Goal: Task Accomplishment & Management: Use online tool/utility

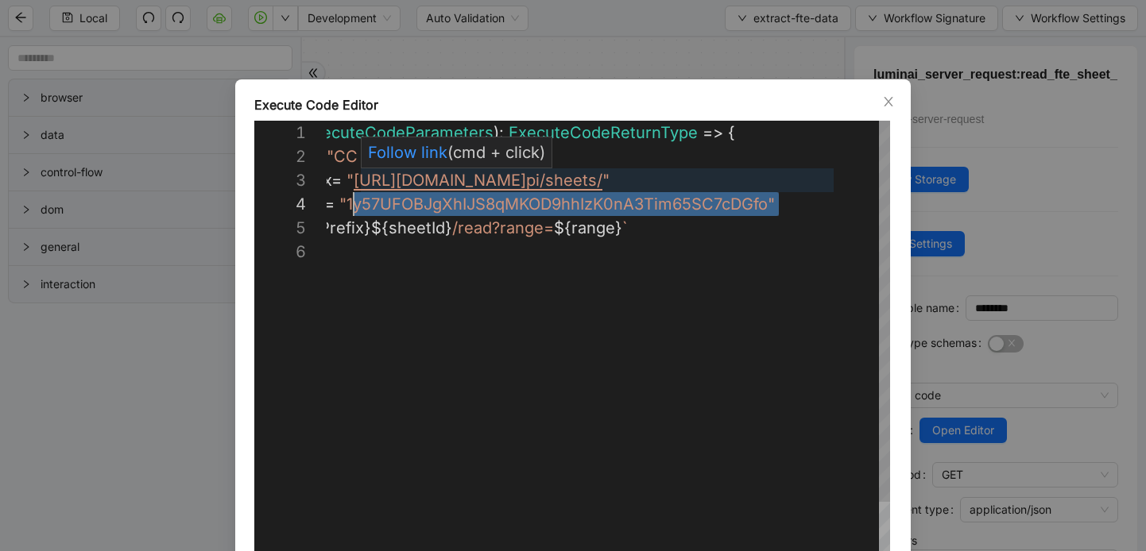
scroll to position [72, 137]
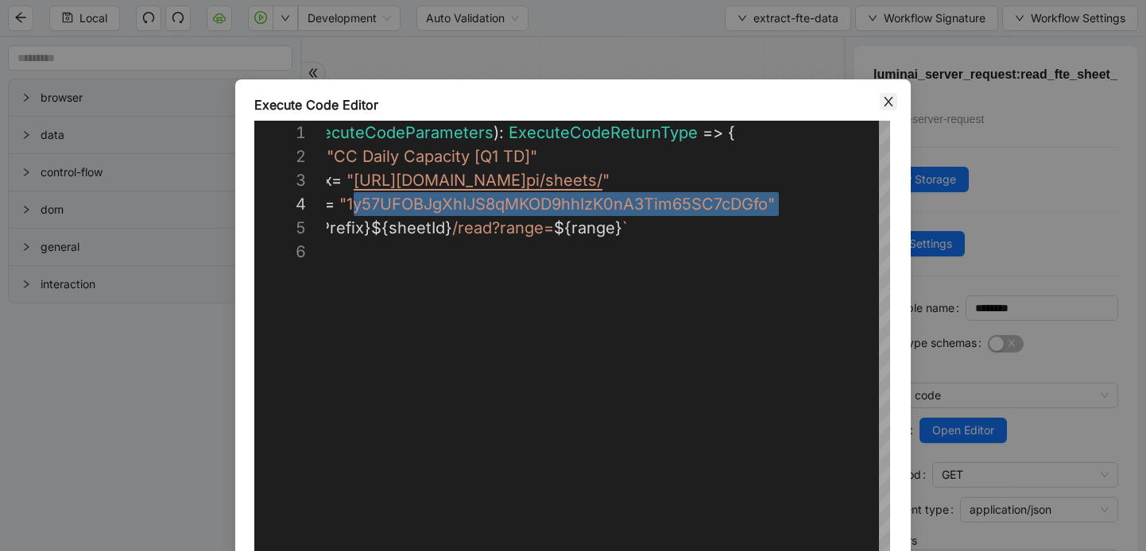
click at [886, 106] on icon "close" at bounding box center [888, 101] width 13 height 13
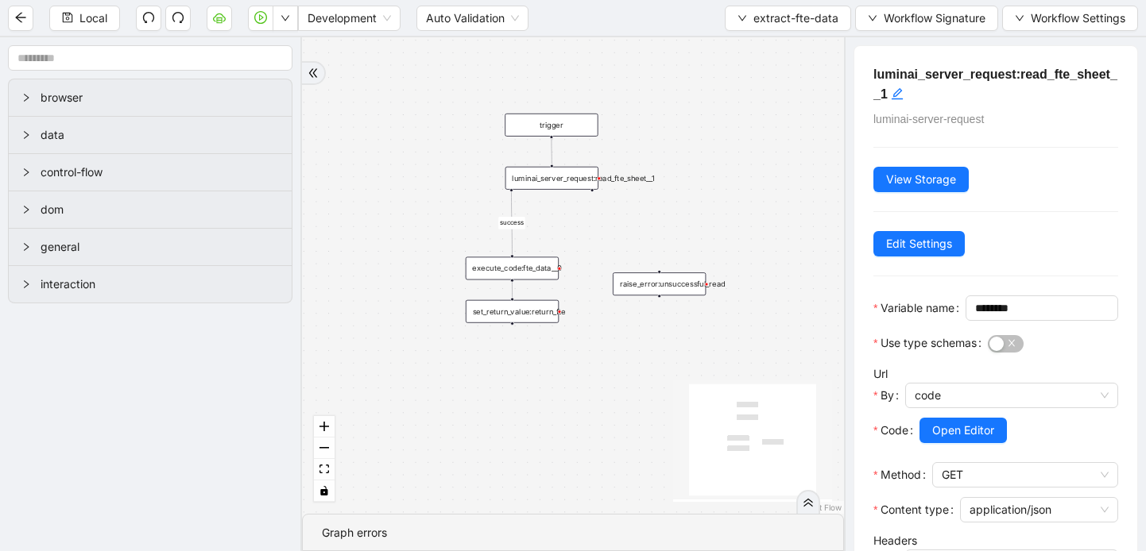
click at [515, 274] on div "execute_code:fte_data__0" at bounding box center [512, 268] width 93 height 23
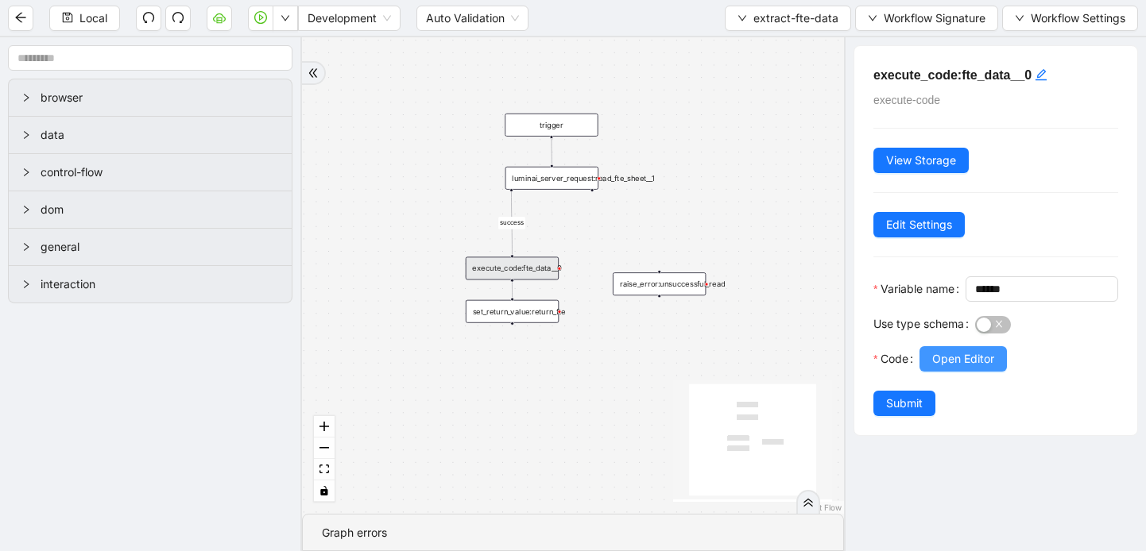
click at [965, 368] on span "Open Editor" at bounding box center [963, 358] width 62 height 17
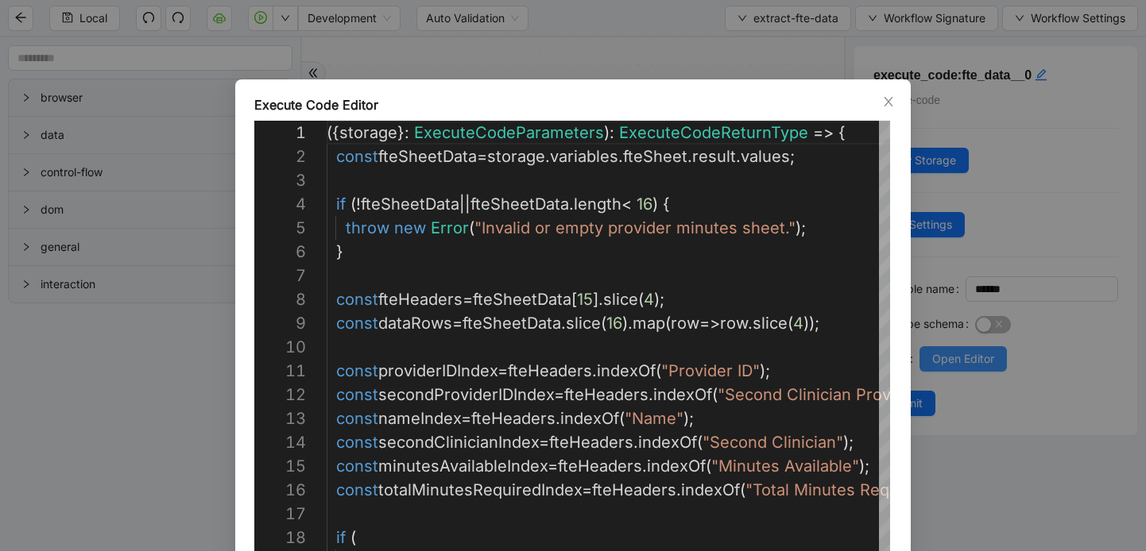
scroll to position [238, 0]
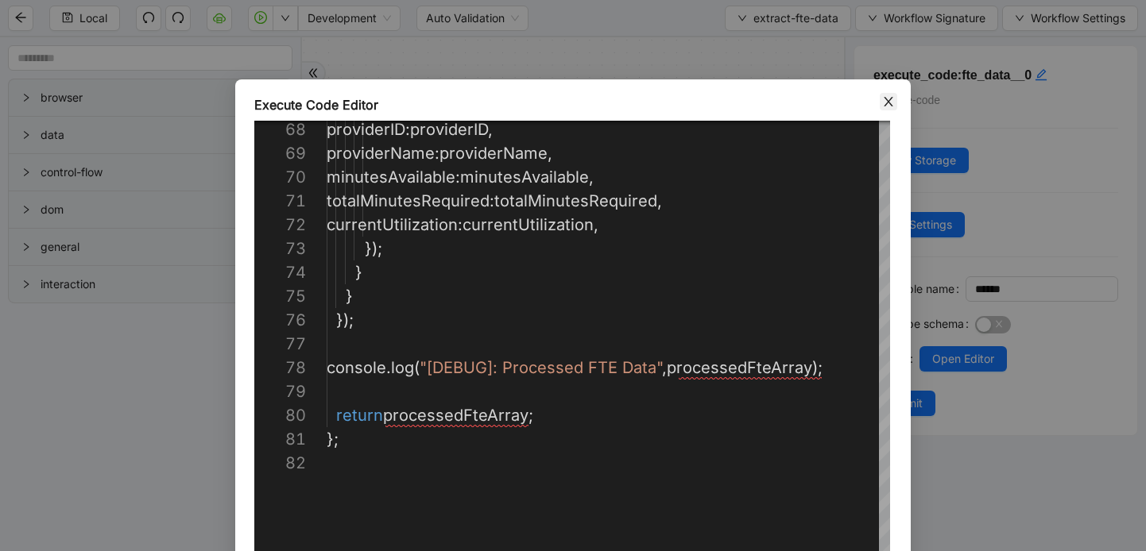
click at [893, 105] on icon "close" at bounding box center [888, 101] width 13 height 13
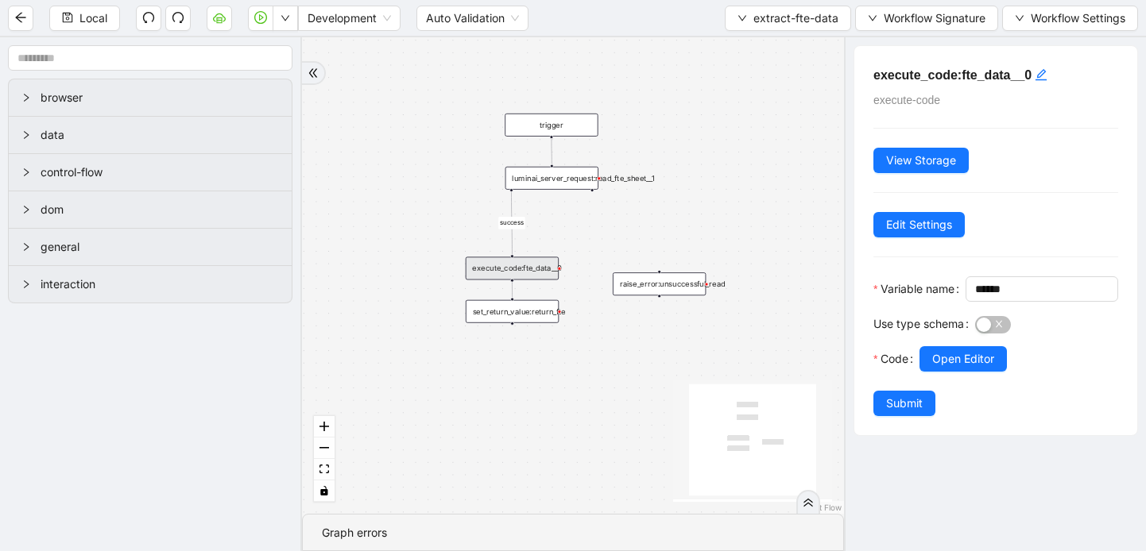
click at [560, 188] on div "luminai_server_request:read_fte_sheet__1" at bounding box center [551, 178] width 93 height 23
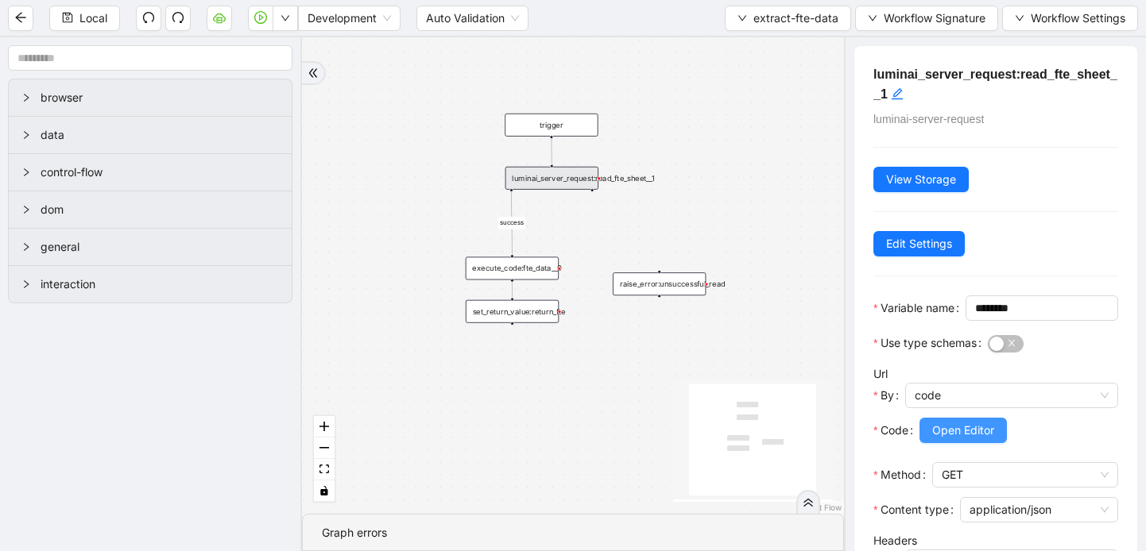
click at [957, 439] on span "Open Editor" at bounding box center [963, 430] width 62 height 17
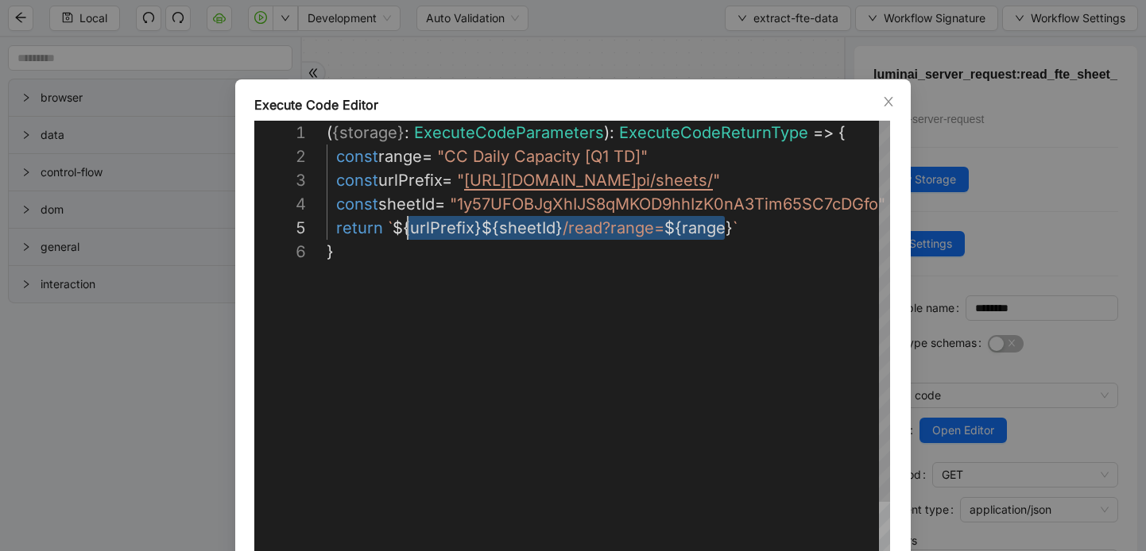
scroll to position [95, 64]
drag, startPoint x: 724, startPoint y: 230, endPoint x: 389, endPoint y: 234, distance: 335.3
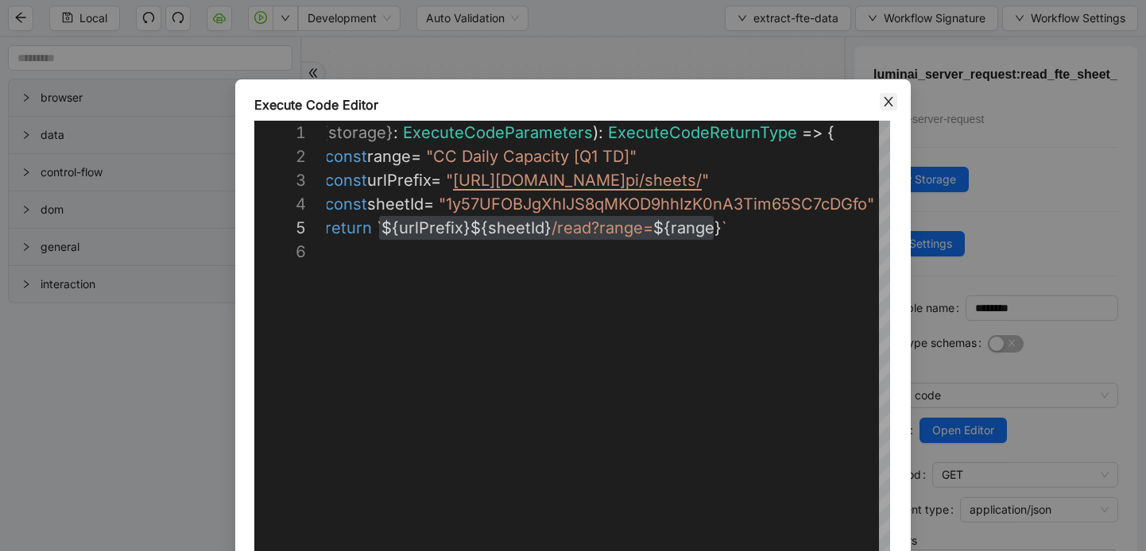
click at [890, 108] on span "Close" at bounding box center [888, 101] width 17 height 17
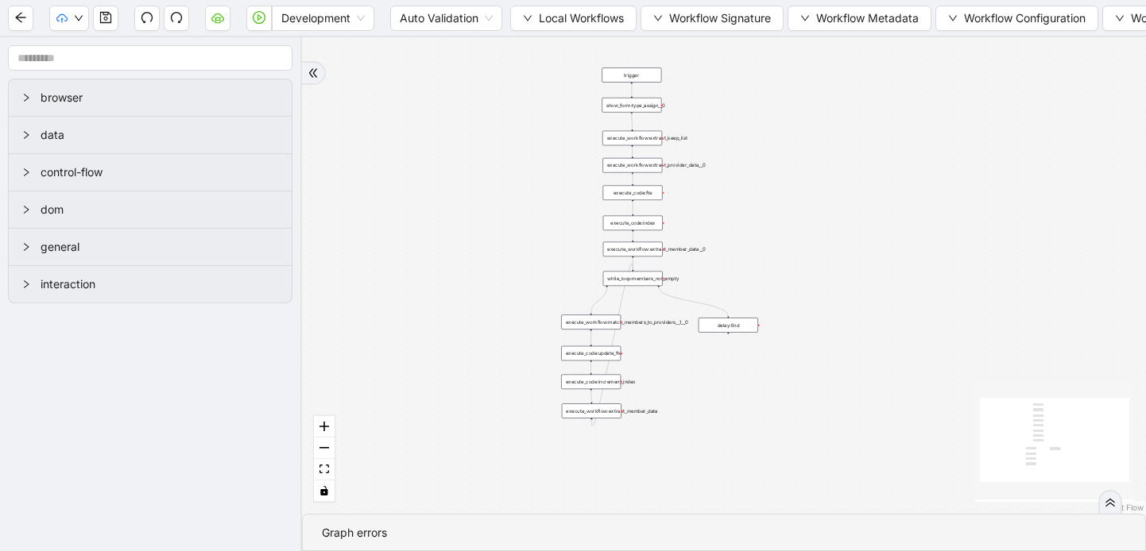
drag, startPoint x: 510, startPoint y: 198, endPoint x: 295, endPoint y: 331, distance: 252.9
click at [295, 331] on section "browser data control-flow dom general interaction trigger execute_workflow:extr…" at bounding box center [573, 294] width 1146 height 514
click at [648, 172] on div "execute_workflow:extract_provider_data__0" at bounding box center [632, 165] width 60 height 15
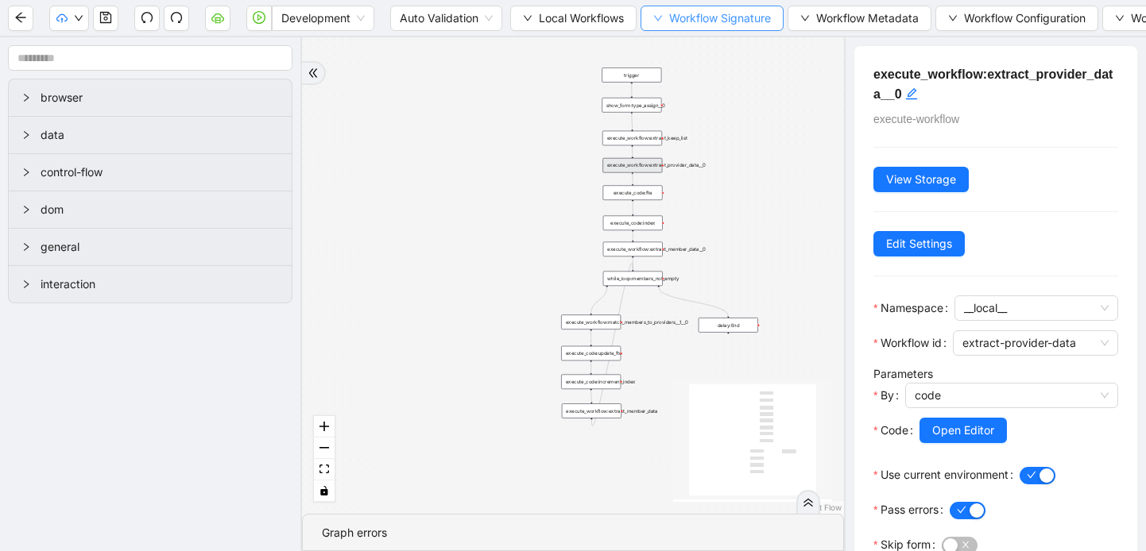
click at [665, 29] on button "Workflow Signature" at bounding box center [711, 18] width 143 height 25
click at [562, 23] on span "Local Workflows" at bounding box center [581, 18] width 85 height 17
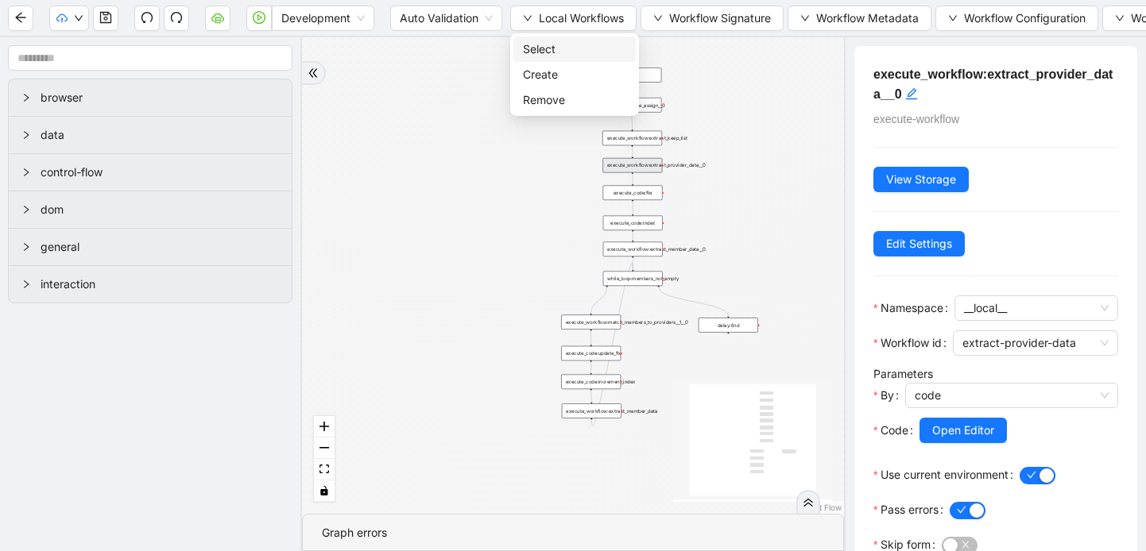
click at [568, 45] on span "Select" at bounding box center [574, 49] width 103 height 17
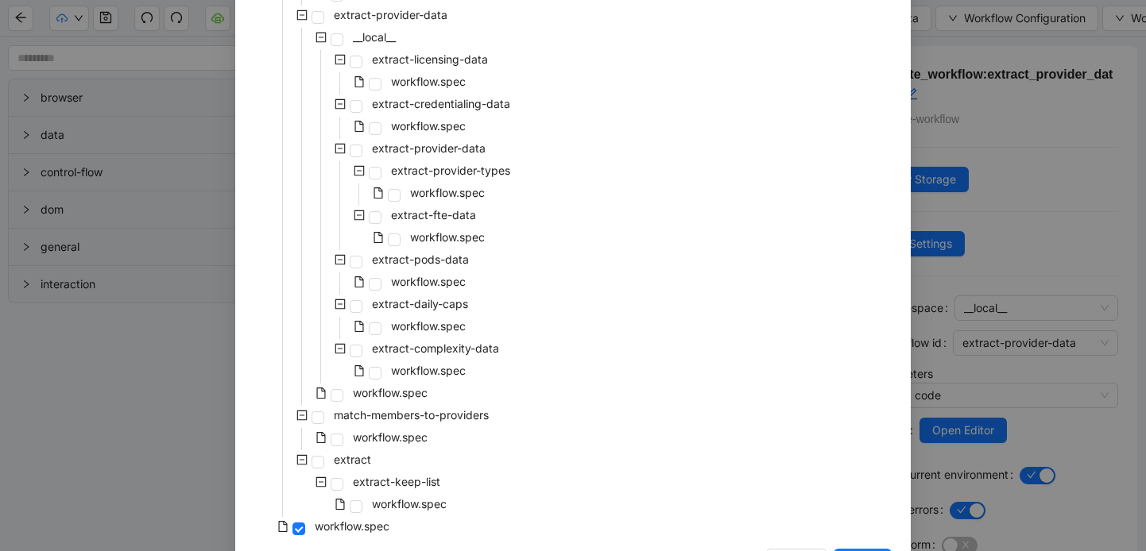
scroll to position [411, 0]
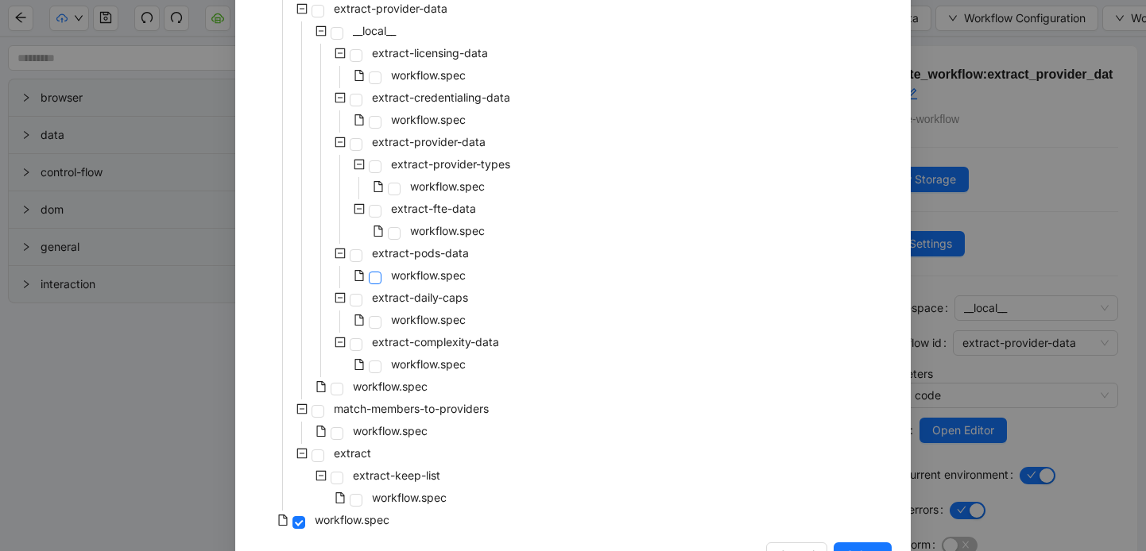
click at [375, 279] on span at bounding box center [375, 278] width 13 height 13
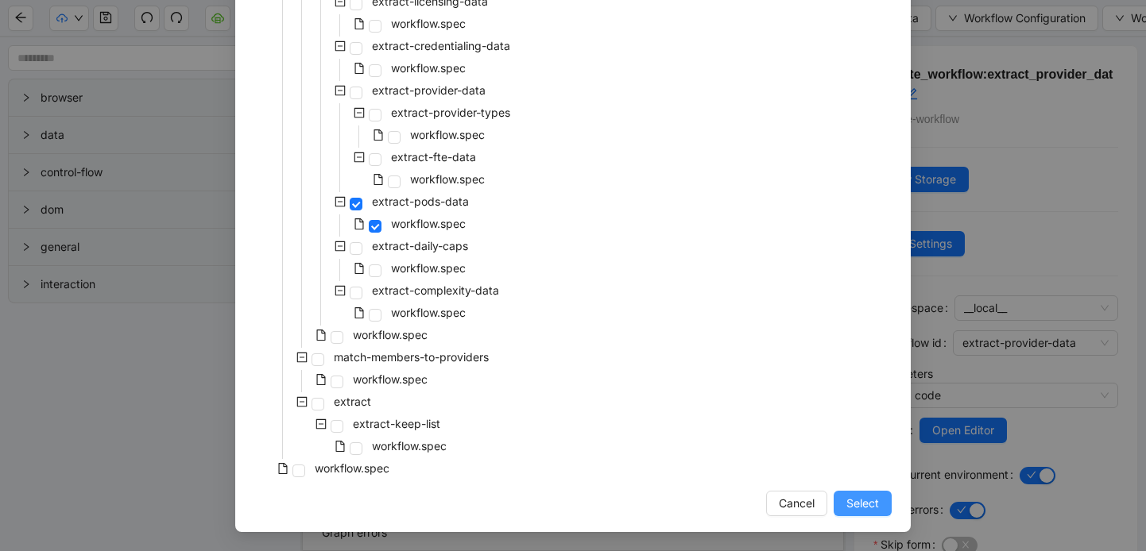
click at [853, 508] on span "Select" at bounding box center [862, 503] width 33 height 17
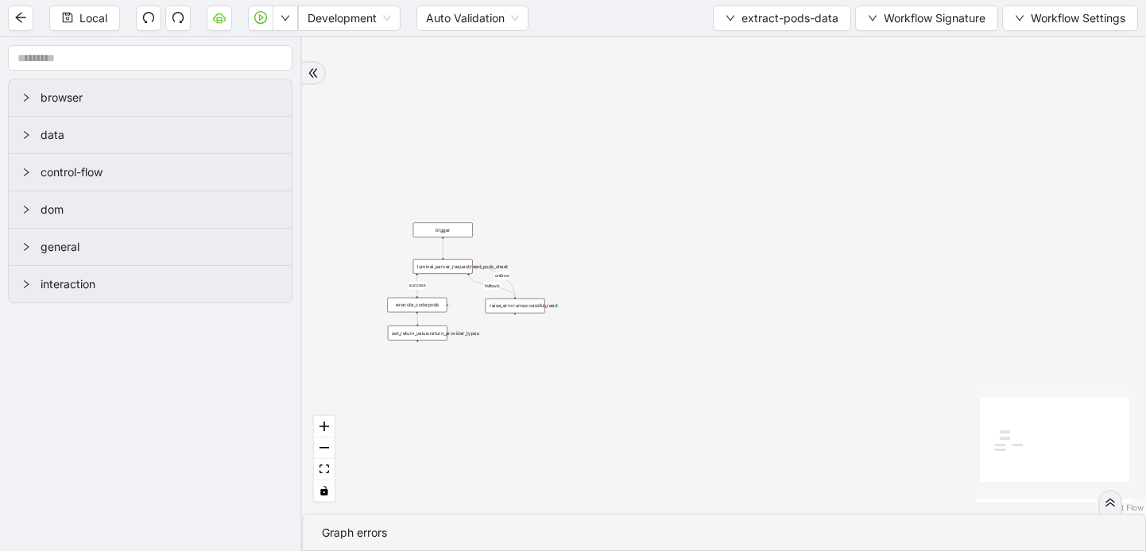
drag, startPoint x: 568, startPoint y: 360, endPoint x: 596, endPoint y: 246, distance: 117.7
click at [596, 246] on div "fallback success onError trigger raise_error:unsuccessful_read set_return_value…" at bounding box center [724, 275] width 844 height 477
click at [451, 267] on div "luminai_server_request:read_pods_sheet" at bounding box center [443, 266] width 60 height 14
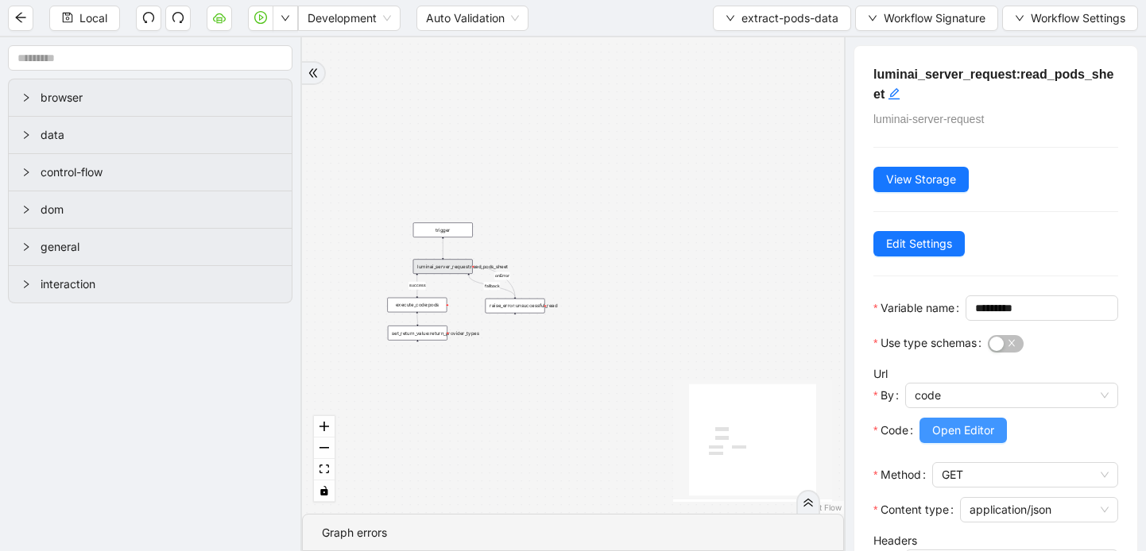
click at [953, 443] on button "Open Editor" at bounding box center [962, 430] width 87 height 25
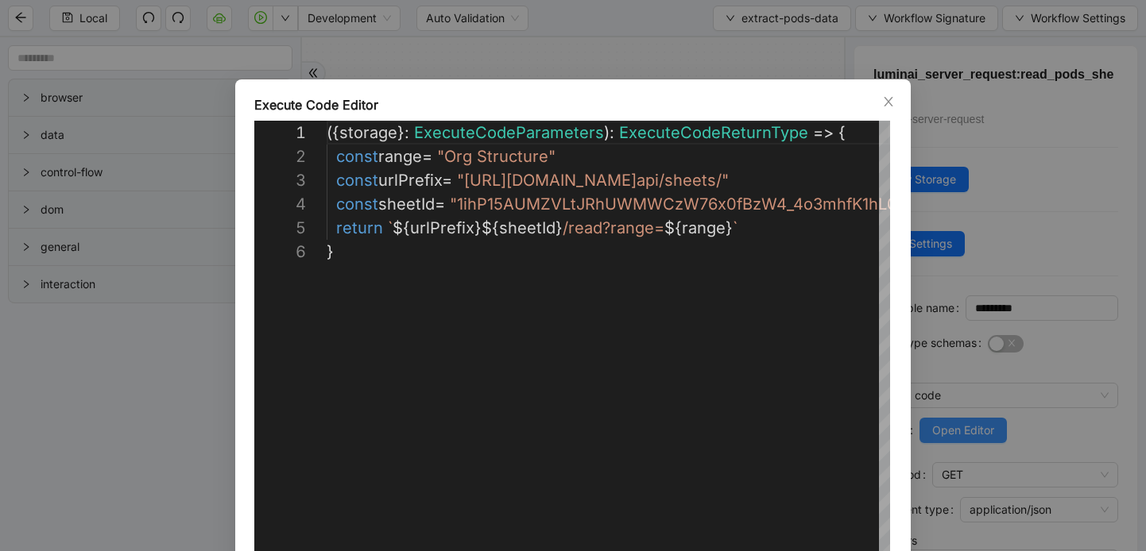
scroll to position [119, 0]
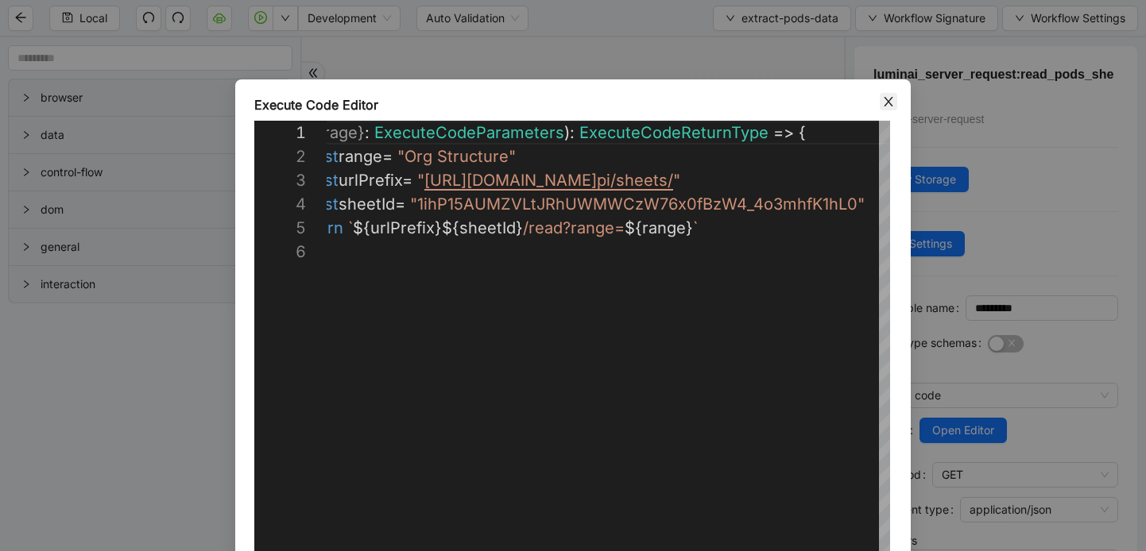
click at [891, 103] on icon "close" at bounding box center [888, 102] width 9 height 10
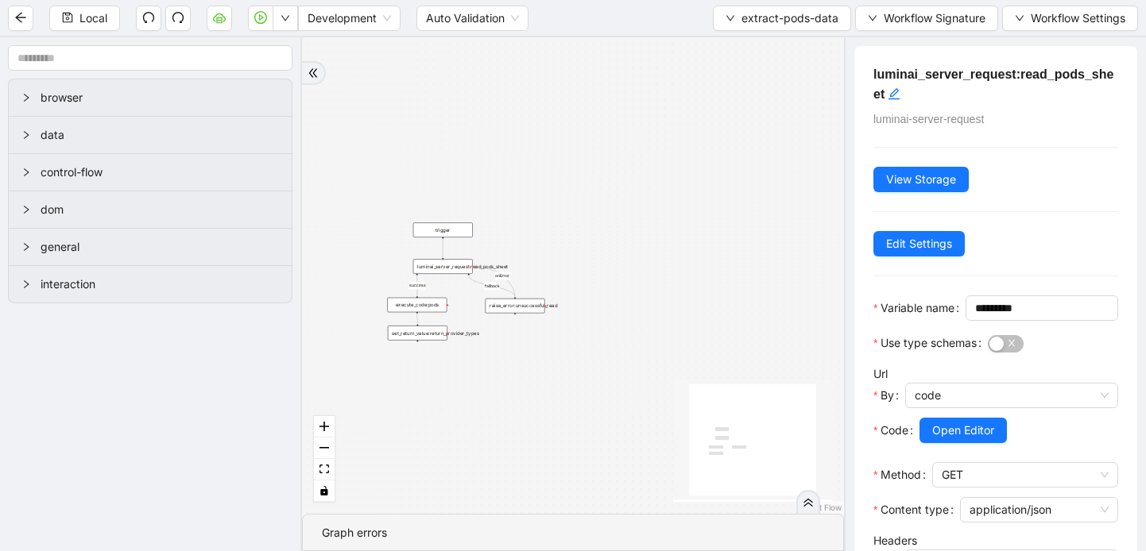
click at [426, 308] on div "execute_code:pods" at bounding box center [417, 305] width 60 height 15
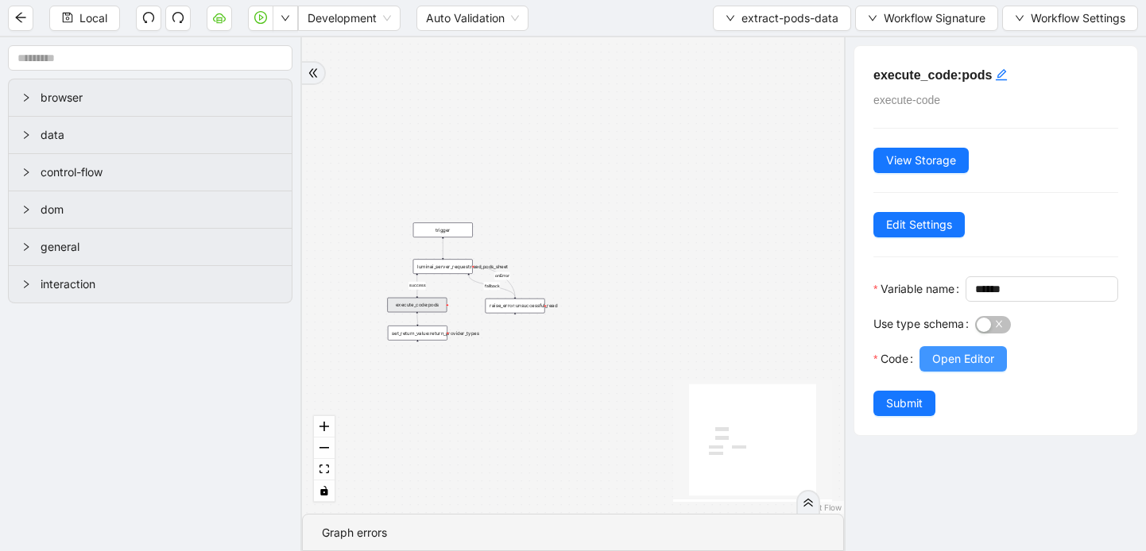
click at [965, 368] on span "Open Editor" at bounding box center [963, 358] width 62 height 17
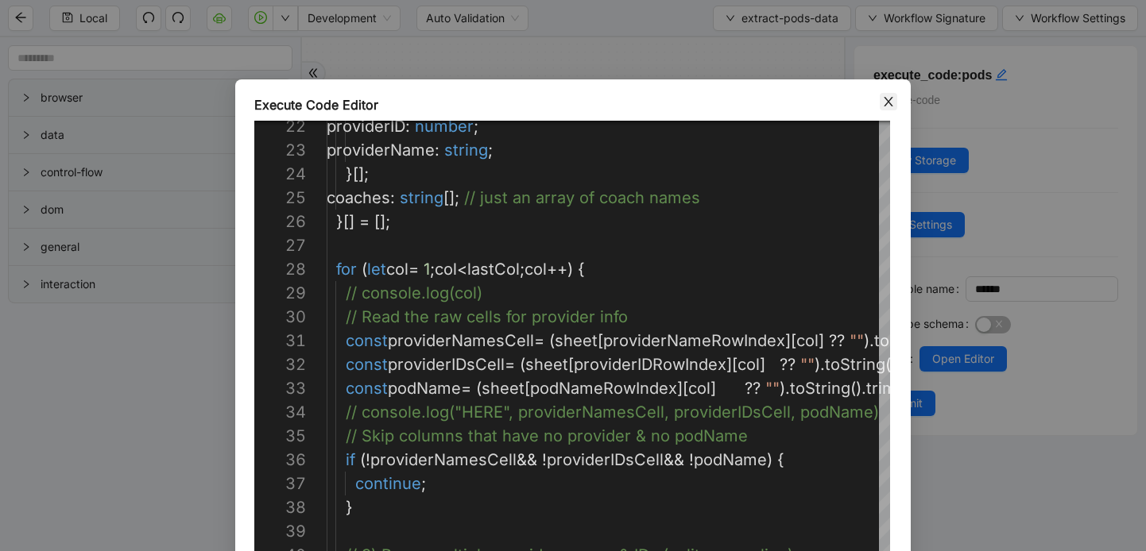
click at [893, 104] on icon "close" at bounding box center [888, 101] width 13 height 13
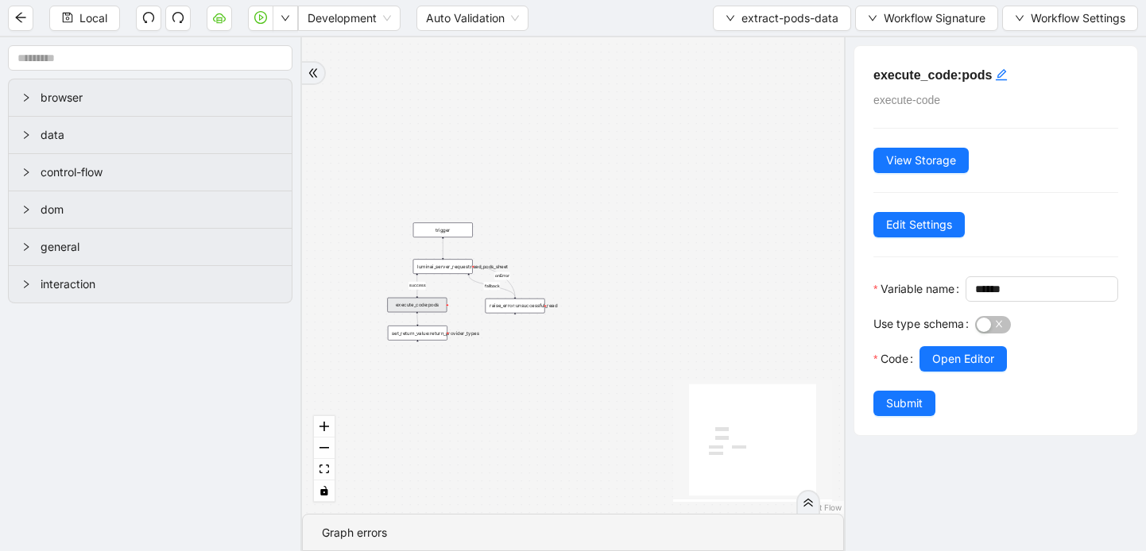
click at [438, 275] on div "fallback success onError trigger raise_error:unsuccessful_read set_return_value…" at bounding box center [573, 275] width 542 height 477
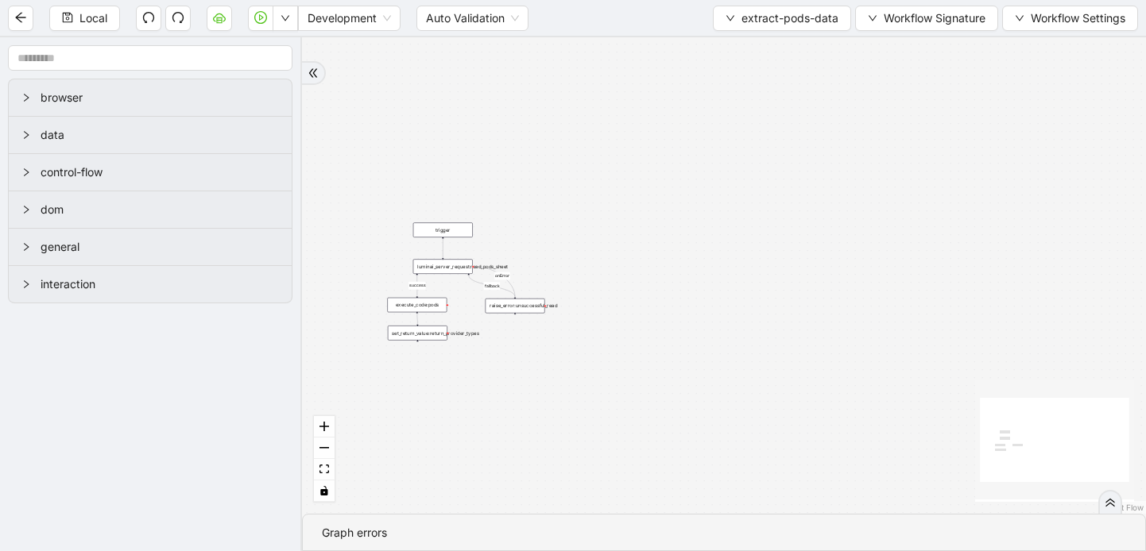
click at [438, 275] on div "fallback success onError trigger raise_error:unsuccessful_read set_return_value…" at bounding box center [724, 275] width 844 height 477
click at [454, 268] on div "luminai_server_request:read_pods_sheet" at bounding box center [443, 266] width 60 height 14
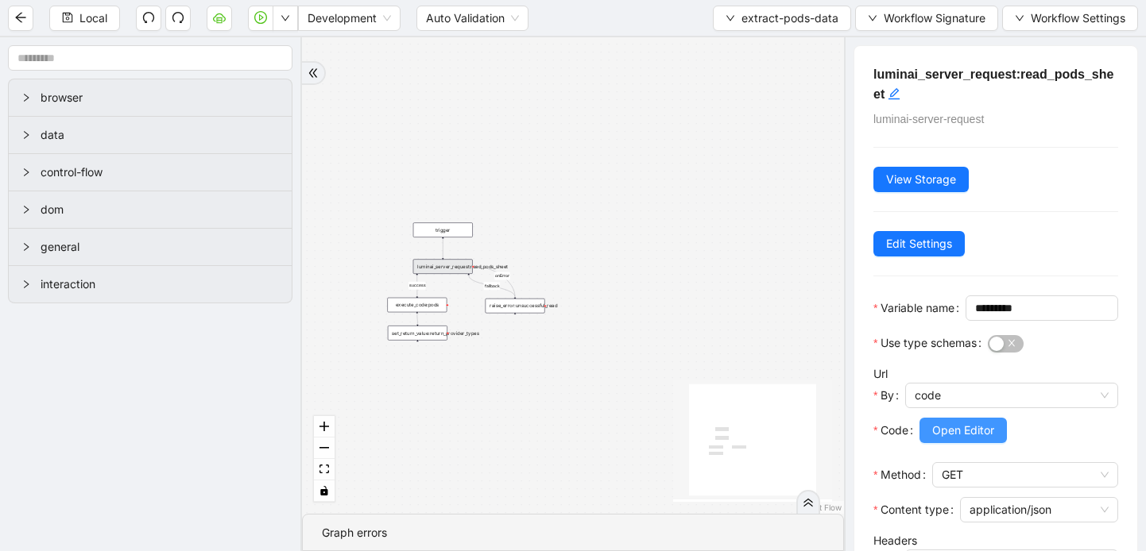
click at [964, 439] on span "Open Editor" at bounding box center [963, 430] width 62 height 17
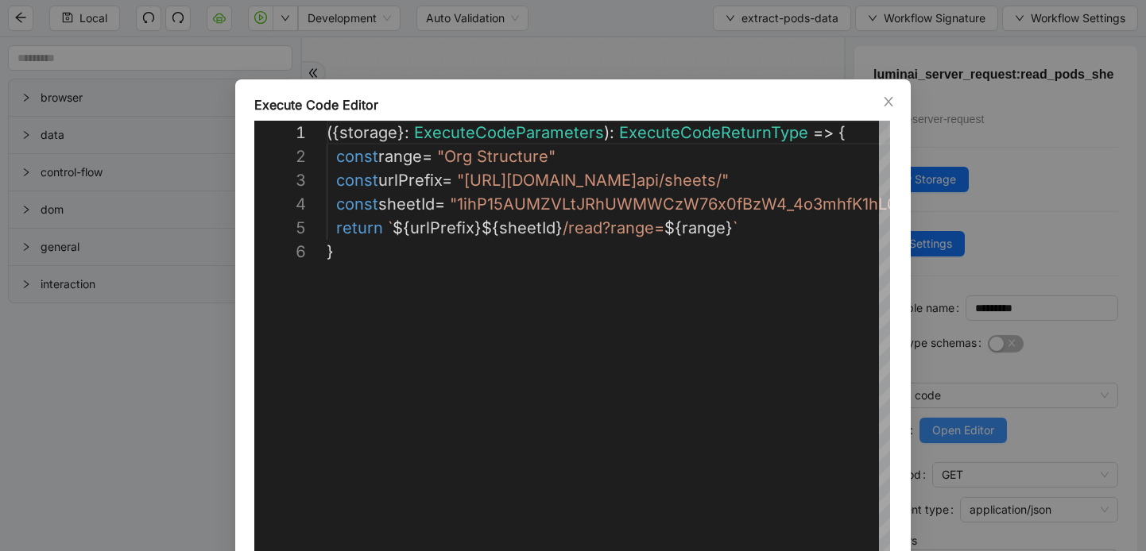
scroll to position [119, 0]
click at [893, 104] on icon "close" at bounding box center [888, 101] width 13 height 13
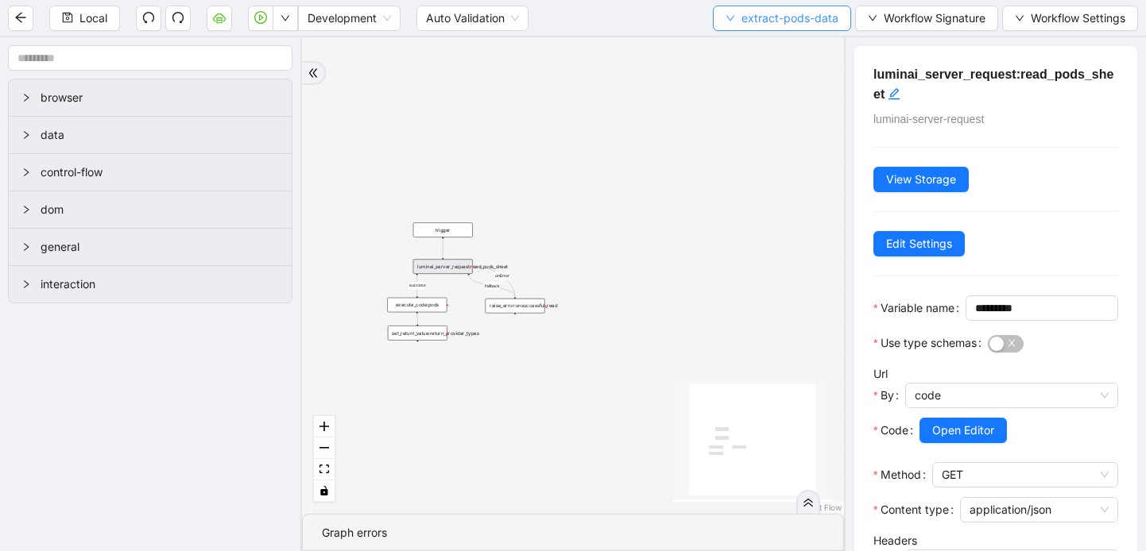
click at [726, 17] on icon "down" at bounding box center [730, 19] width 8 height 6
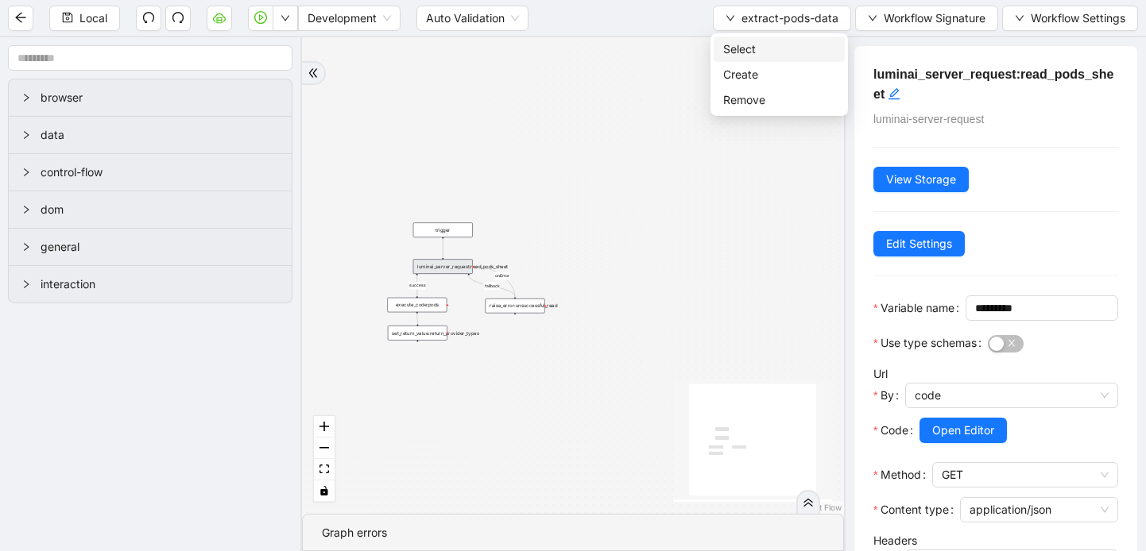
click at [739, 49] on span "Select" at bounding box center [779, 49] width 112 height 17
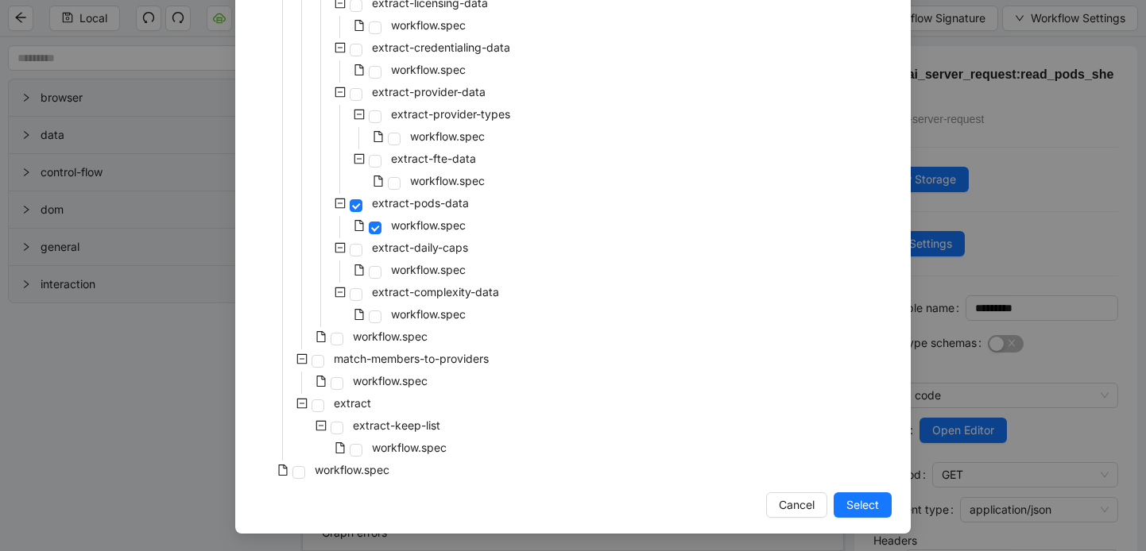
scroll to position [462, 0]
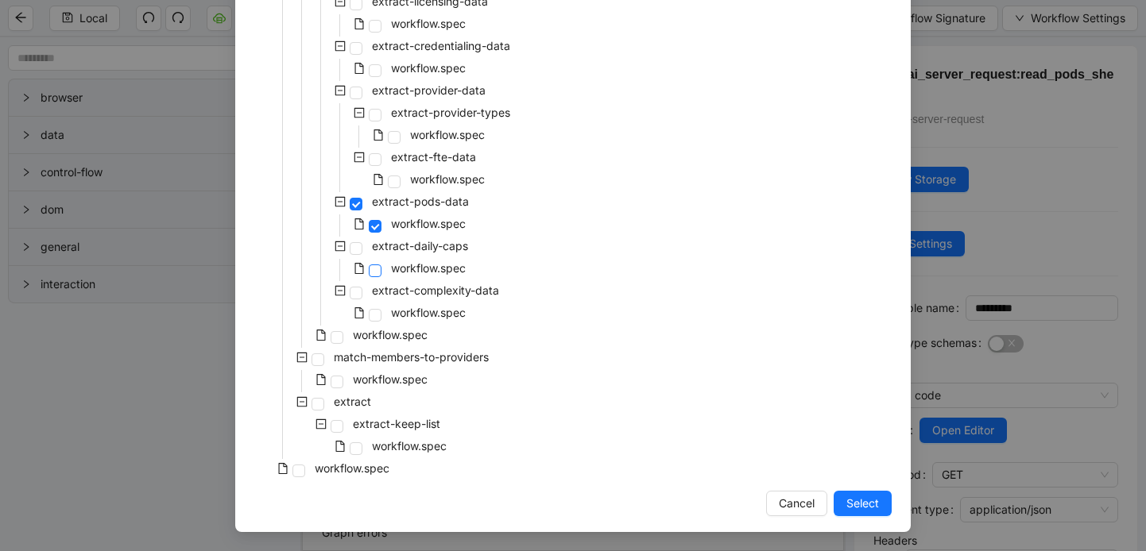
click at [375, 266] on span at bounding box center [375, 271] width 13 height 13
click at [868, 506] on span "Select" at bounding box center [862, 503] width 33 height 17
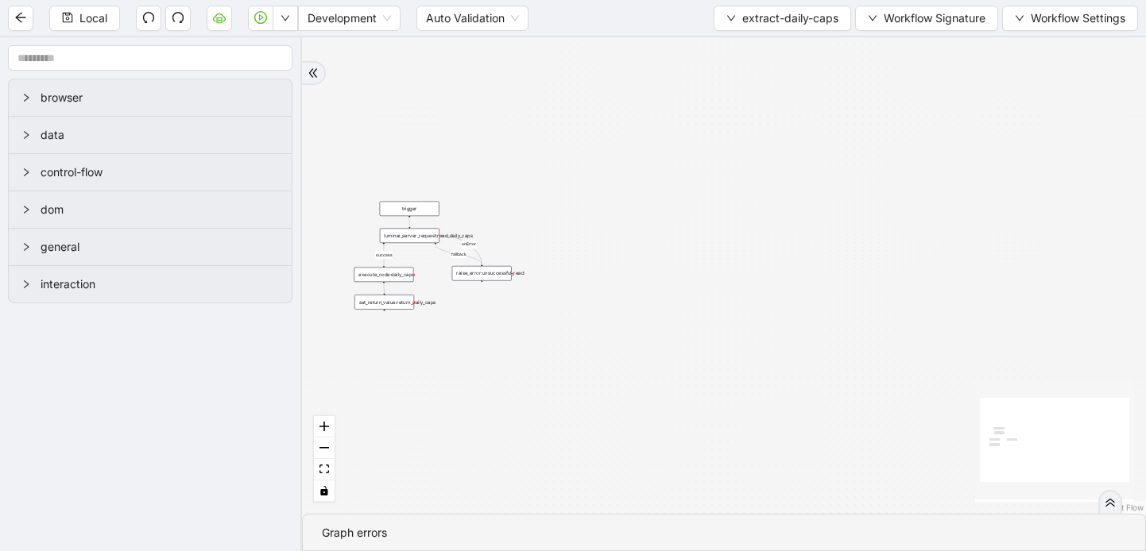
click at [415, 242] on div "luminai_server_request:read_daily_caps" at bounding box center [410, 235] width 60 height 15
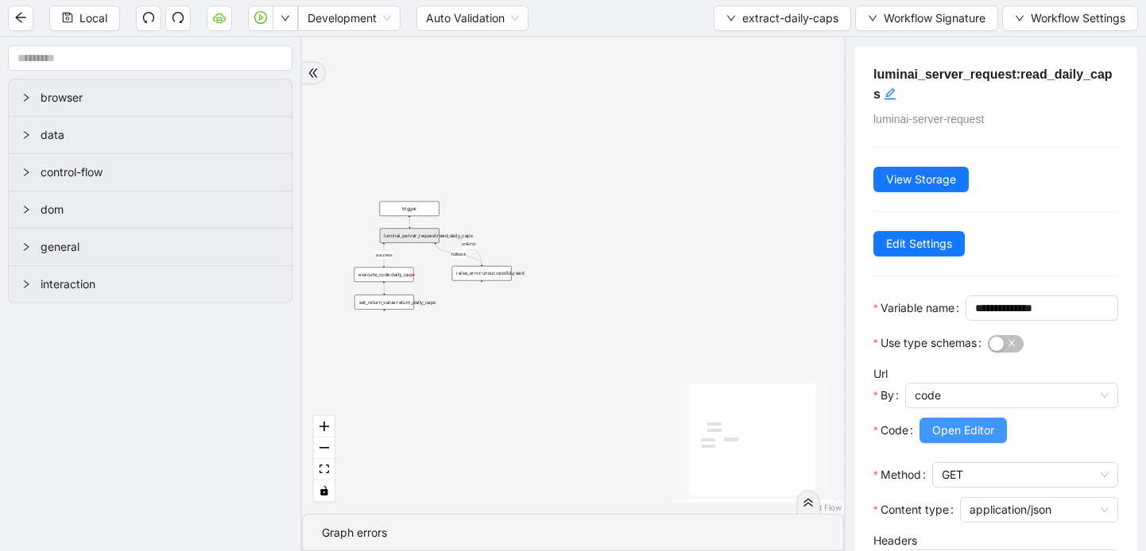
click at [950, 439] on span "Open Editor" at bounding box center [963, 430] width 62 height 17
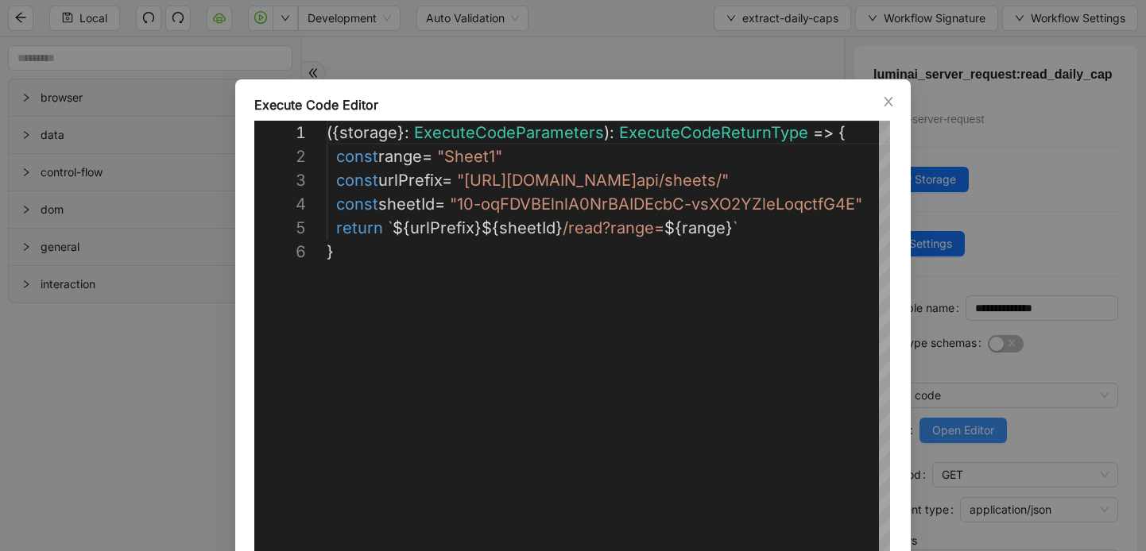
scroll to position [119, 0]
click at [888, 108] on span "Close" at bounding box center [888, 101] width 17 height 17
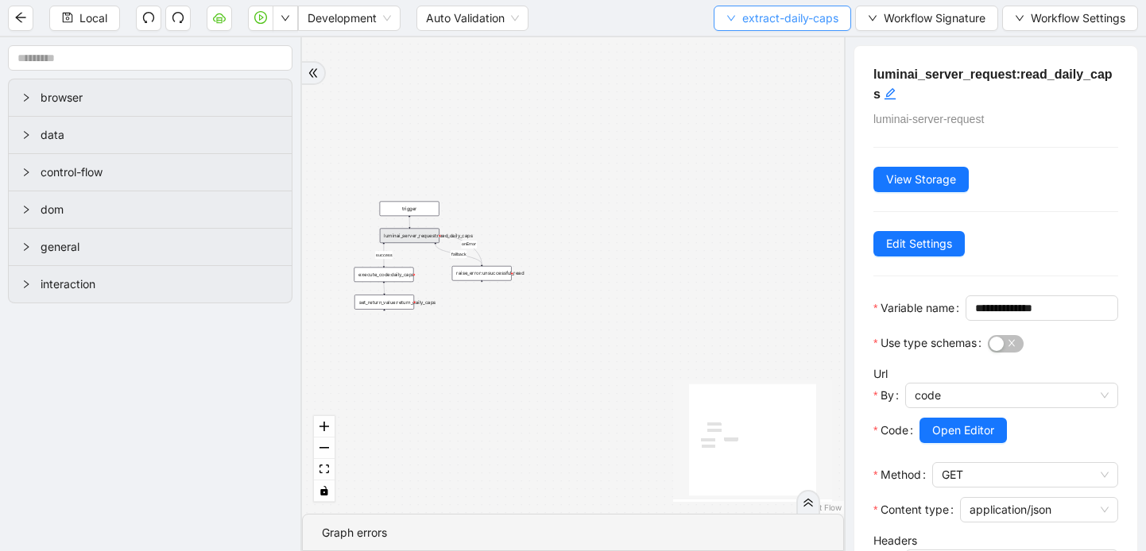
click at [726, 18] on icon "down" at bounding box center [731, 19] width 10 height 10
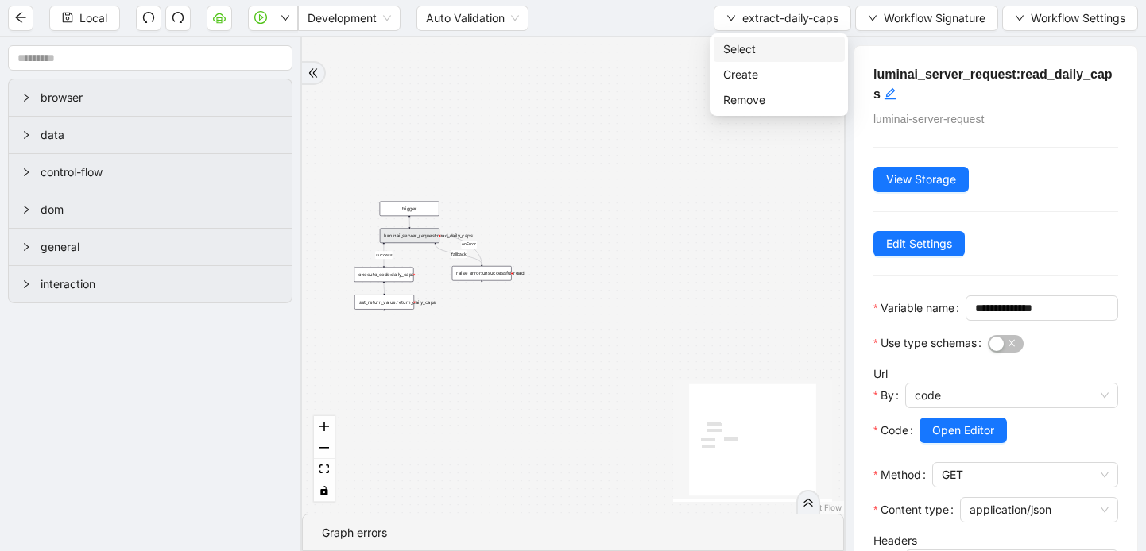
click at [725, 47] on span "Select" at bounding box center [779, 49] width 112 height 17
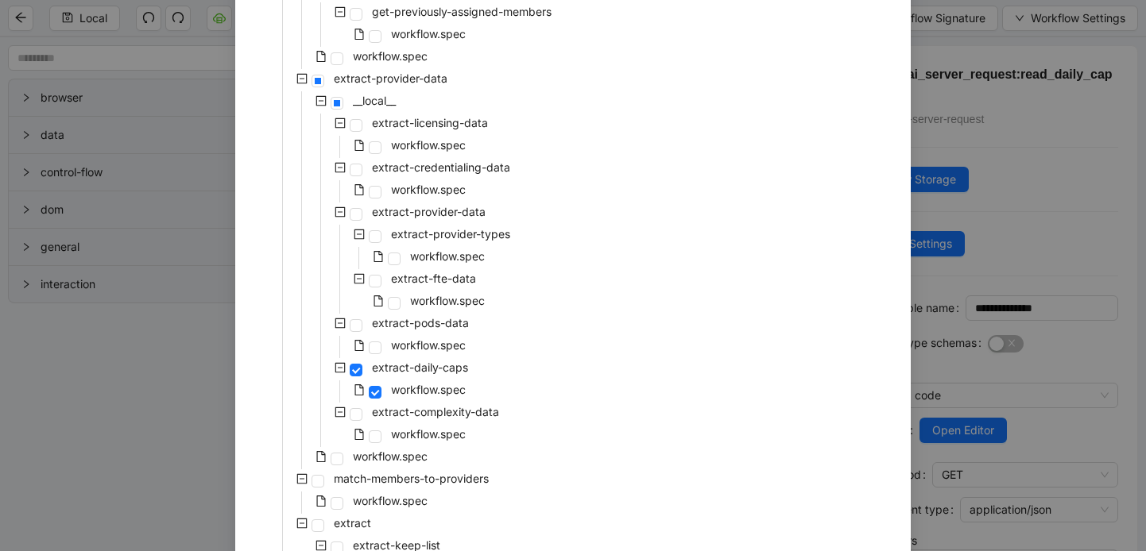
scroll to position [369, 0]
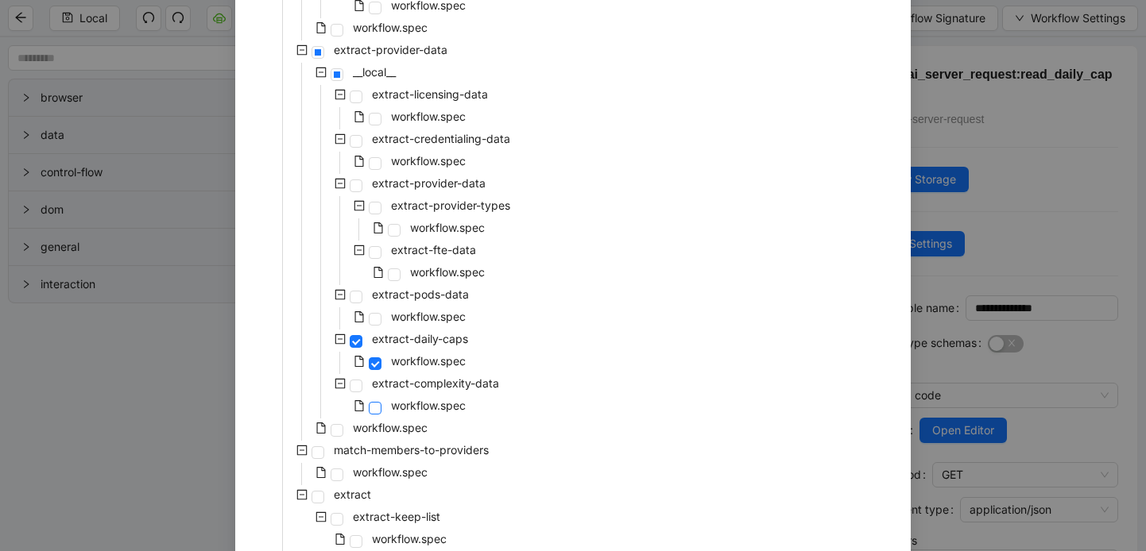
click at [377, 409] on span at bounding box center [375, 408] width 13 height 13
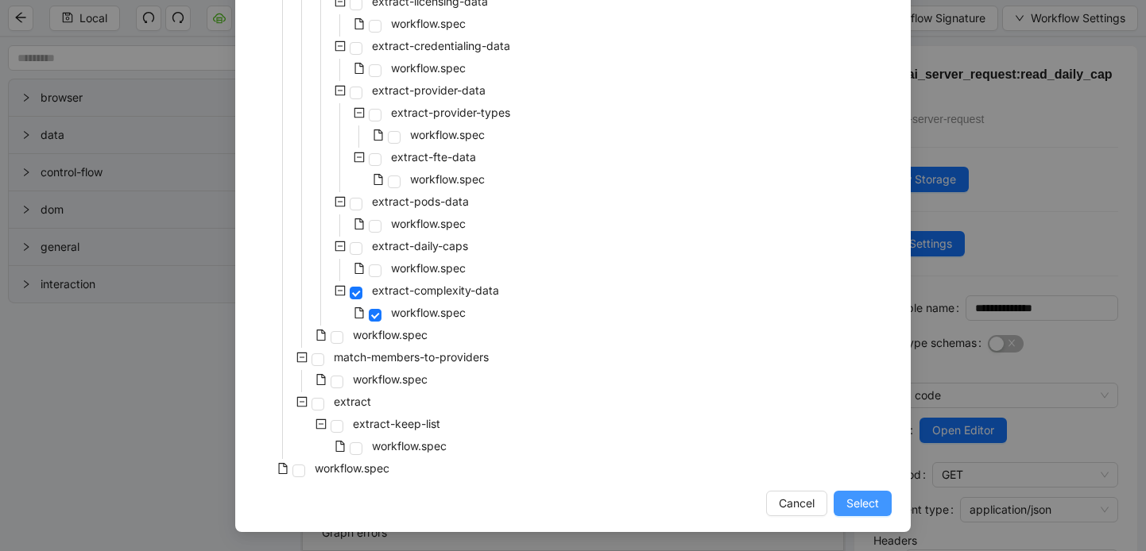
click at [858, 510] on span "Select" at bounding box center [862, 503] width 33 height 17
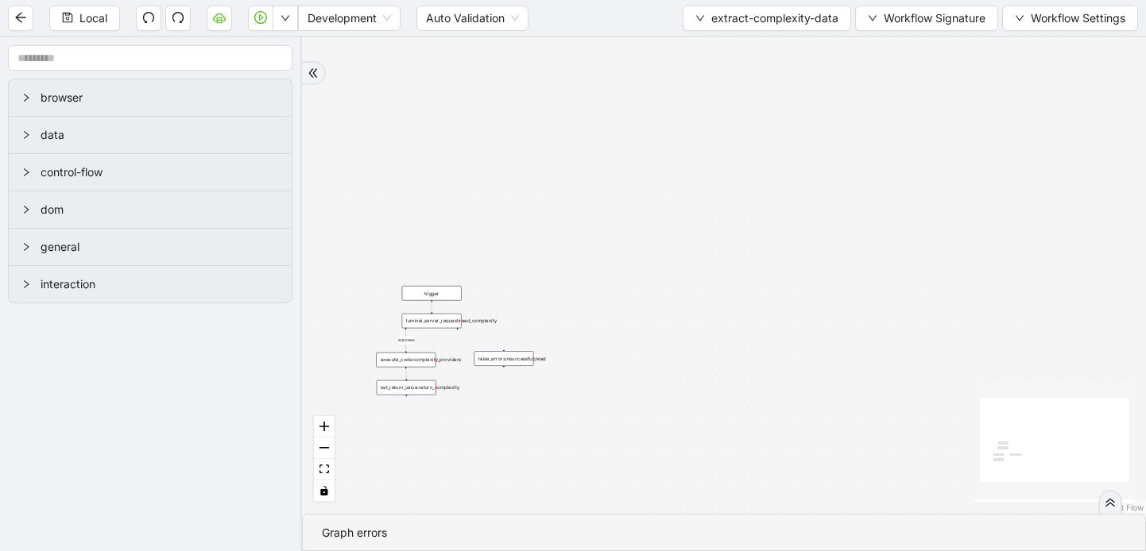
click at [431, 329] on div "success trigger raise_error:unsuccessful_read luminai_server_request:read_compl…" at bounding box center [724, 275] width 844 height 477
click at [435, 327] on div "luminai_server_request:read_complexity" at bounding box center [432, 321] width 60 height 15
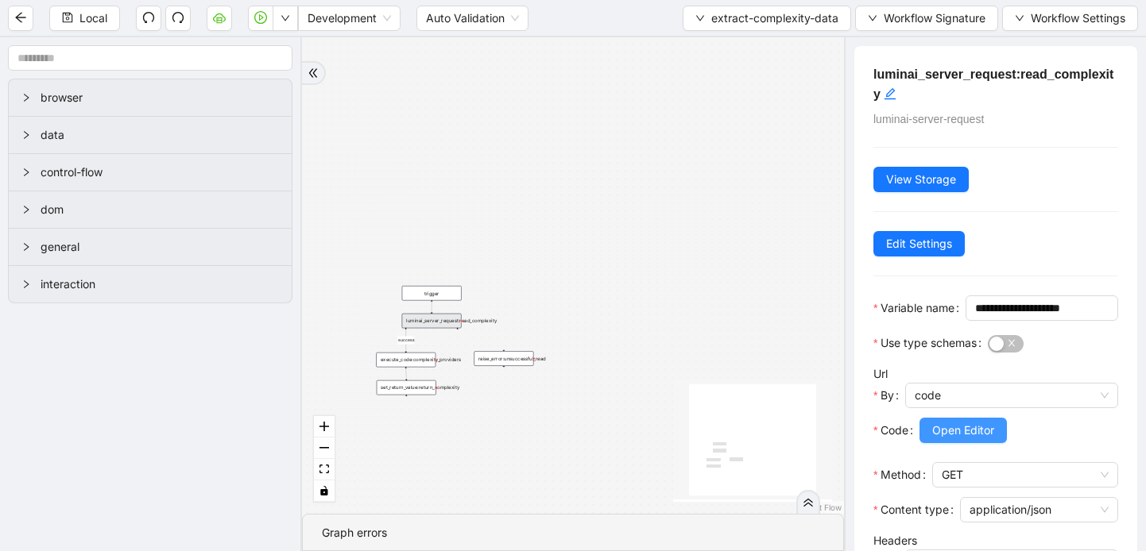
click at [957, 443] on button "Open Editor" at bounding box center [962, 430] width 87 height 25
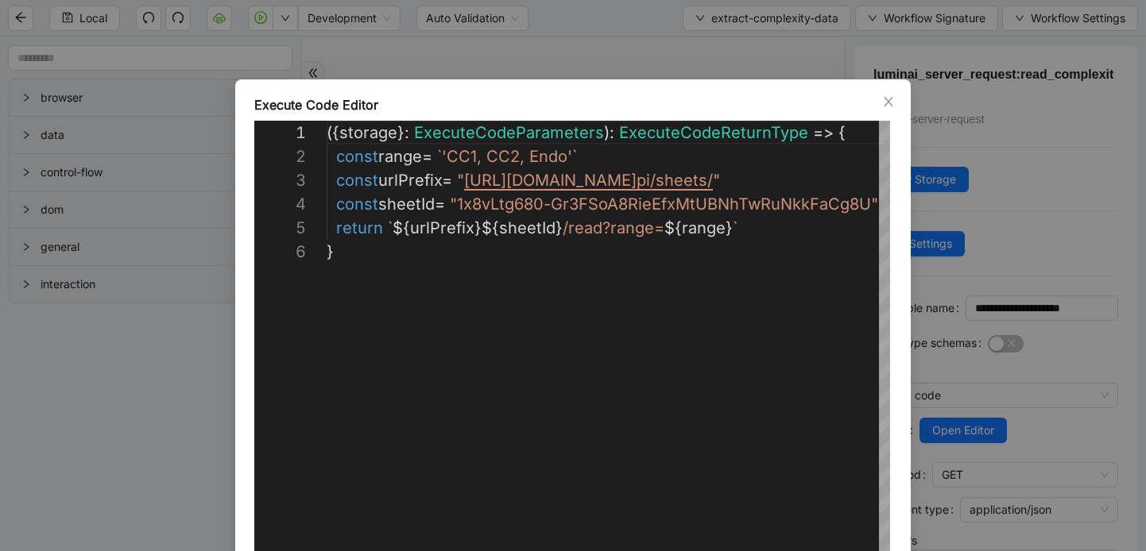
scroll to position [119, 0]
click at [887, 103] on icon "close" at bounding box center [888, 101] width 13 height 13
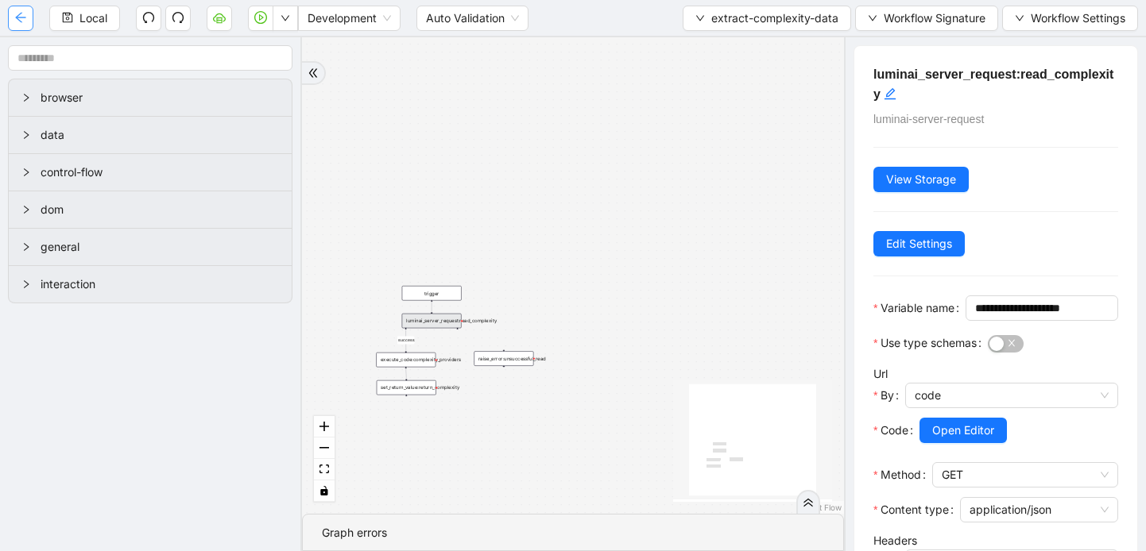
click at [16, 19] on icon "arrow-left" at bounding box center [20, 17] width 13 height 13
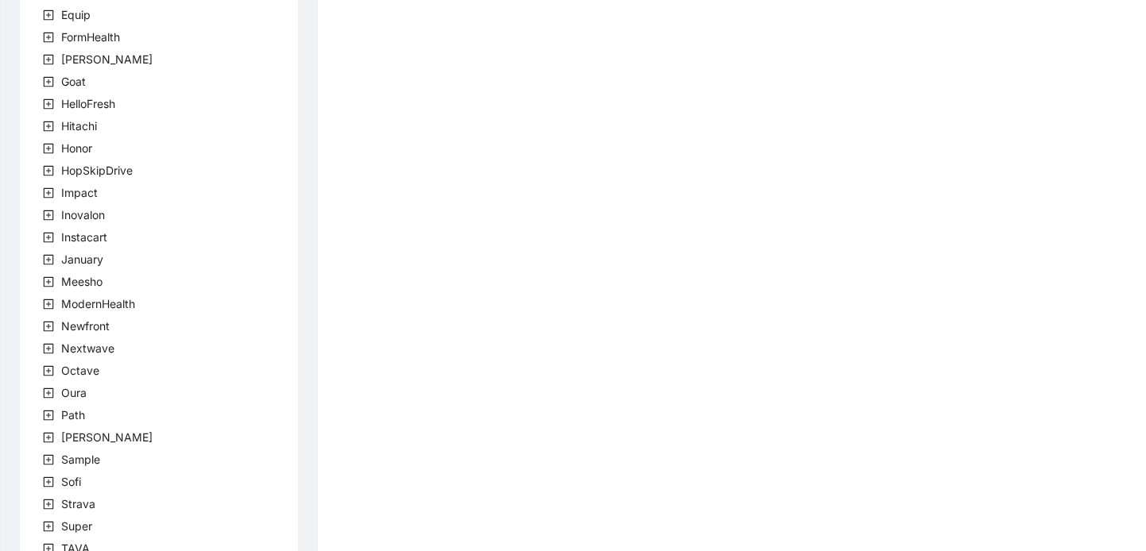
scroll to position [478, 0]
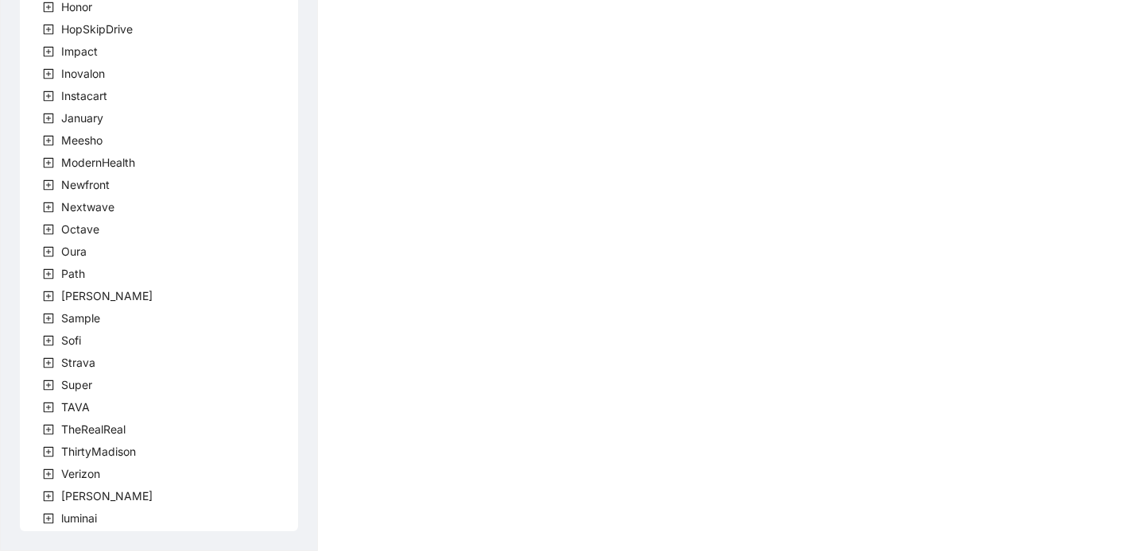
click at [47, 494] on icon "plus-square" at bounding box center [48, 496] width 11 height 11
click at [69, 520] on icon "plus-square" at bounding box center [67, 518] width 11 height 11
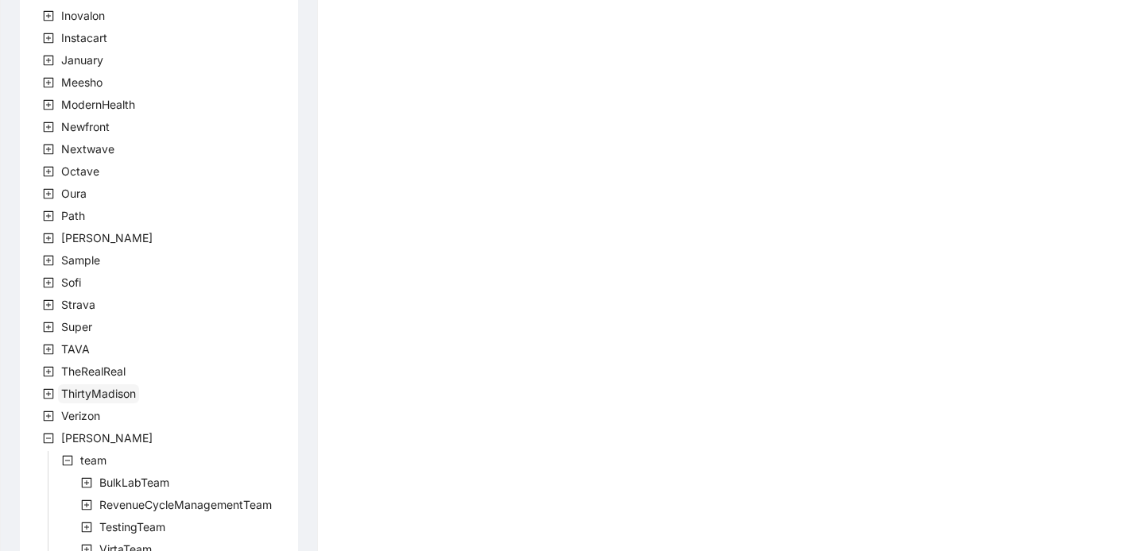
scroll to position [590, 0]
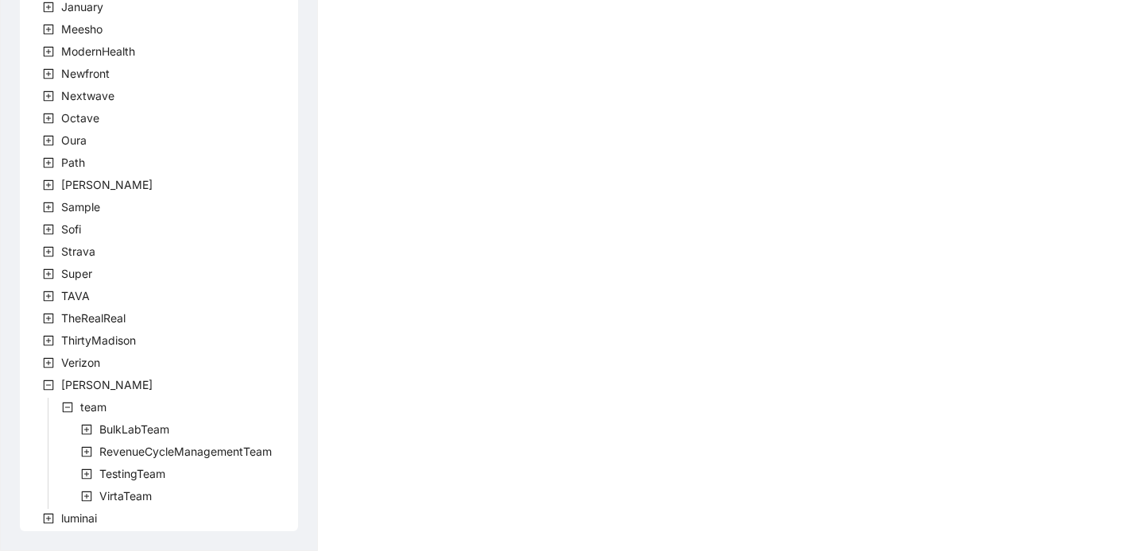
click at [87, 497] on icon "plus-square" at bounding box center [86, 496] width 11 height 11
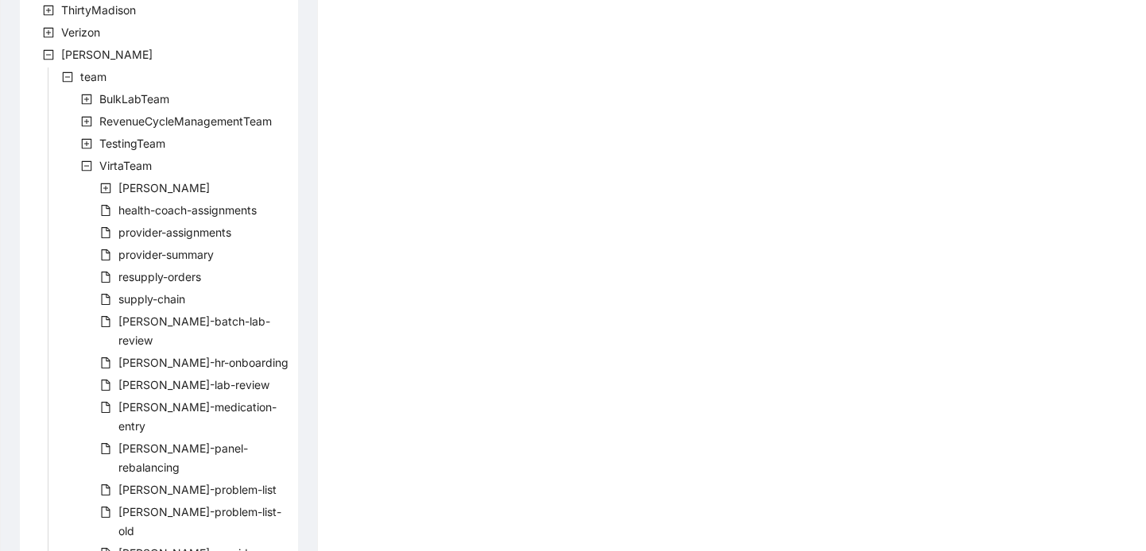
scroll to position [968, 0]
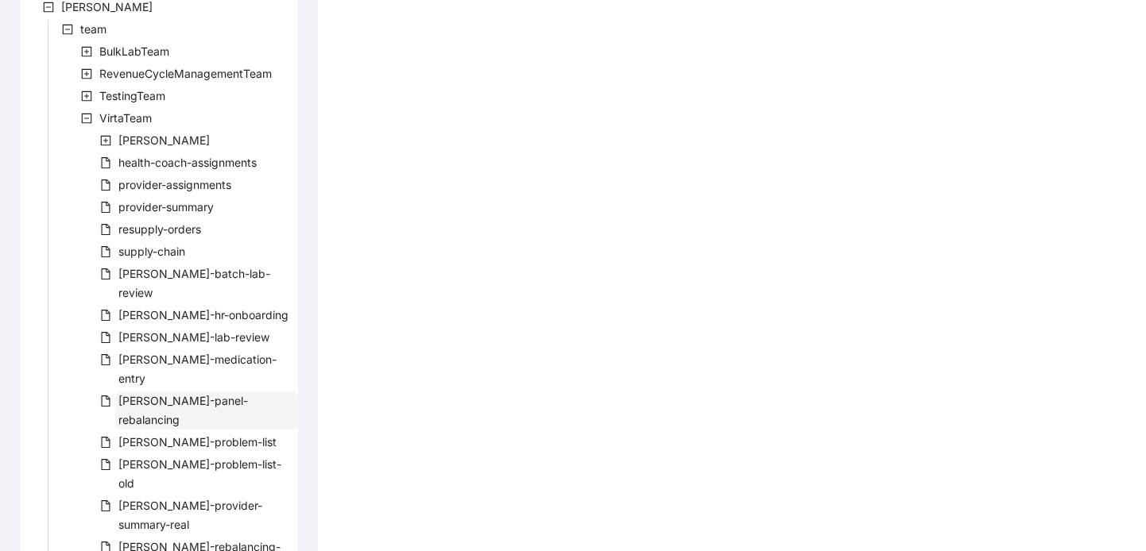
click at [179, 394] on span "virta-panel-rebalancing" at bounding box center [183, 410] width 130 height 33
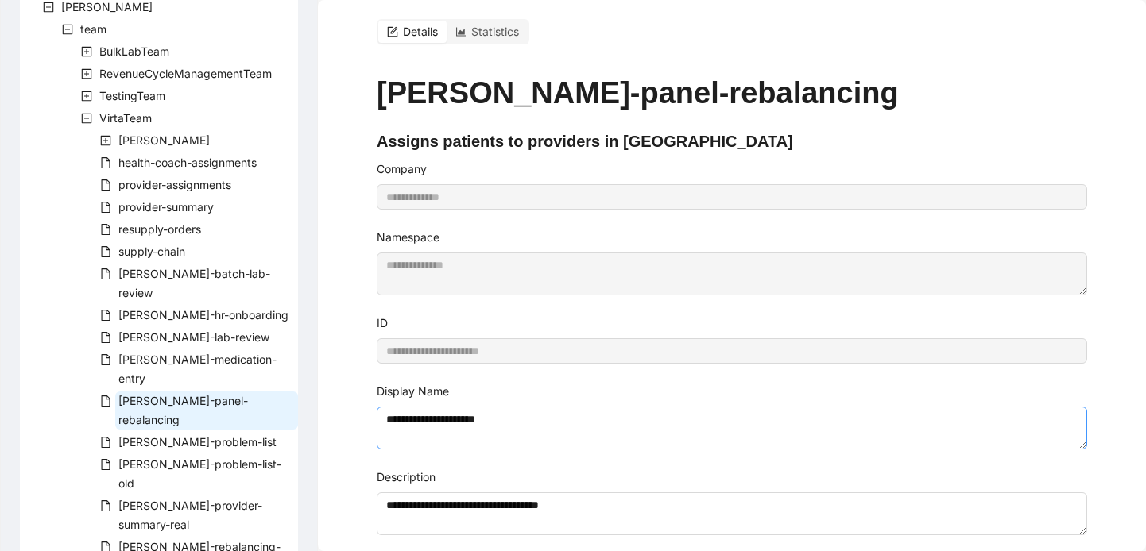
scroll to position [18, 0]
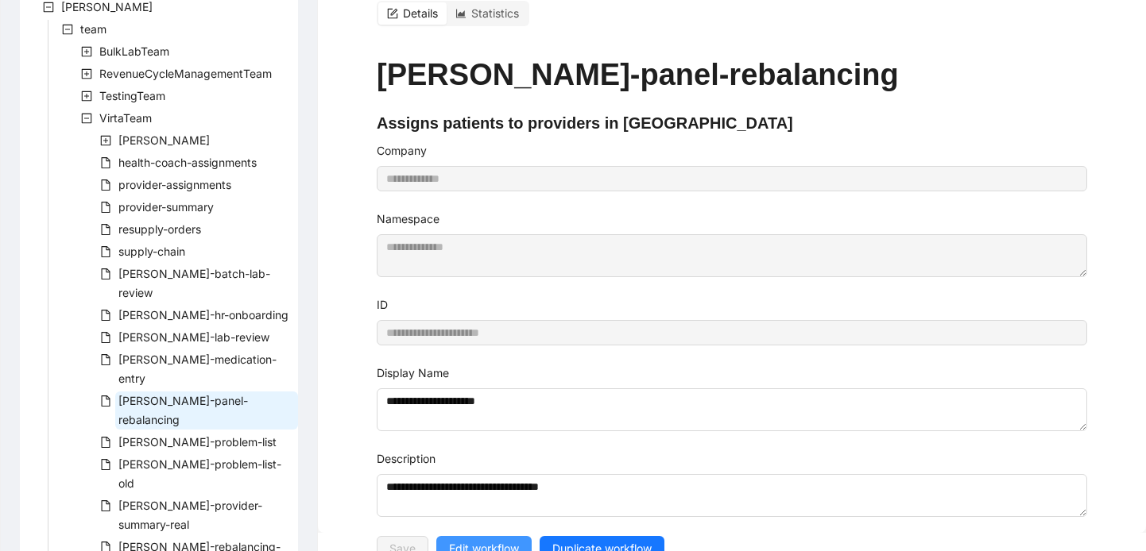
click at [483, 540] on span "Edit workflow" at bounding box center [484, 548] width 70 height 17
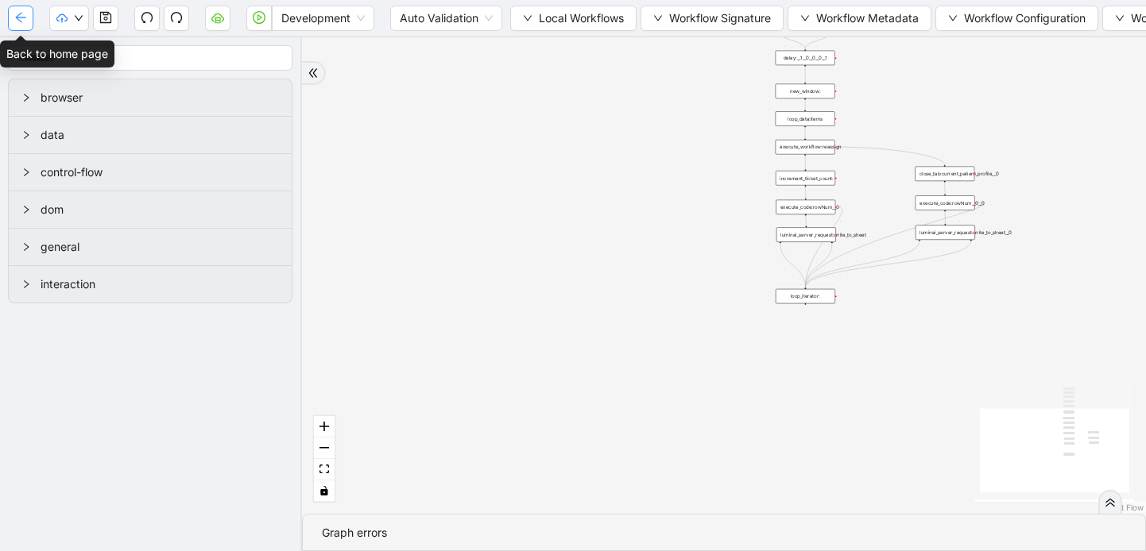
click at [21, 10] on button "button" at bounding box center [20, 18] width 25 height 25
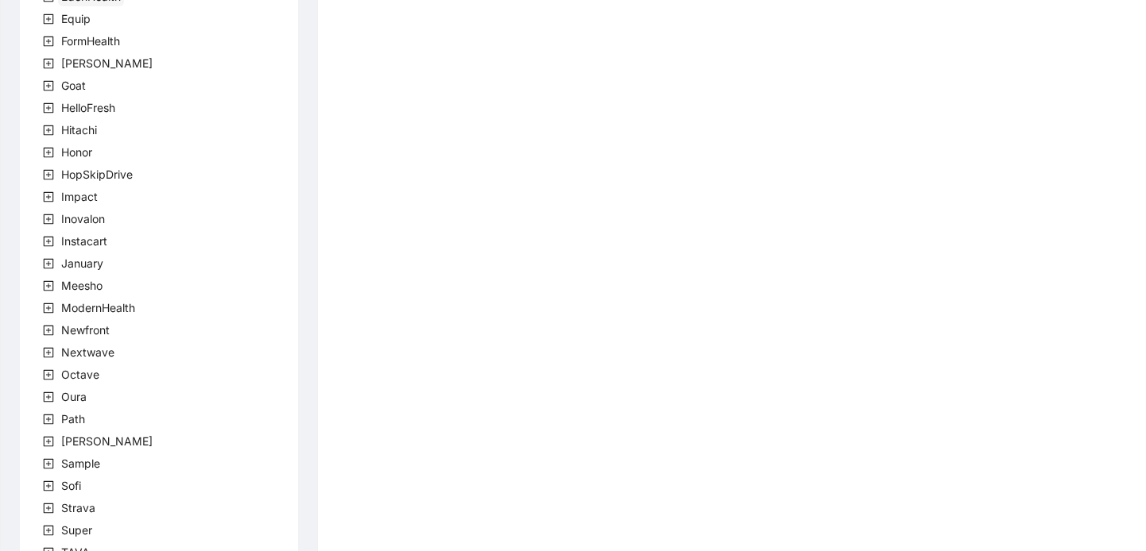
scroll to position [478, 0]
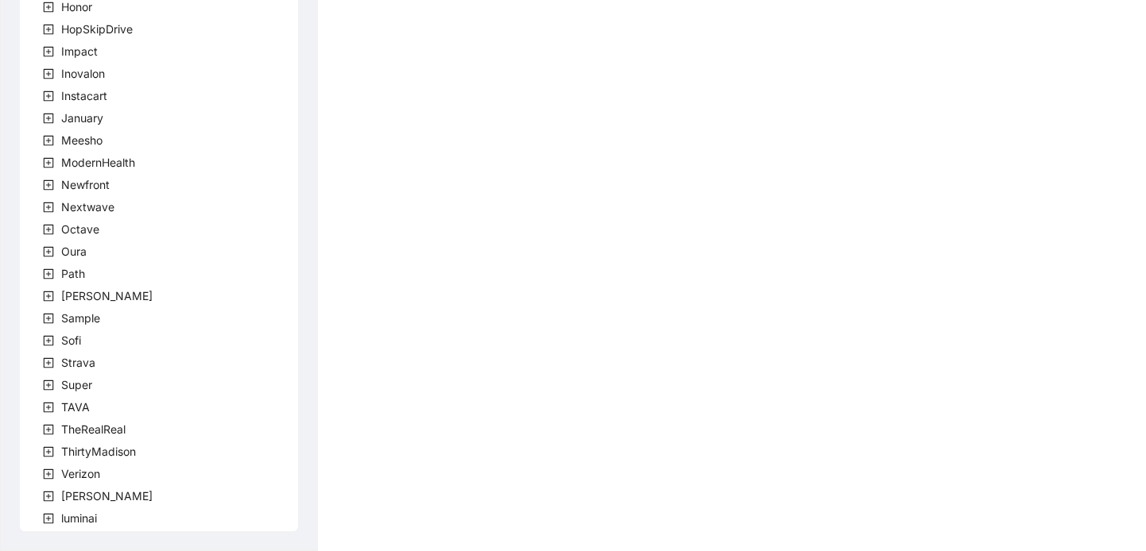
click at [47, 497] on icon "plus-square" at bounding box center [48, 496] width 11 height 11
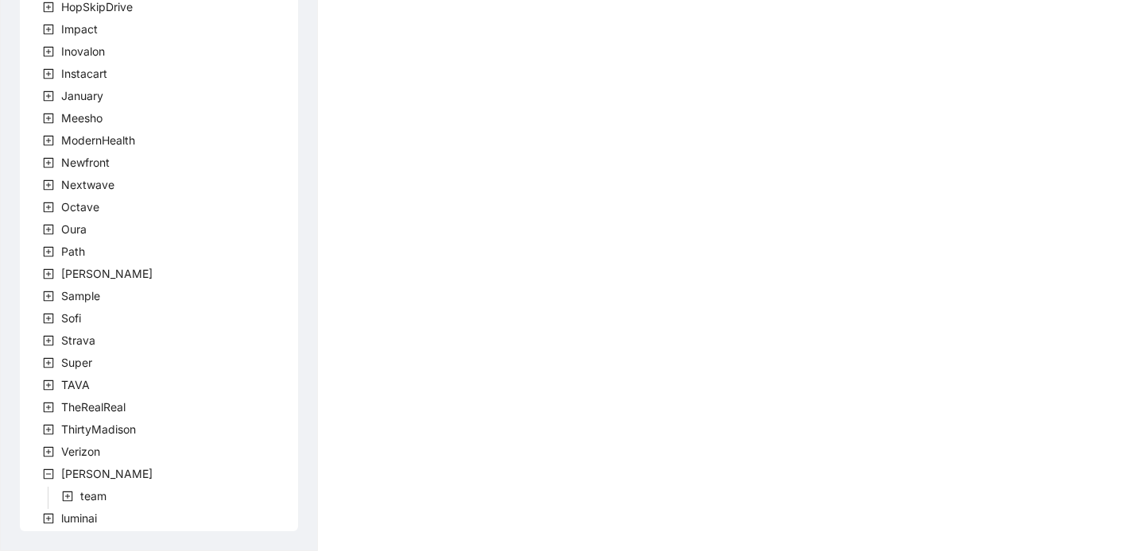
click at [64, 493] on icon "plus-square" at bounding box center [67, 496] width 11 height 11
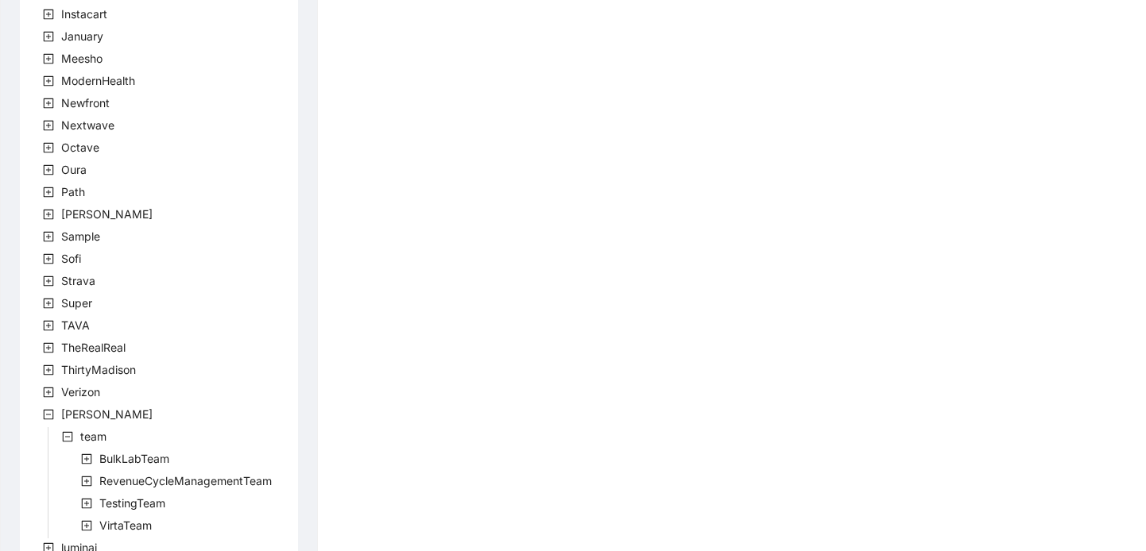
scroll to position [590, 0]
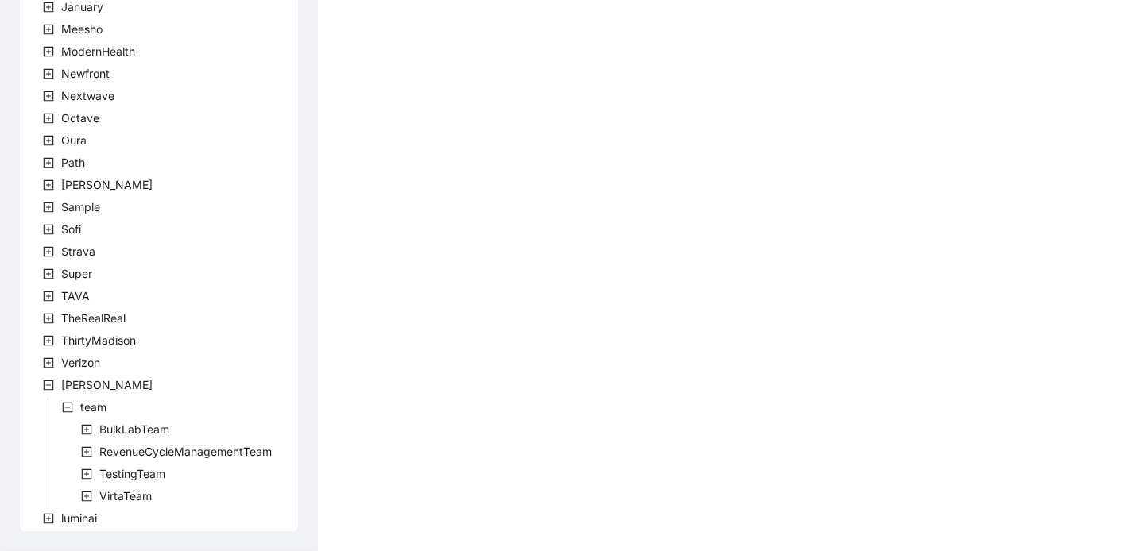
click at [88, 498] on icon "plus-square" at bounding box center [86, 496] width 11 height 11
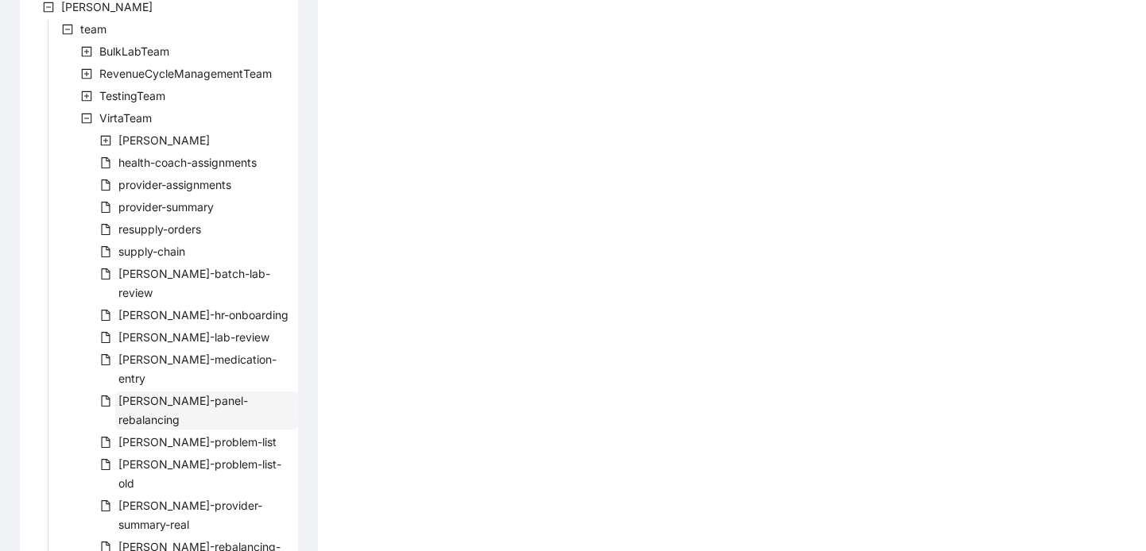
click at [162, 394] on span "virta-panel-rebalancing" at bounding box center [183, 410] width 130 height 33
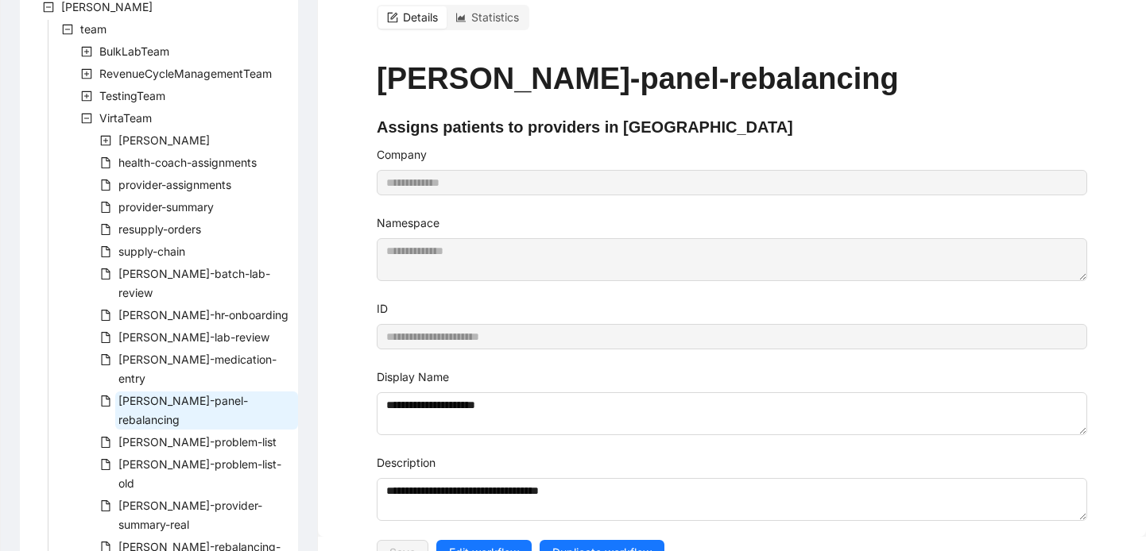
scroll to position [18, 0]
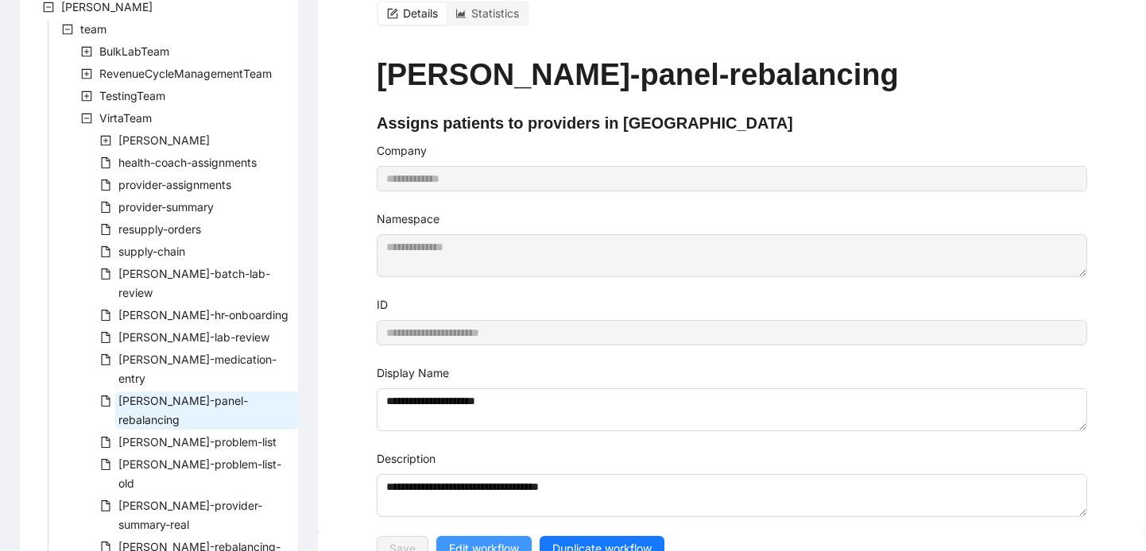
click at [479, 540] on span "Edit workflow" at bounding box center [484, 548] width 70 height 17
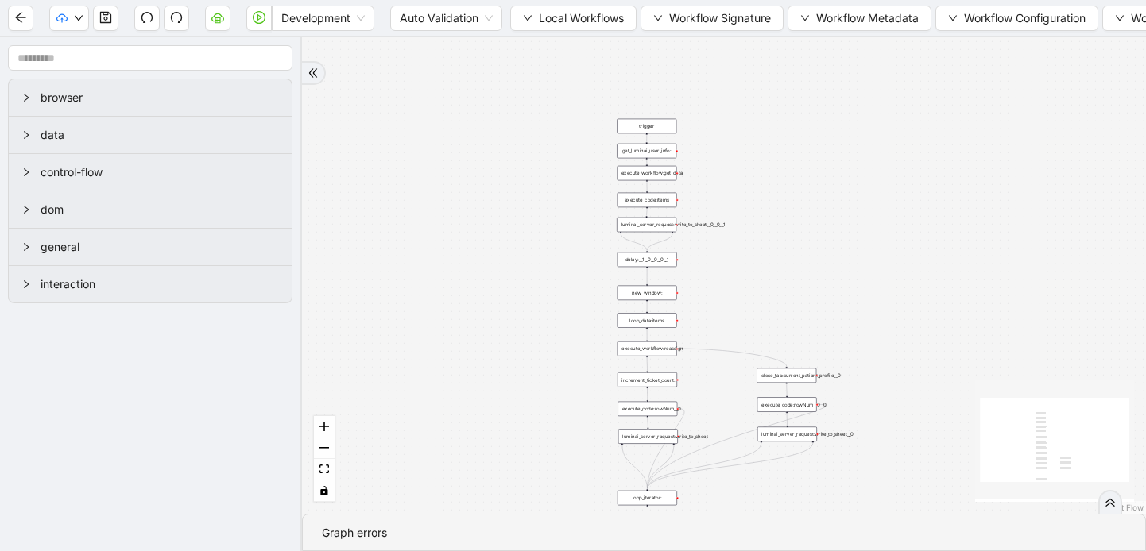
drag, startPoint x: 654, startPoint y: 240, endPoint x: 496, endPoint y: 441, distance: 255.8
click at [496, 441] on div "trigger luminai_server_request:write_to_sheet execute_workflow:get_data execute…" at bounding box center [724, 275] width 844 height 477
click at [642, 153] on div "get_luminai_user_info:" at bounding box center [647, 150] width 60 height 15
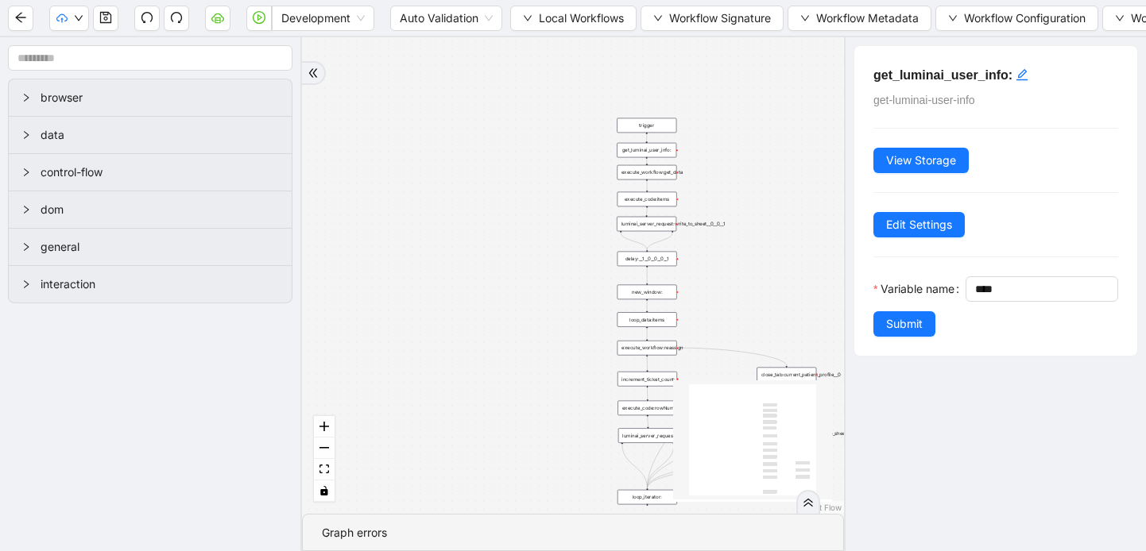
click at [661, 205] on div "execute_code:items" at bounding box center [647, 199] width 60 height 15
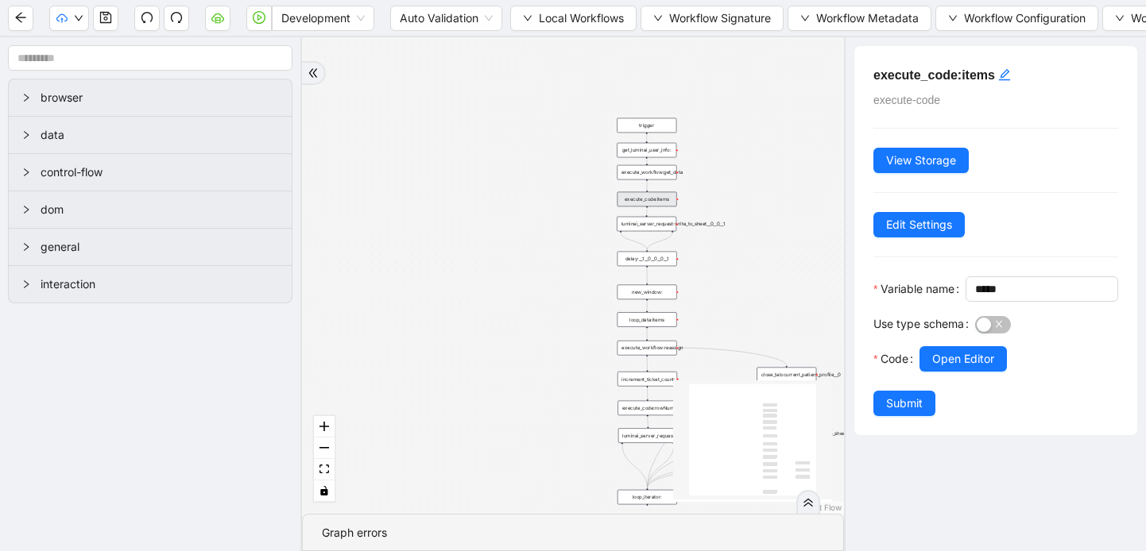
click at [657, 230] on div "luminai_server_request:write_to_sheet__0__0__1" at bounding box center [647, 224] width 60 height 15
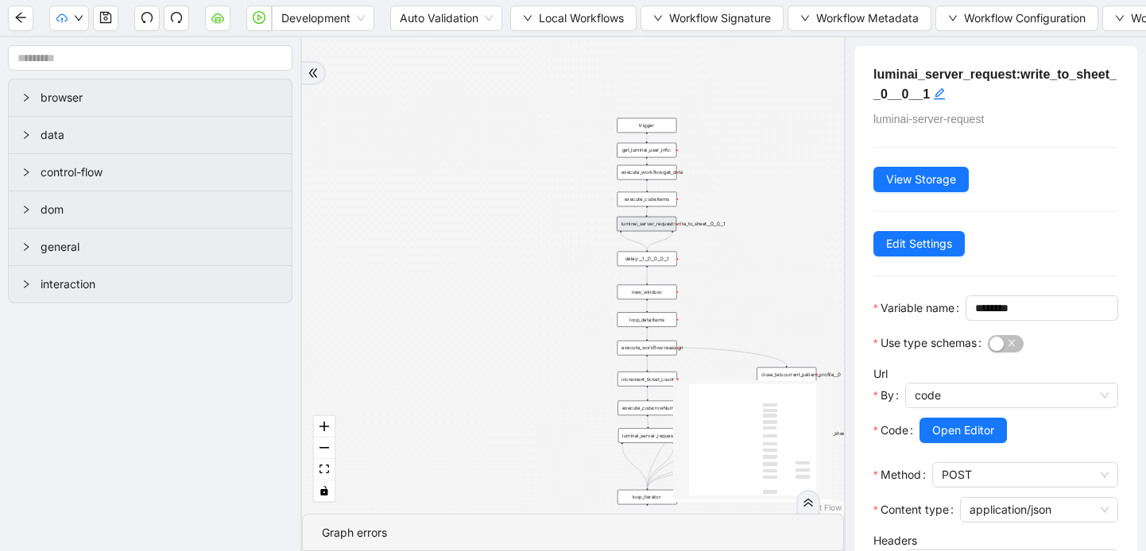
click at [659, 180] on div "trigger luminai_server_request:write_to_sheet execute_workflow:get_data execute…" at bounding box center [573, 275] width 542 height 477
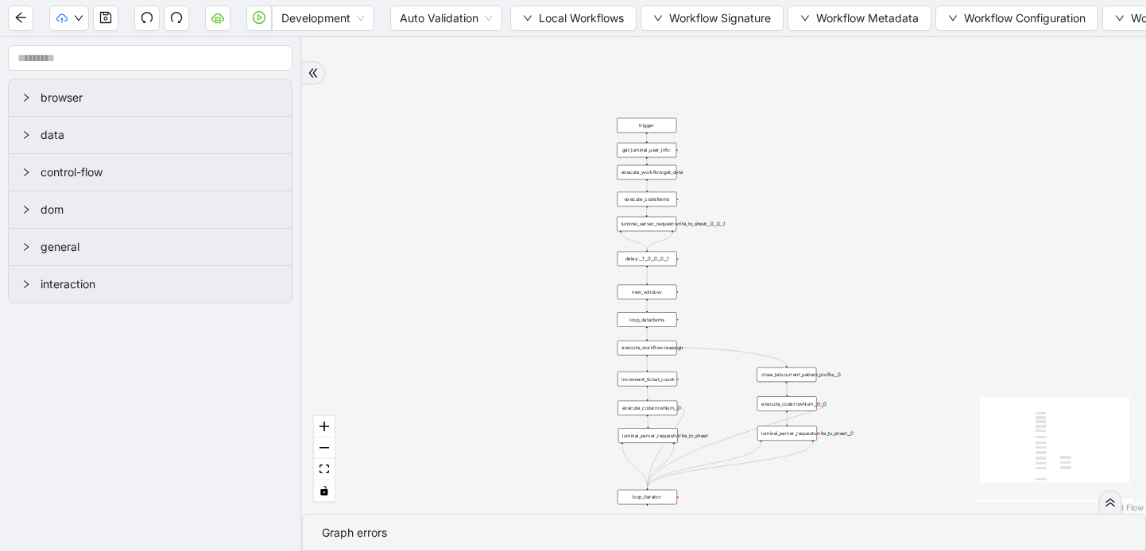
click at [659, 173] on div "execute_workflow:get_data" at bounding box center [647, 172] width 60 height 15
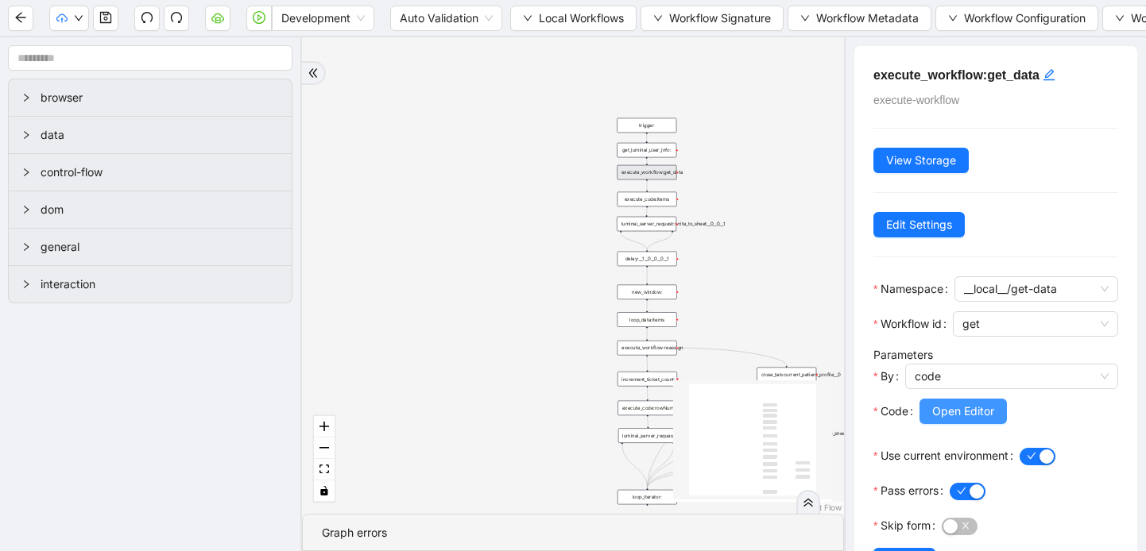
click at [937, 409] on span "Open Editor" at bounding box center [963, 411] width 62 height 17
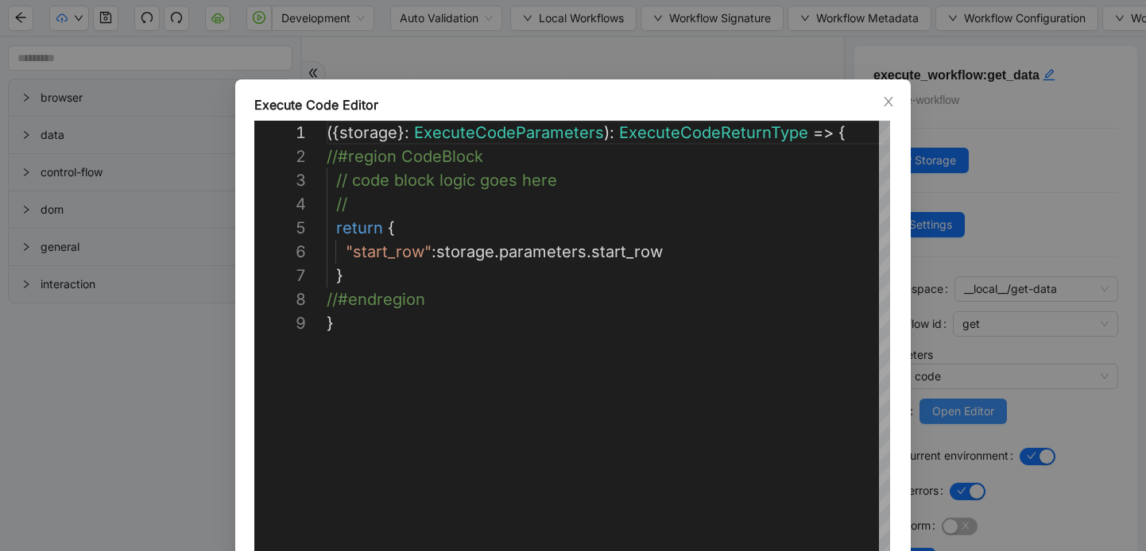
scroll to position [191, 0]
click at [883, 103] on icon "close" at bounding box center [888, 101] width 13 height 13
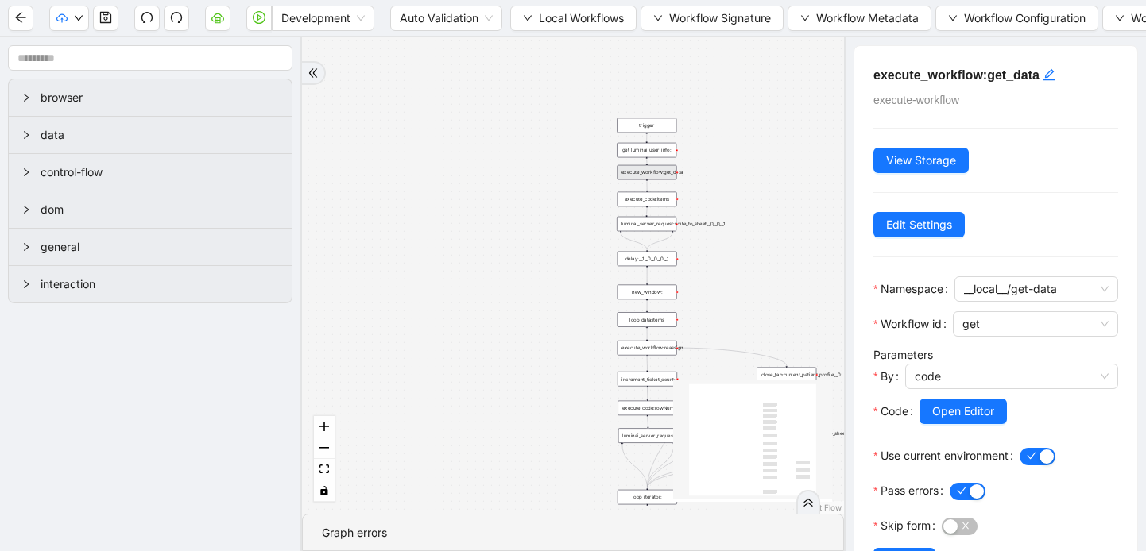
click at [645, 130] on div "trigger" at bounding box center [647, 125] width 60 height 15
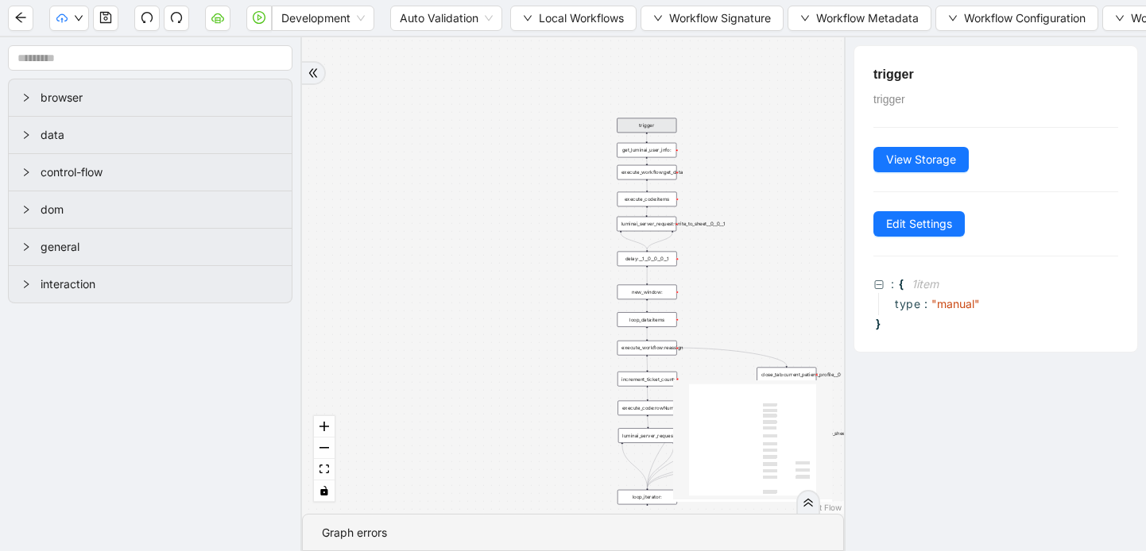
click at [650, 152] on div "get_luminai_user_info:" at bounding box center [647, 150] width 60 height 15
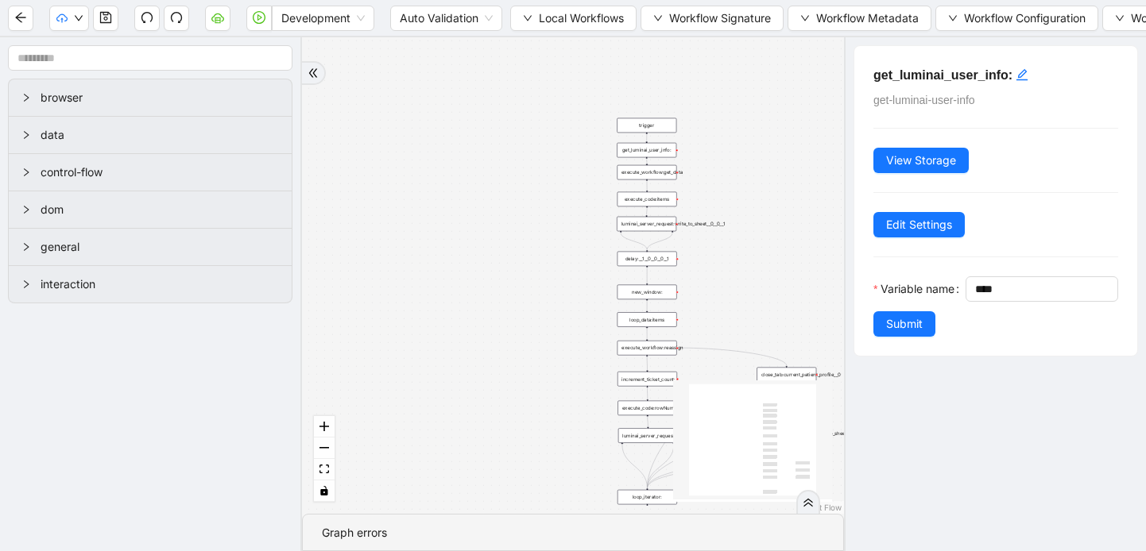
click at [643, 176] on div "execute_workflow:get_data" at bounding box center [647, 172] width 60 height 15
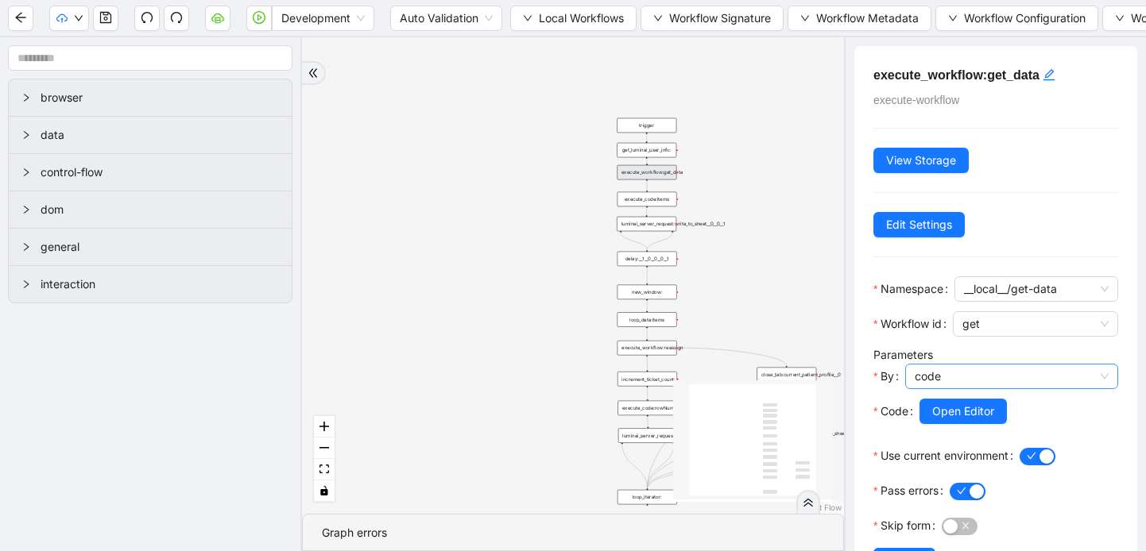
scroll to position [57, 0]
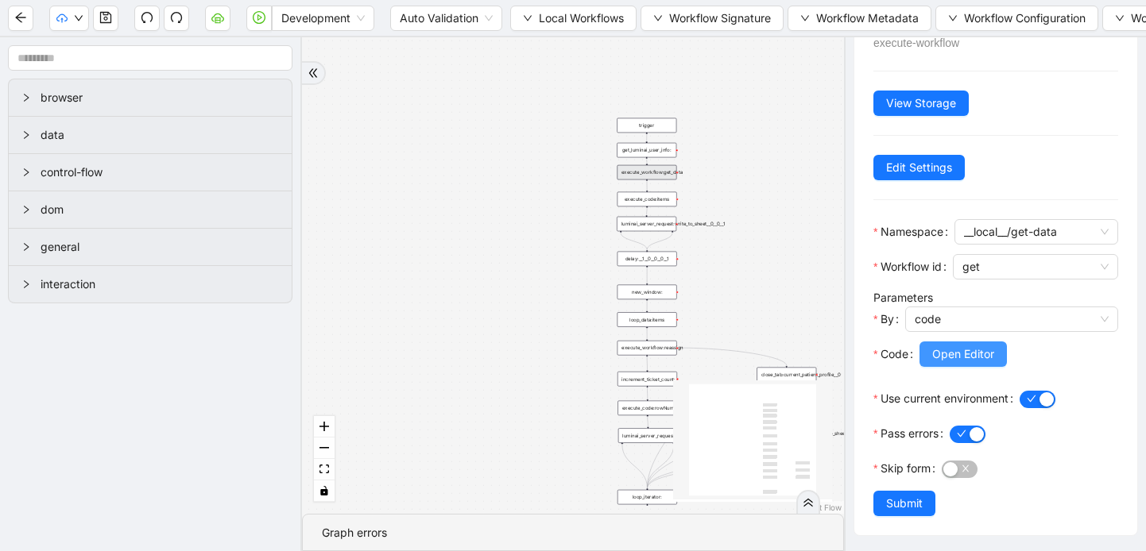
click at [954, 358] on span "Open Editor" at bounding box center [963, 354] width 62 height 17
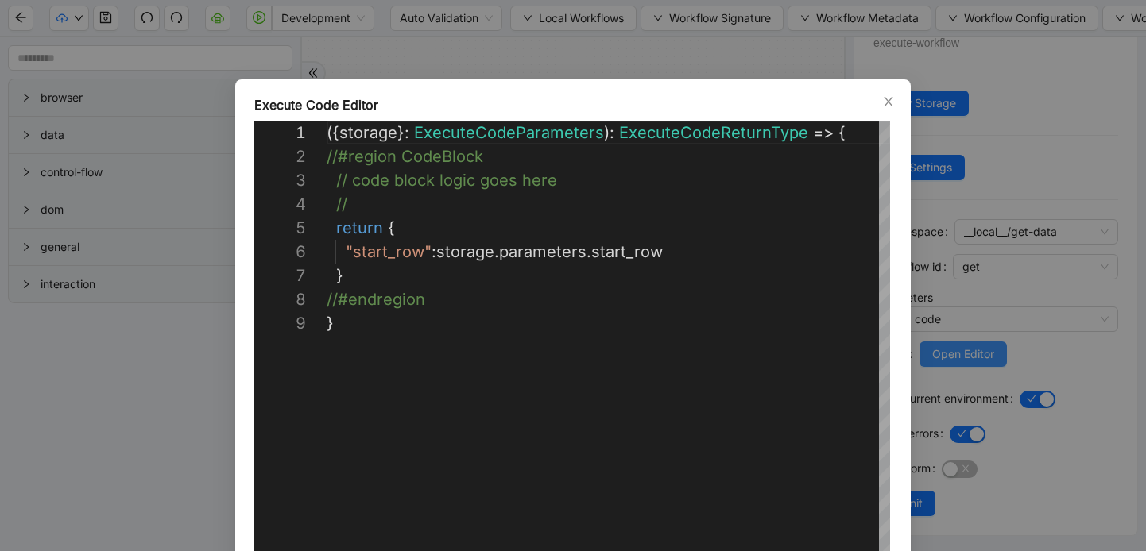
scroll to position [191, 0]
click at [882, 98] on icon "close" at bounding box center [888, 101] width 13 height 13
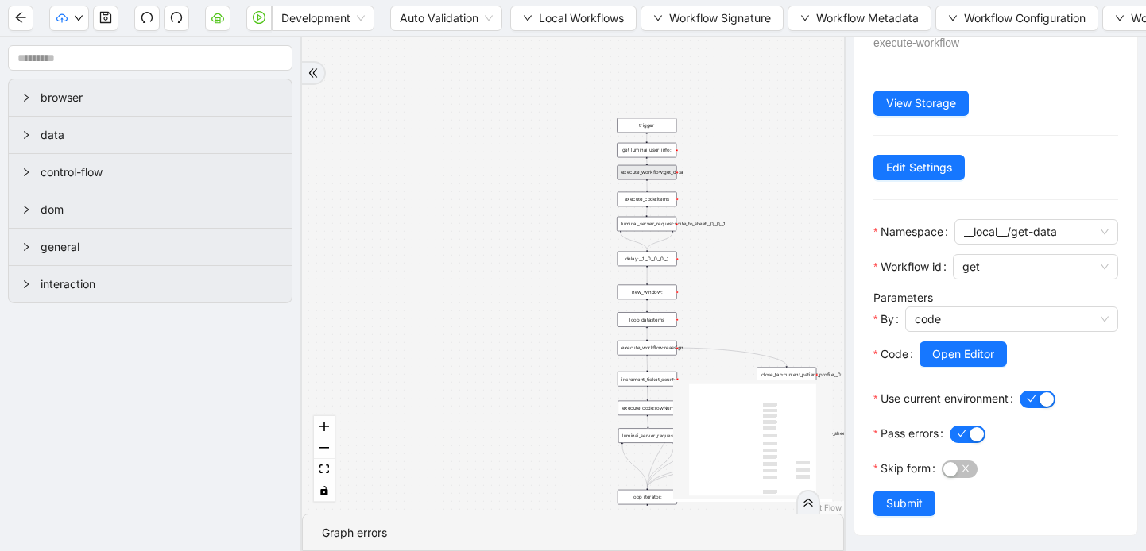
click at [652, 205] on div "execute_code:items" at bounding box center [647, 199] width 60 height 15
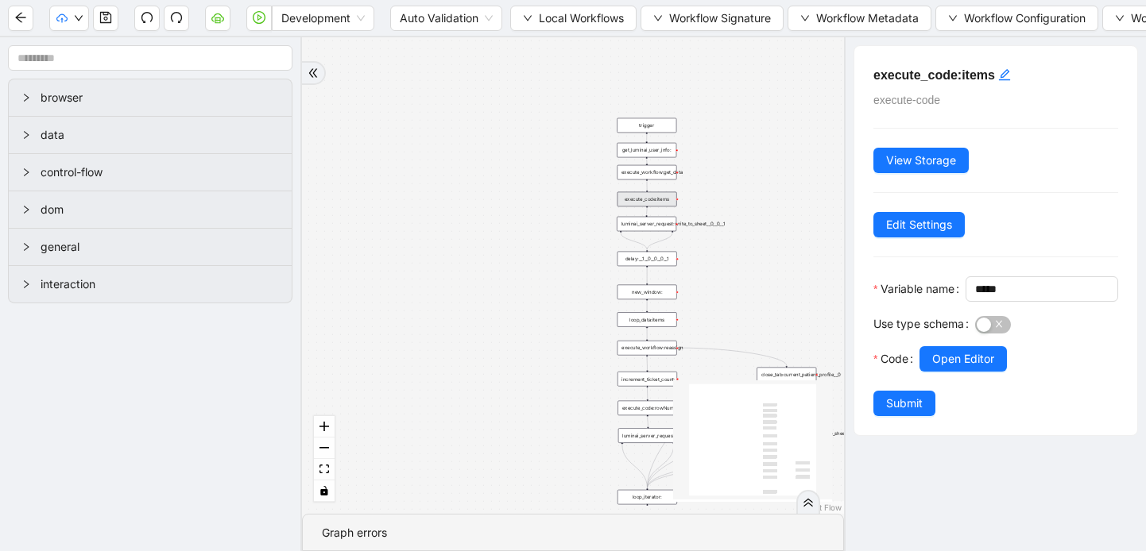
scroll to position [0, 0]
click at [946, 368] on span "Open Editor" at bounding box center [963, 358] width 62 height 17
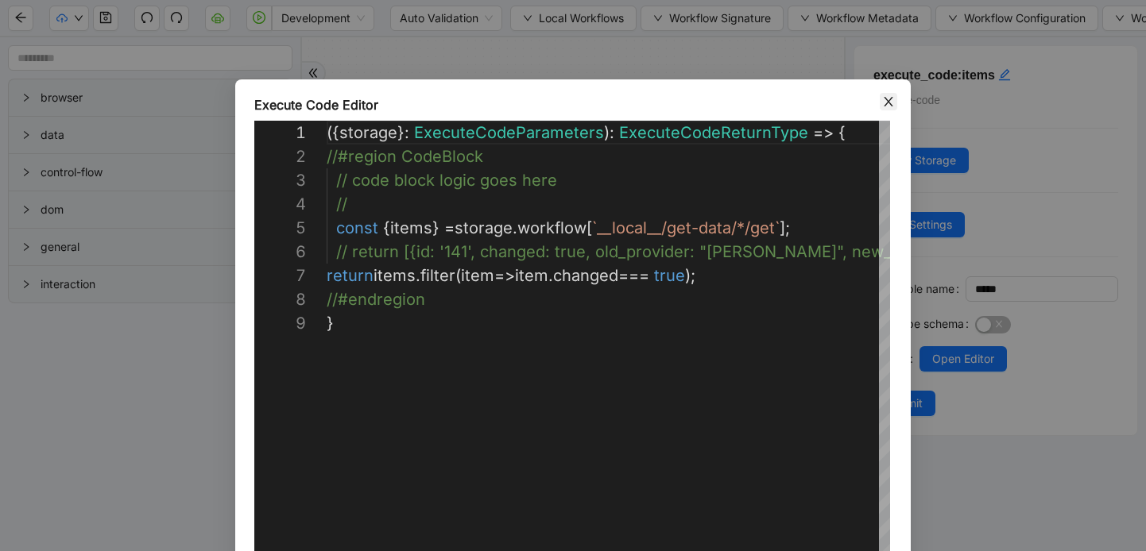
click at [889, 97] on icon "close" at bounding box center [888, 101] width 13 height 13
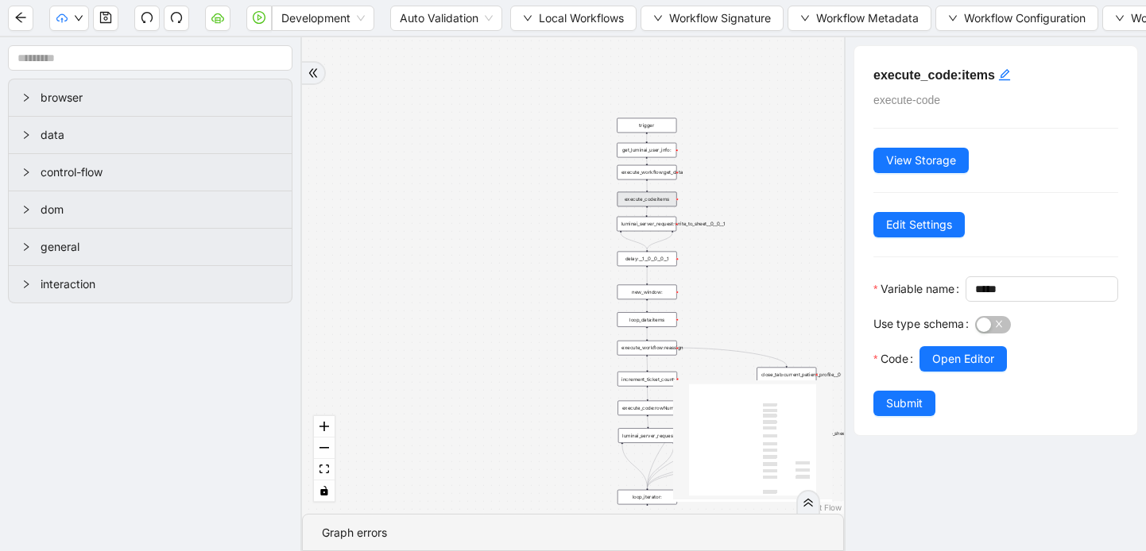
click at [649, 224] on div "luminai_server_request:write_to_sheet__0__0__1" at bounding box center [647, 224] width 60 height 15
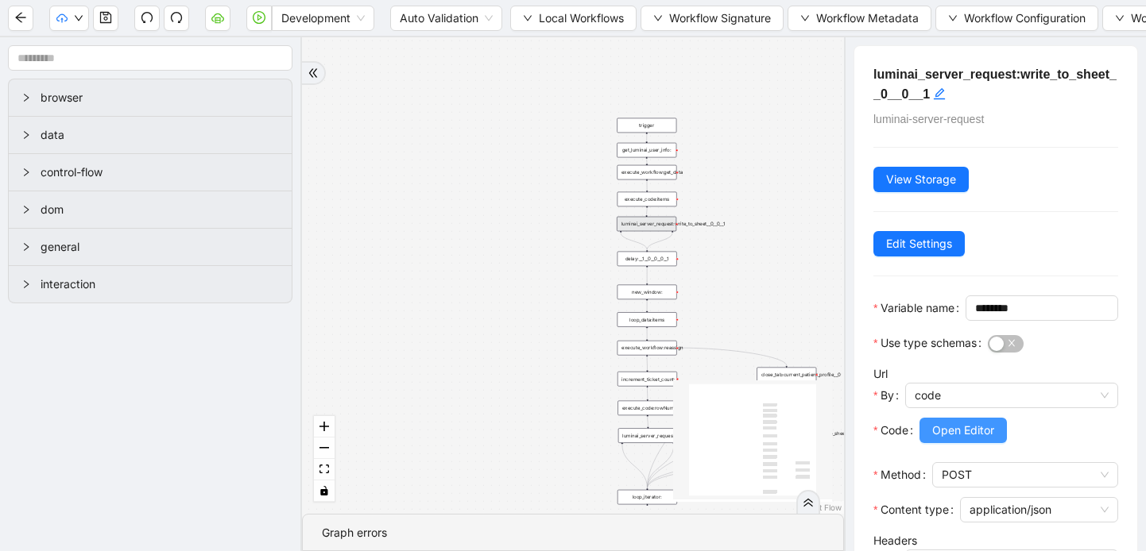
click at [957, 439] on span "Open Editor" at bounding box center [963, 430] width 62 height 17
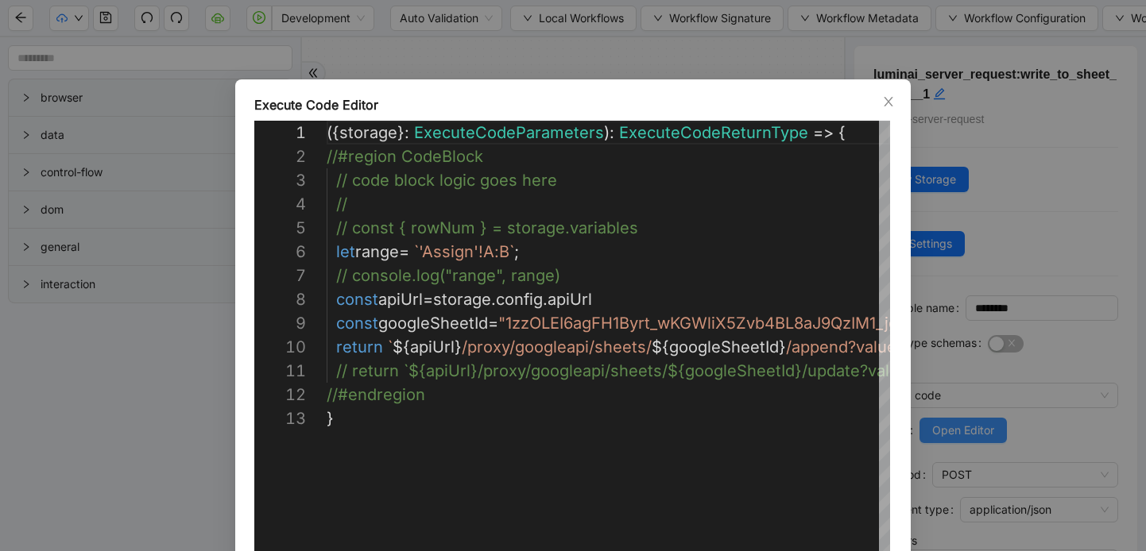
scroll to position [238, 0]
click at [888, 96] on icon "close" at bounding box center [888, 101] width 13 height 13
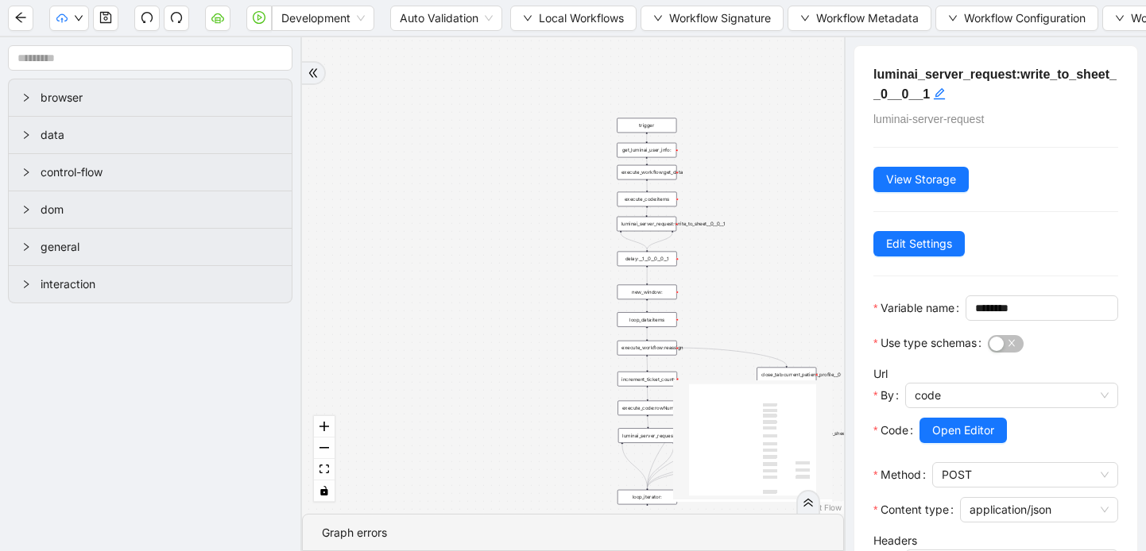
click at [658, 265] on div "delay:__1__0__0__0__1" at bounding box center [647, 259] width 60 height 15
click at [650, 294] on div "new_window:" at bounding box center [647, 292] width 60 height 15
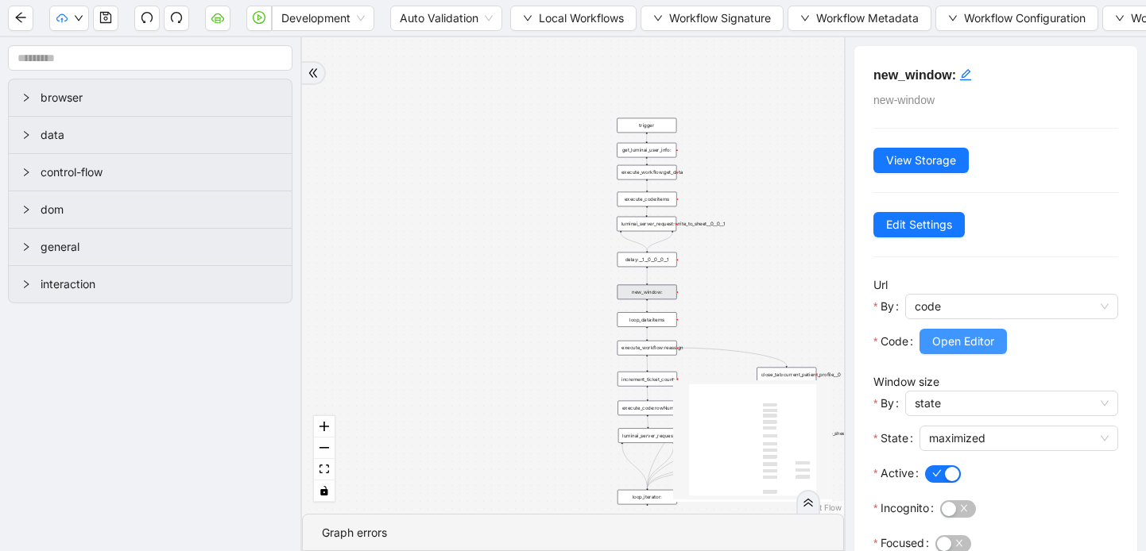
click at [967, 343] on span "Open Editor" at bounding box center [963, 341] width 62 height 17
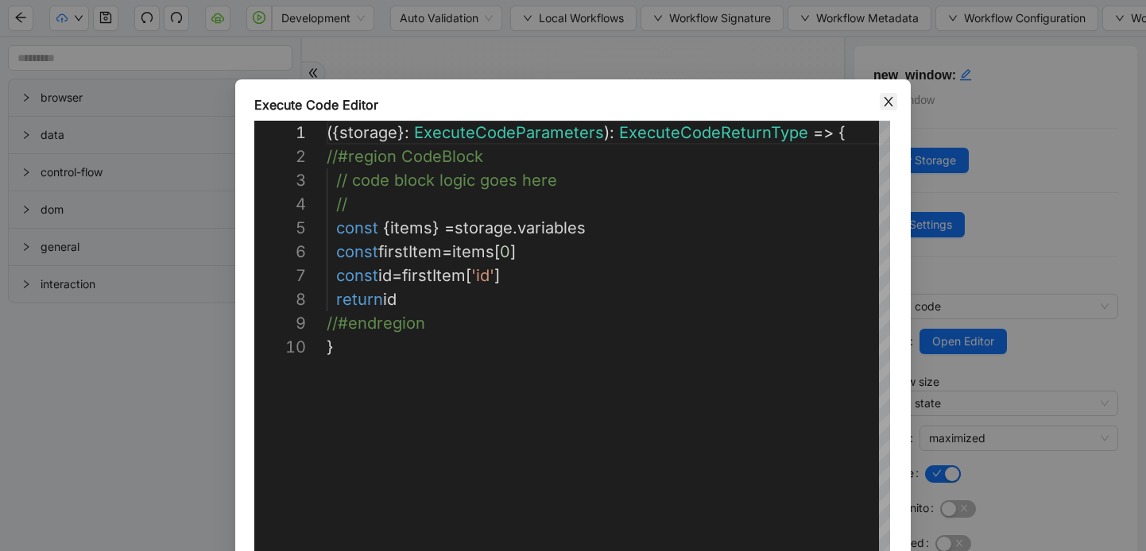
click at [885, 99] on icon "close" at bounding box center [888, 101] width 13 height 13
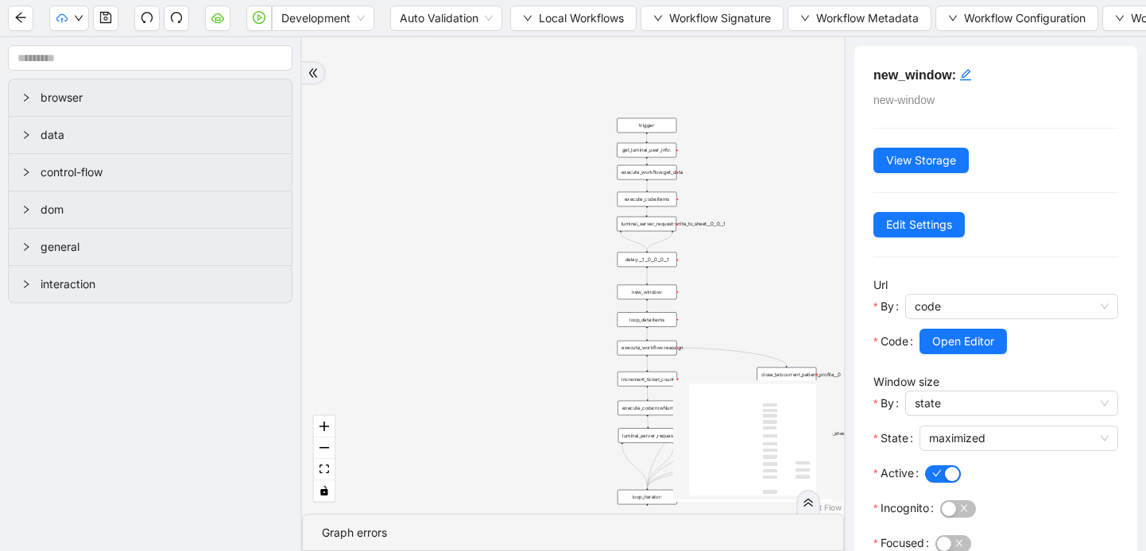
click at [644, 318] on div "loop_data:items" at bounding box center [647, 319] width 60 height 15
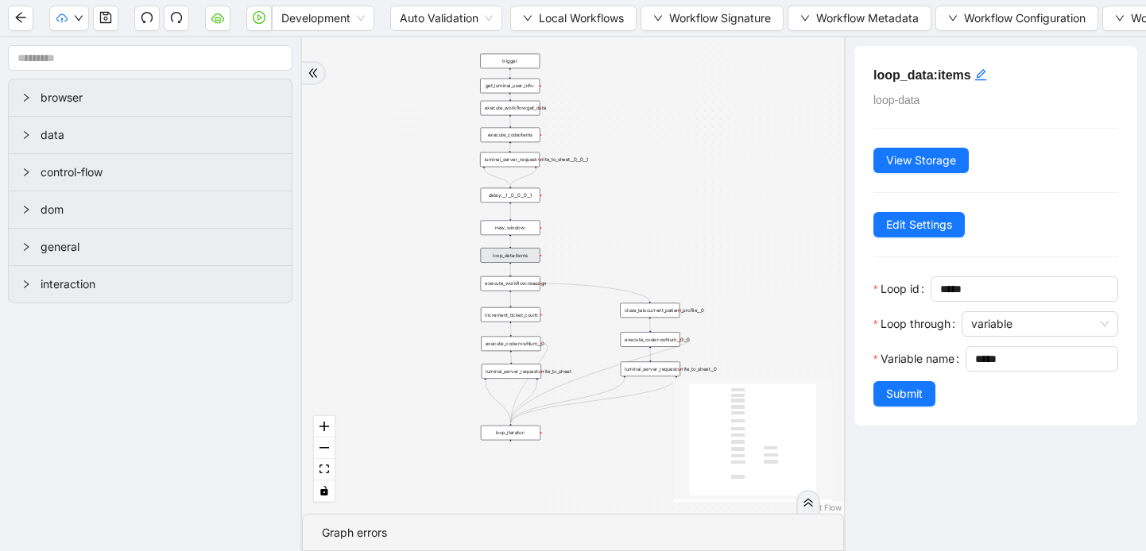
drag, startPoint x: 707, startPoint y: 300, endPoint x: 559, endPoint y: 230, distance: 164.6
click at [559, 230] on div "trigger luminai_server_request:write_to_sheet execute_workflow:get_data execute…" at bounding box center [573, 275] width 542 height 477
click at [511, 283] on div "execute_workflow:reassign" at bounding box center [499, 277] width 60 height 15
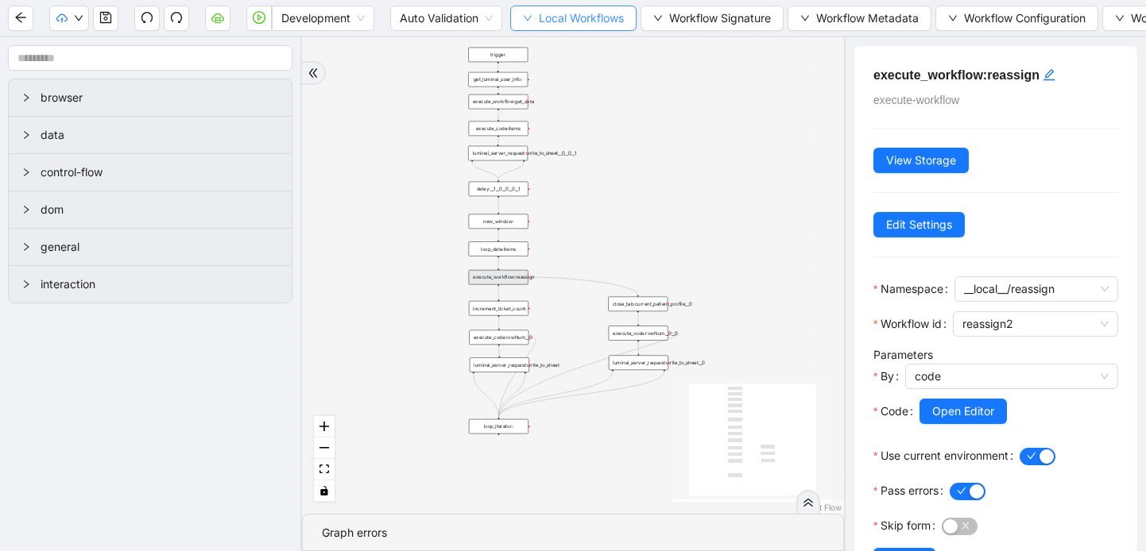
click at [529, 20] on icon "down" at bounding box center [528, 19] width 10 height 10
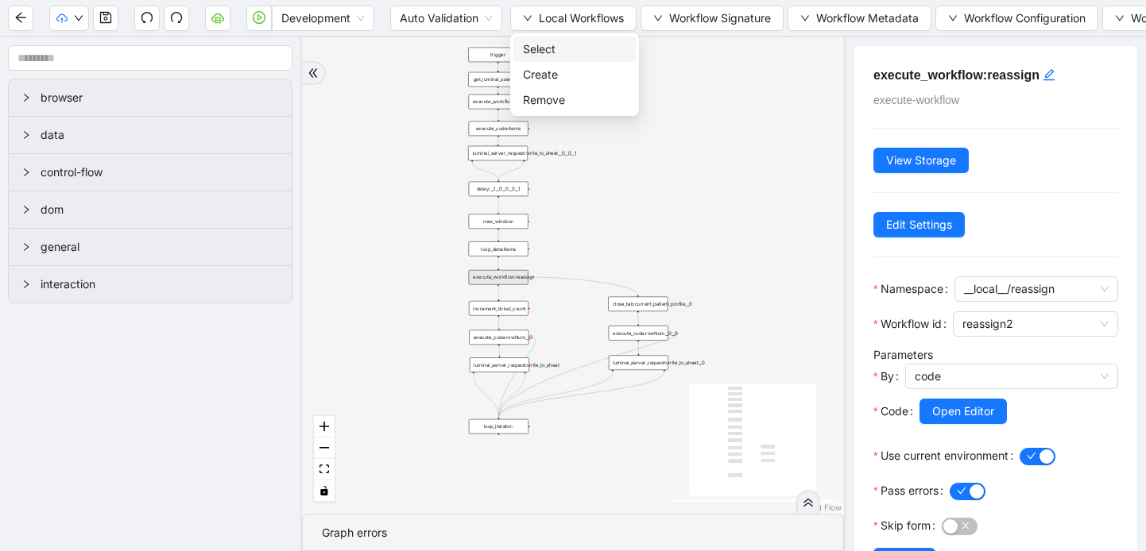
click at [534, 55] on span "Select" at bounding box center [574, 49] width 103 height 17
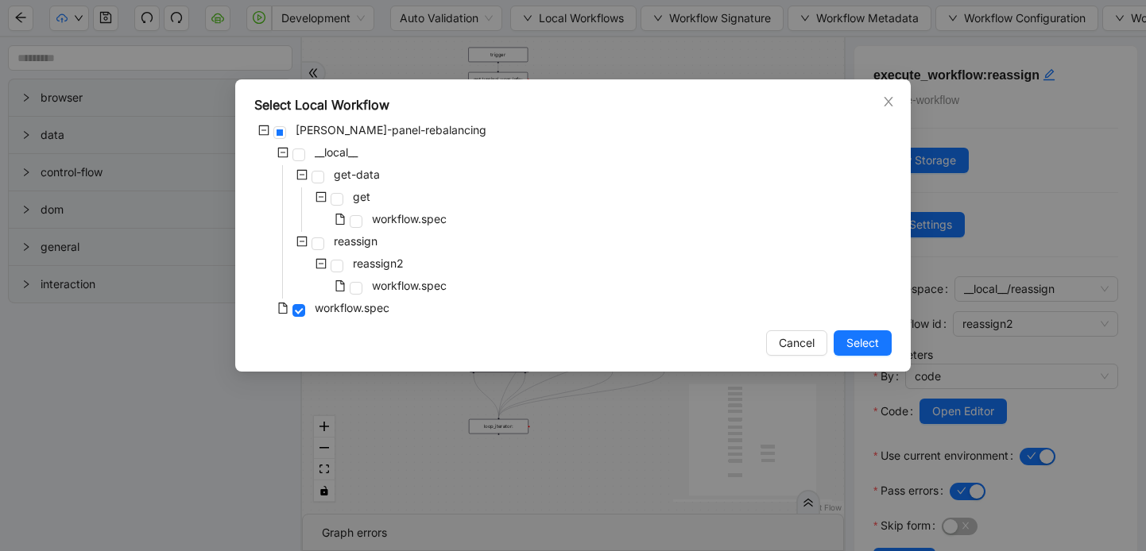
click at [346, 284] on span at bounding box center [340, 286] width 19 height 19
click at [355, 288] on span at bounding box center [356, 288] width 13 height 13
drag, startPoint x: 849, startPoint y: 346, endPoint x: 863, endPoint y: 338, distance: 16.1
click at [849, 346] on span "Select" at bounding box center [862, 343] width 33 height 17
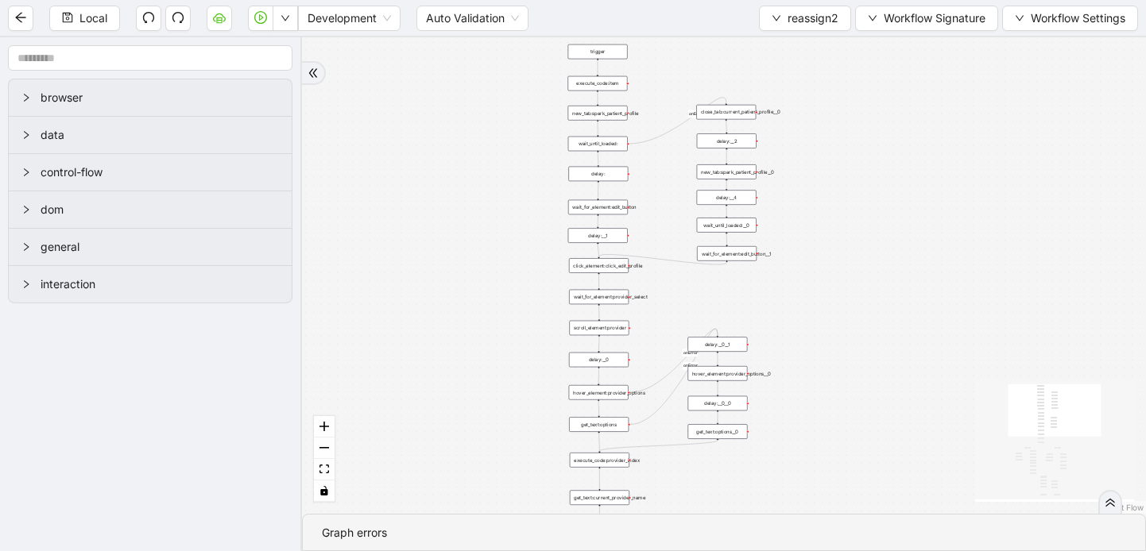
drag, startPoint x: 995, startPoint y: 210, endPoint x: 830, endPoint y: 415, distance: 263.3
click at [830, 415] on div "loopFrom loopFrom exitFrom down fallback exitFrom fallback matches_correct_prov…" at bounding box center [724, 275] width 844 height 477
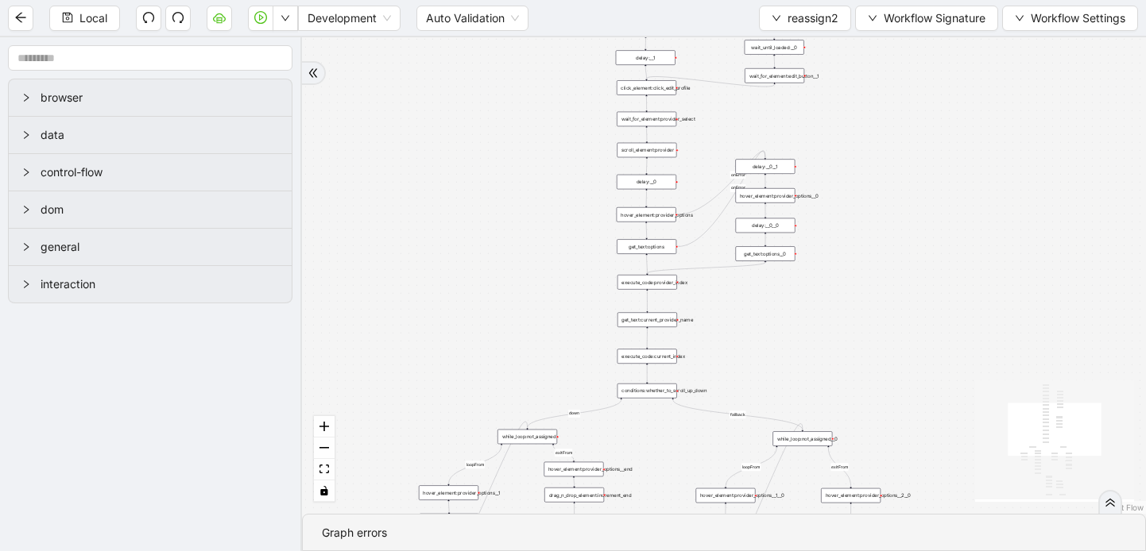
drag, startPoint x: 864, startPoint y: 263, endPoint x: 912, endPoint y: 85, distance: 184.5
click at [912, 85] on div "loopFrom loopFrom exitFrom down fallback exitFrom fallback matches_correct_prov…" at bounding box center [724, 275] width 844 height 477
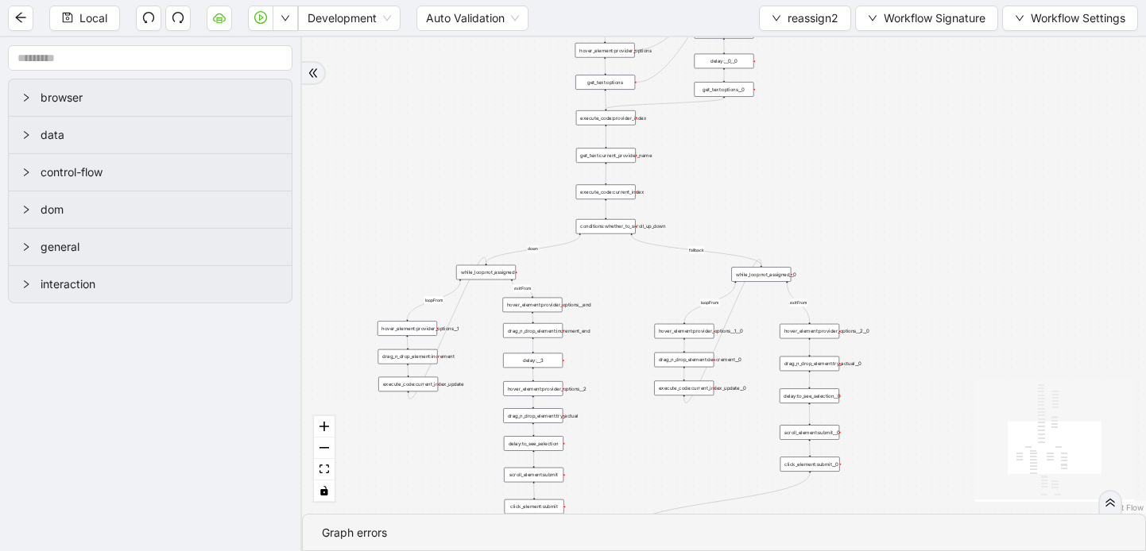
drag, startPoint x: 926, startPoint y: 278, endPoint x: 884, endPoint y: 115, distance: 168.0
click at [884, 115] on div "loopFrom loopFrom exitFrom down fallback exitFrom fallback matches_correct_prov…" at bounding box center [724, 275] width 844 height 477
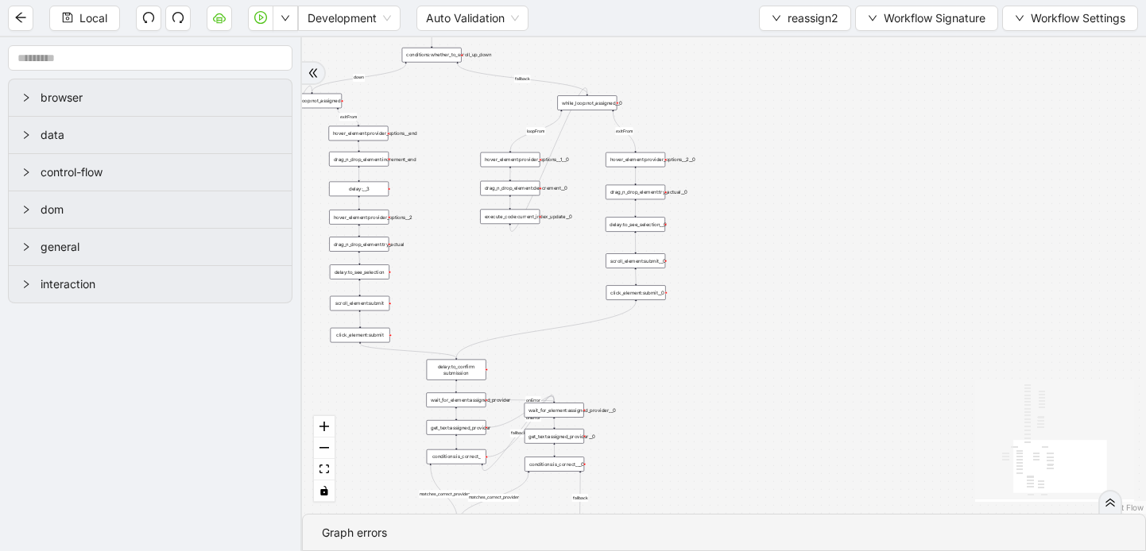
drag, startPoint x: 962, startPoint y: 333, endPoint x: 788, endPoint y: 161, distance: 244.4
click at [788, 161] on div "loopFrom loopFrom exitFrom down fallback exitFrom fallback matches_correct_prov…" at bounding box center [724, 275] width 844 height 477
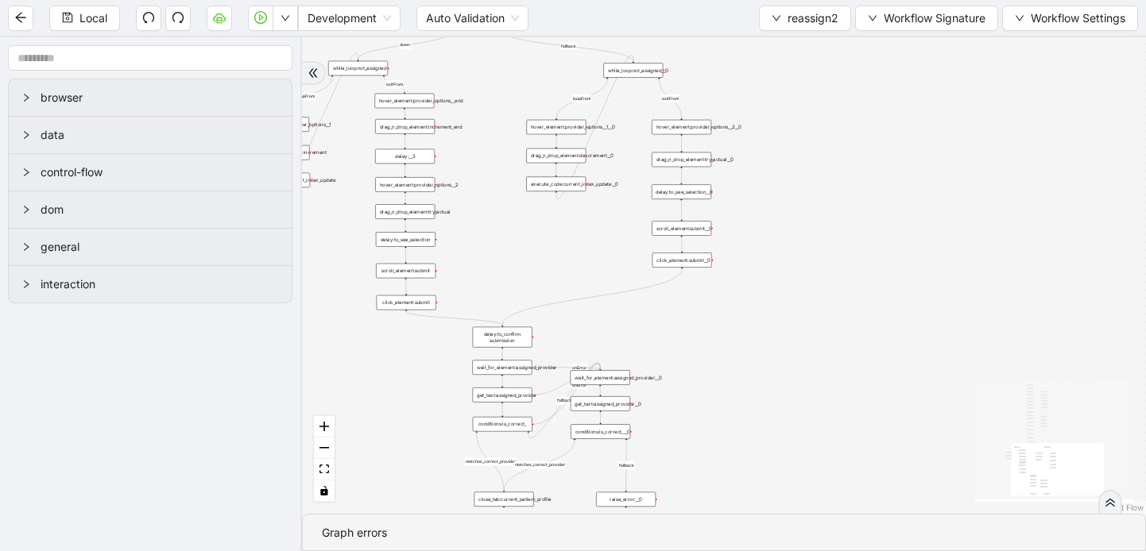
drag, startPoint x: 737, startPoint y: 358, endPoint x: 781, endPoint y: 325, distance: 55.1
click at [781, 325] on div "loopFrom loopFrom exitFrom down fallback exitFrom fallback matches_correct_prov…" at bounding box center [724, 275] width 844 height 477
click at [17, 11] on icon "arrow-left" at bounding box center [20, 17] width 13 height 13
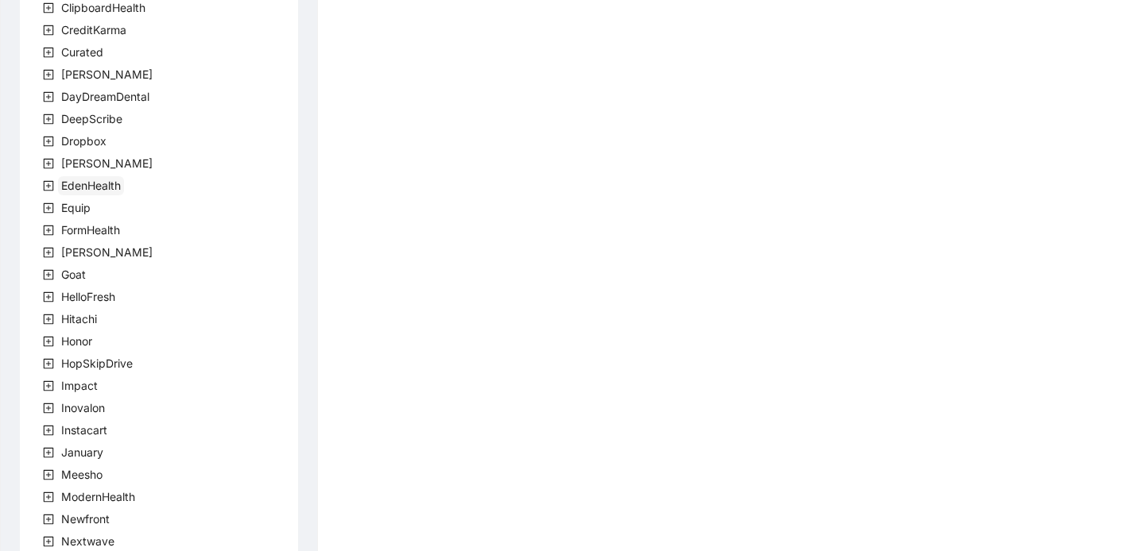
scroll to position [478, 0]
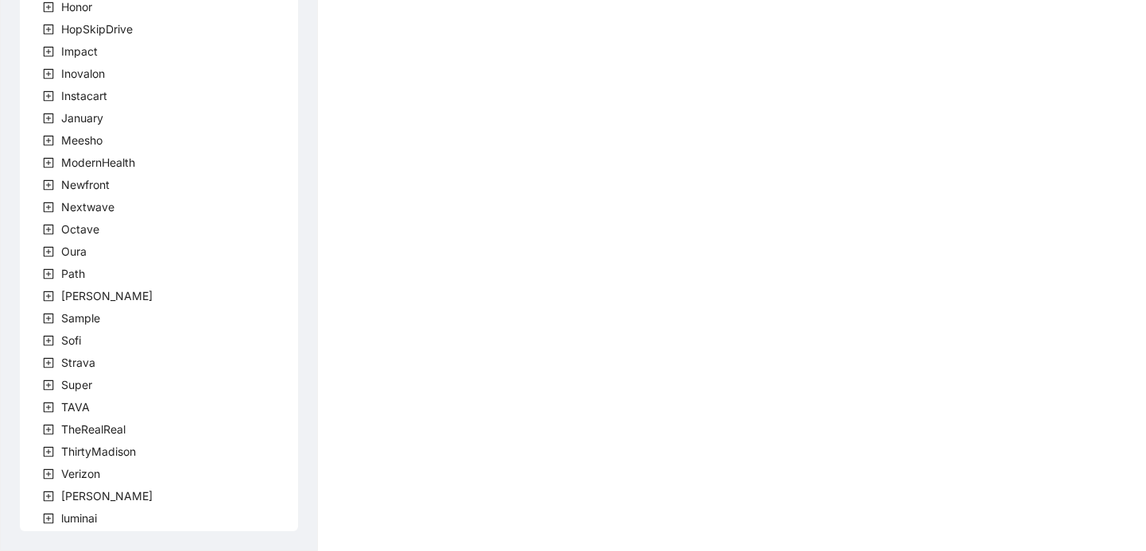
click at [48, 497] on icon "plus-square" at bounding box center [48, 496] width 5 height 5
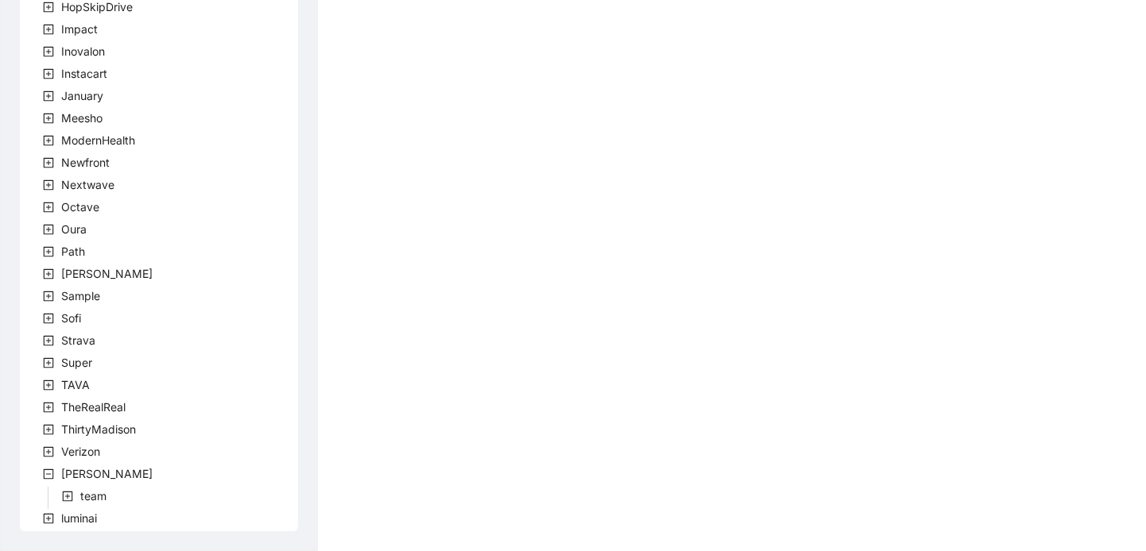
click at [64, 496] on icon "plus-square" at bounding box center [67, 496] width 11 height 11
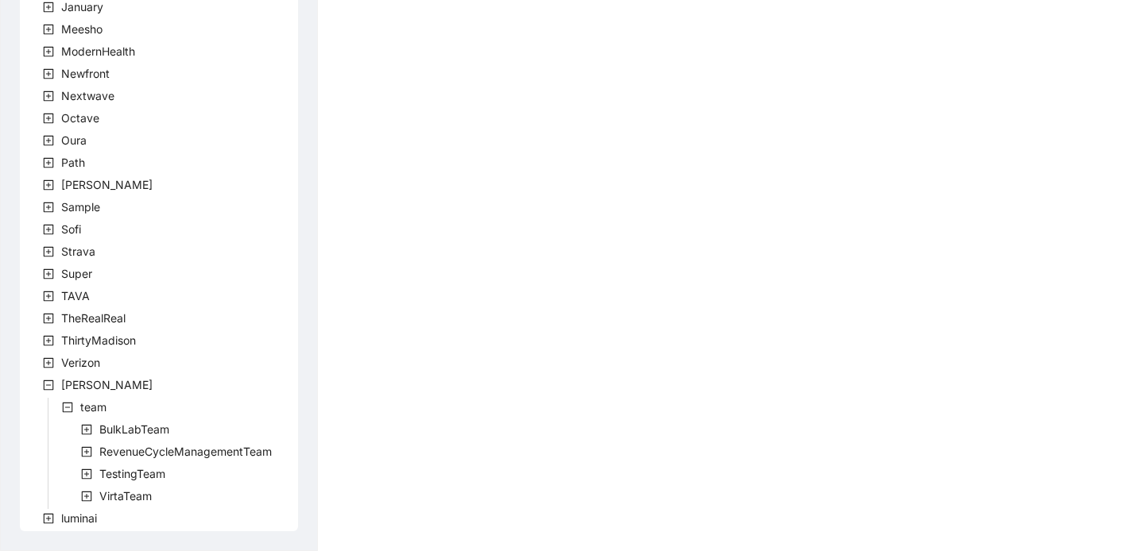
click at [83, 474] on icon "plus-square" at bounding box center [86, 474] width 11 height 11
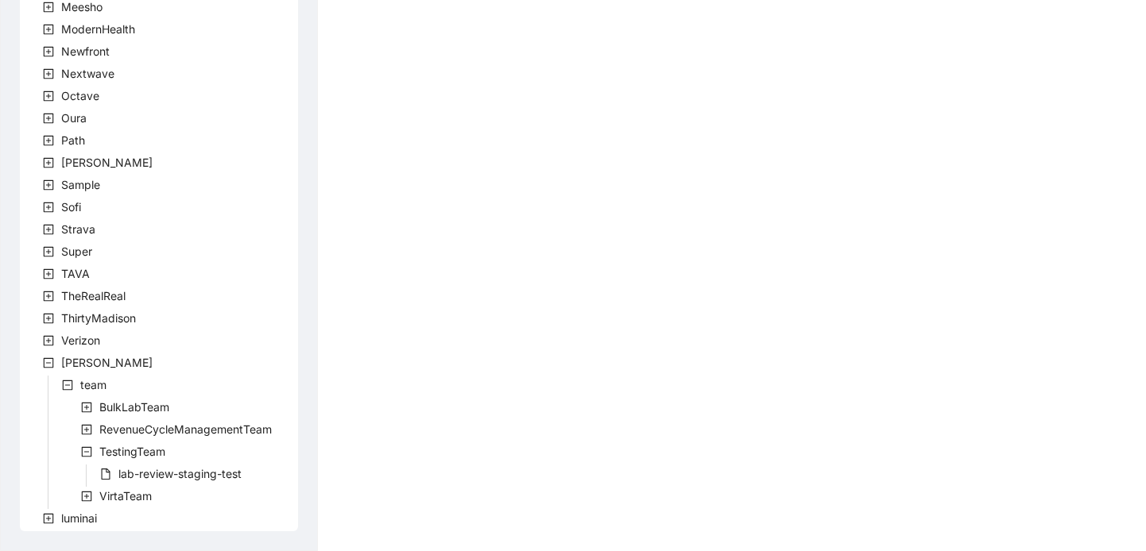
click at [85, 501] on icon "plus-square" at bounding box center [86, 496] width 11 height 11
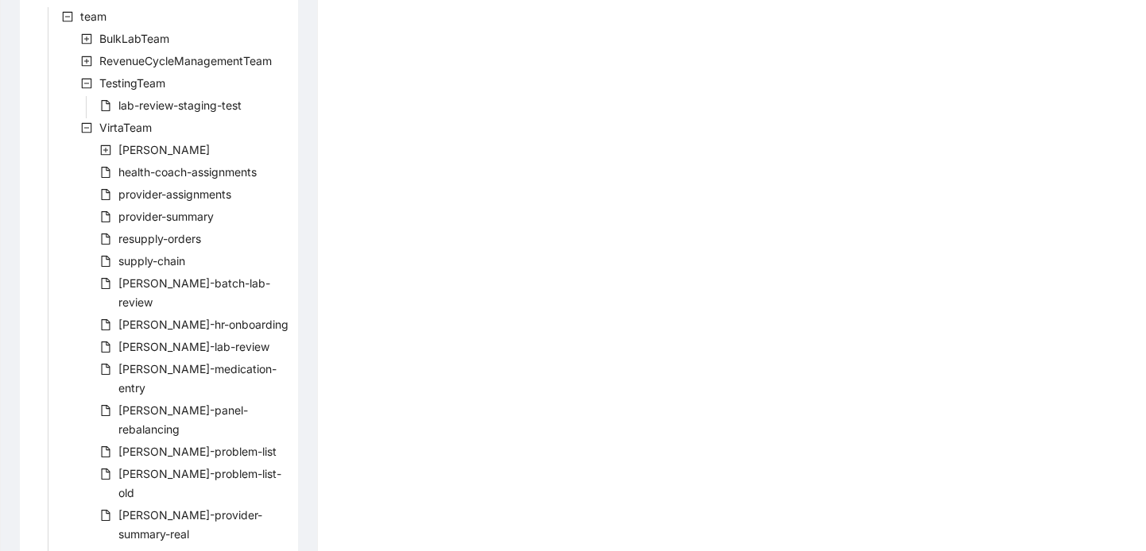
scroll to position [990, 0]
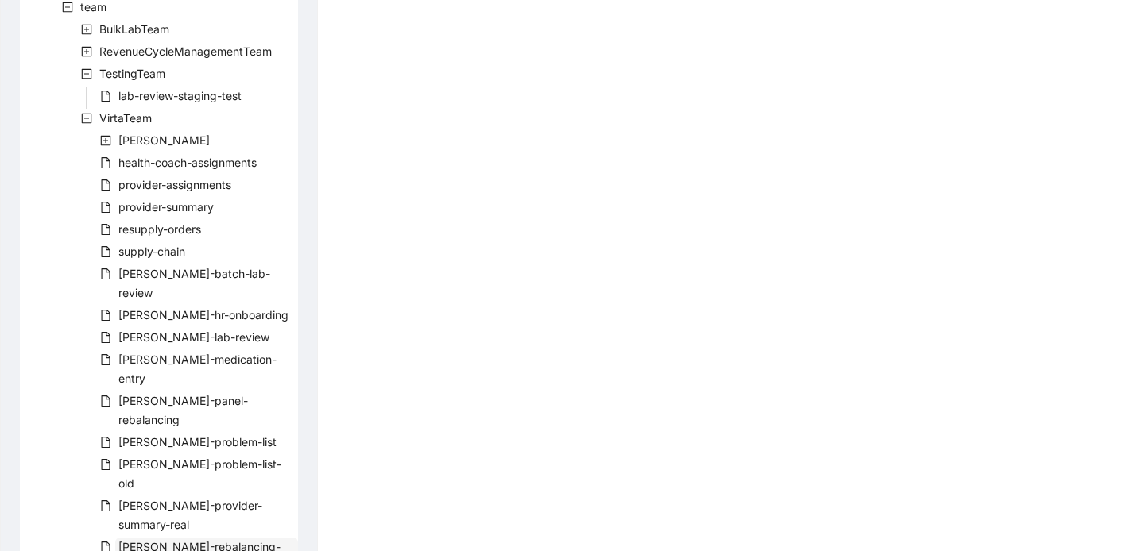
click at [161, 540] on span "[PERSON_NAME]-rebalancing-part-two" at bounding box center [199, 556] width 162 height 33
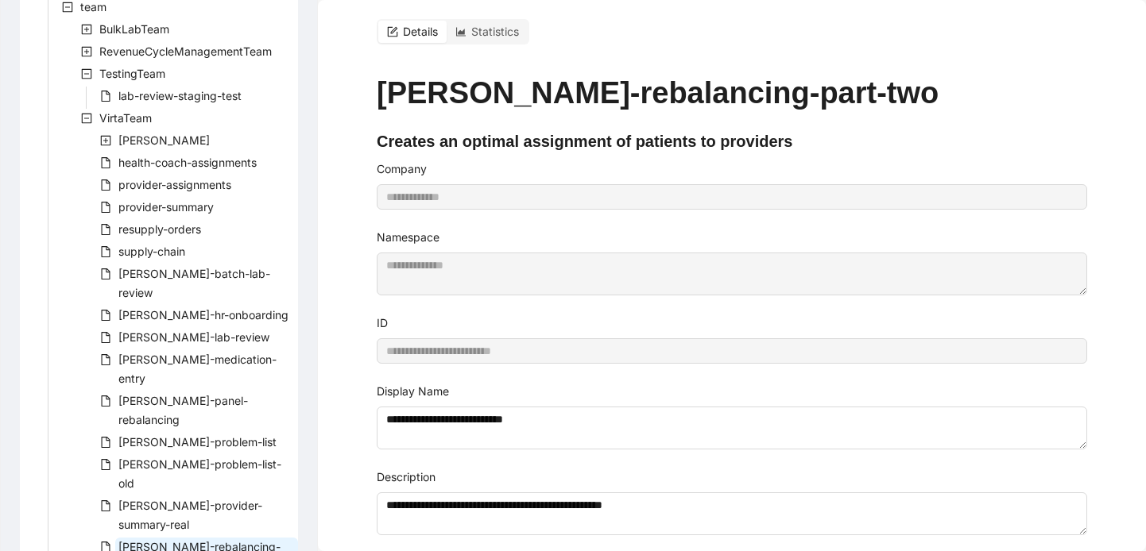
scroll to position [18, 0]
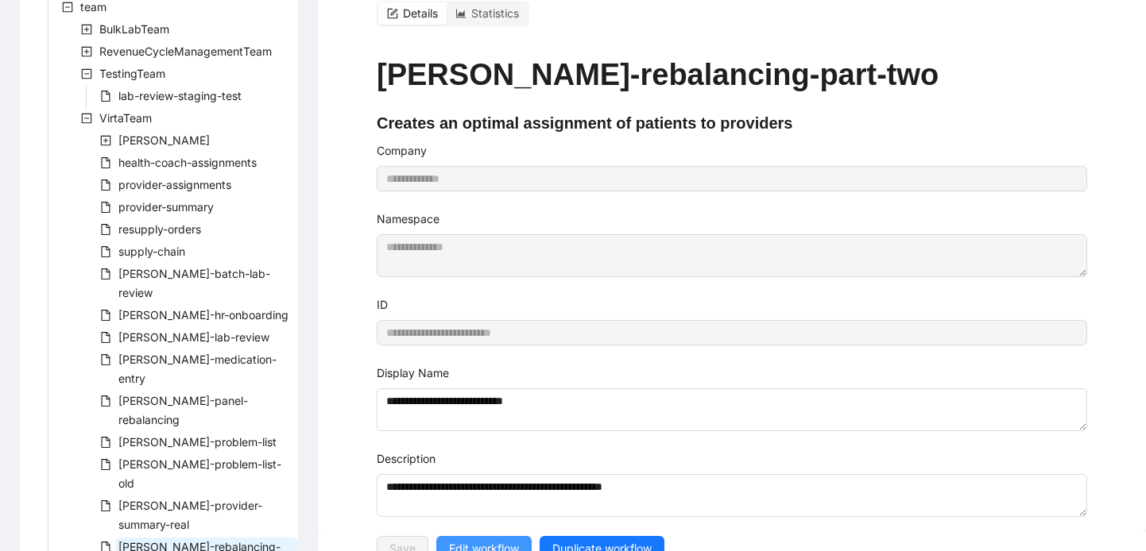
click at [478, 540] on span "Edit workflow" at bounding box center [484, 548] width 70 height 17
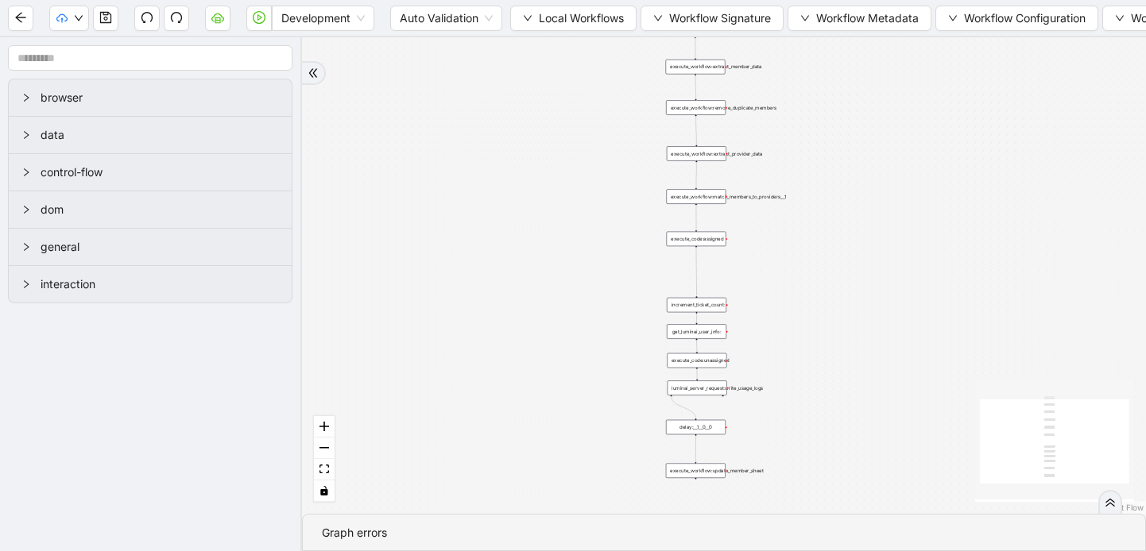
drag, startPoint x: 669, startPoint y: 203, endPoint x: 490, endPoint y: 340, distance: 225.5
click at [490, 340] on div "trigger execute_workflow:extract_member_data execute_workflow:remove_duplicate_…" at bounding box center [724, 275] width 844 height 477
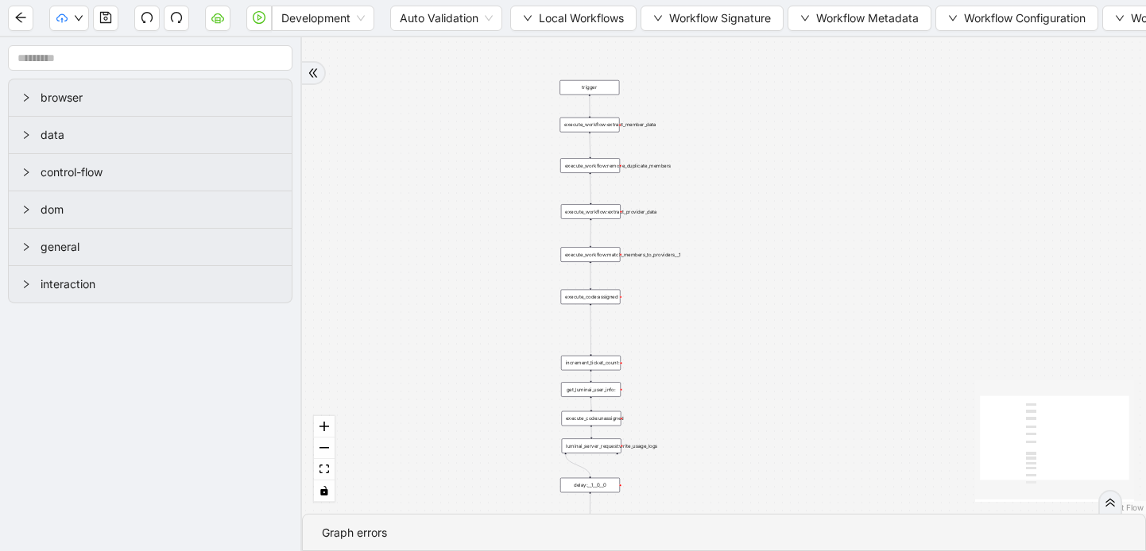
drag, startPoint x: 582, startPoint y: 137, endPoint x: 474, endPoint y: 191, distance: 120.5
click at [474, 191] on div "trigger execute_workflow:extract_member_data execute_workflow:remove_duplicate_…" at bounding box center [724, 275] width 844 height 477
click at [595, 202] on div "execute_workflow:extract_provider_data" at bounding box center [589, 205] width 60 height 15
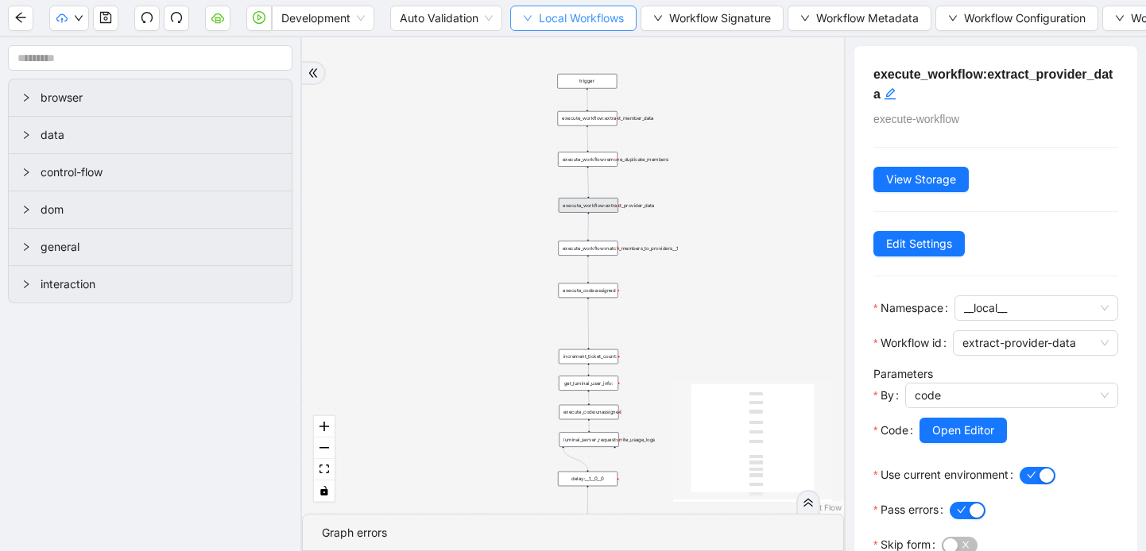
click at [527, 16] on icon "down" at bounding box center [528, 19] width 10 height 10
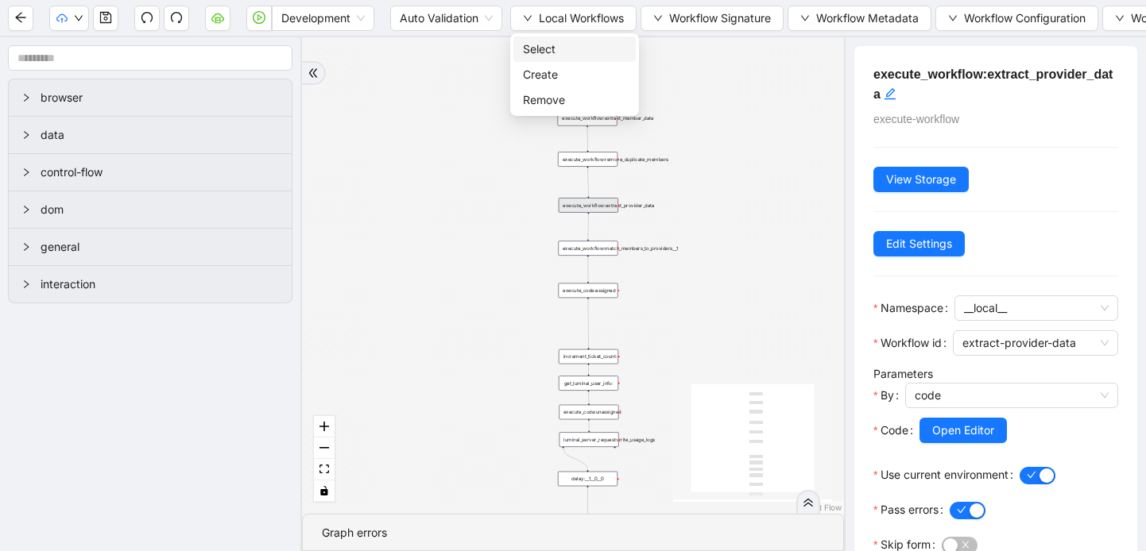
click at [549, 53] on span "Select" at bounding box center [574, 49] width 103 height 17
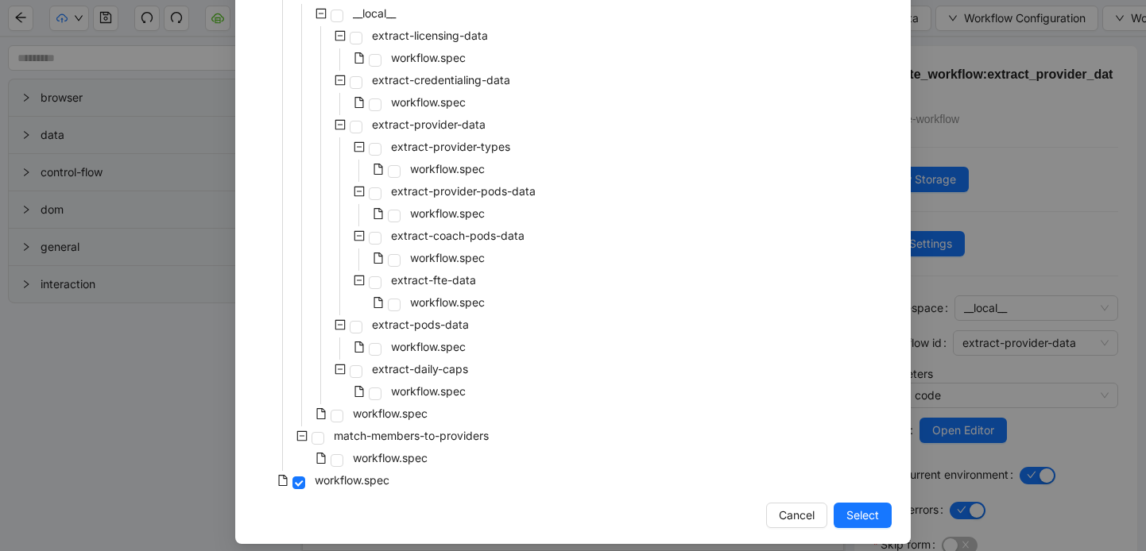
scroll to position [440, 0]
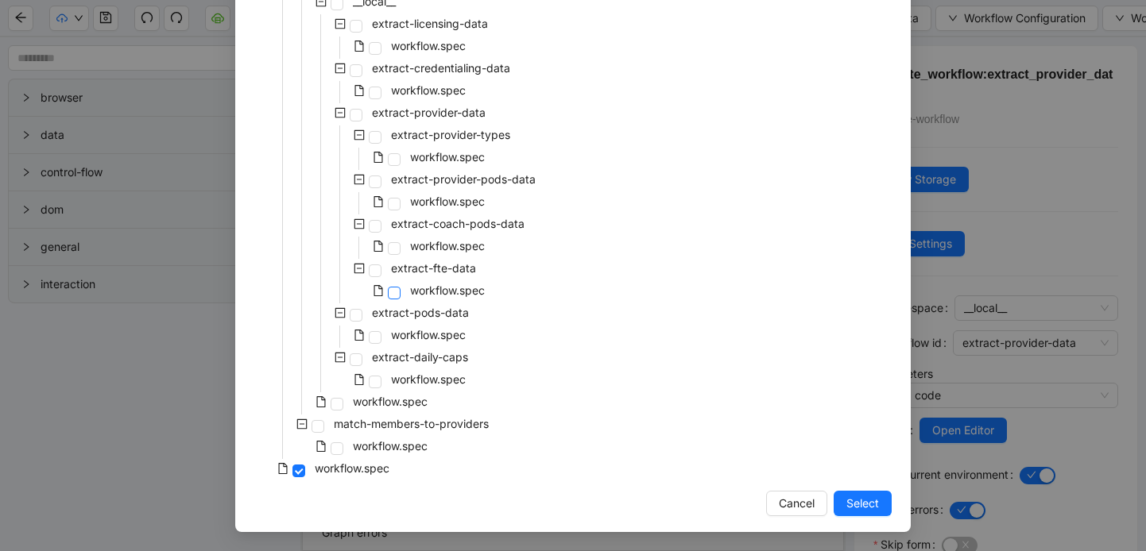
click at [393, 294] on span at bounding box center [394, 293] width 13 height 13
click at [858, 505] on span "Select" at bounding box center [862, 503] width 33 height 17
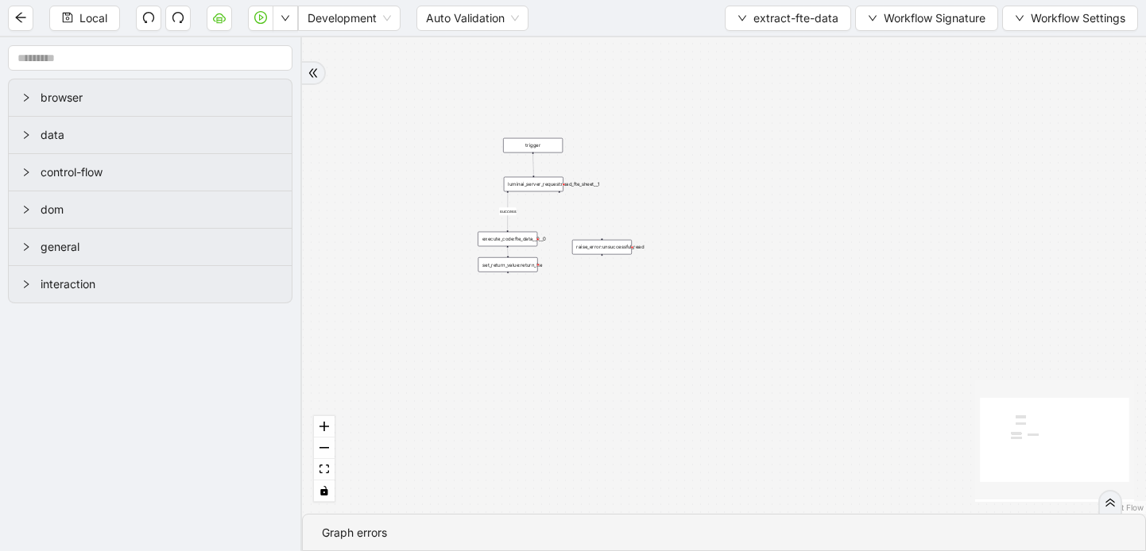
click at [538, 188] on div "luminai_server_request:read_fte_sheet__1" at bounding box center [534, 184] width 60 height 15
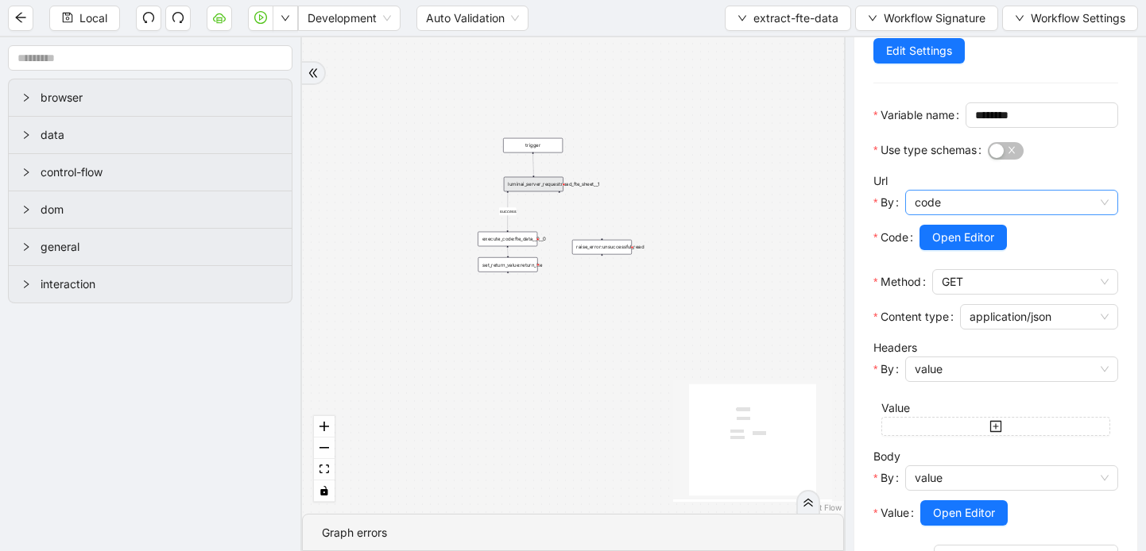
scroll to position [186, 0]
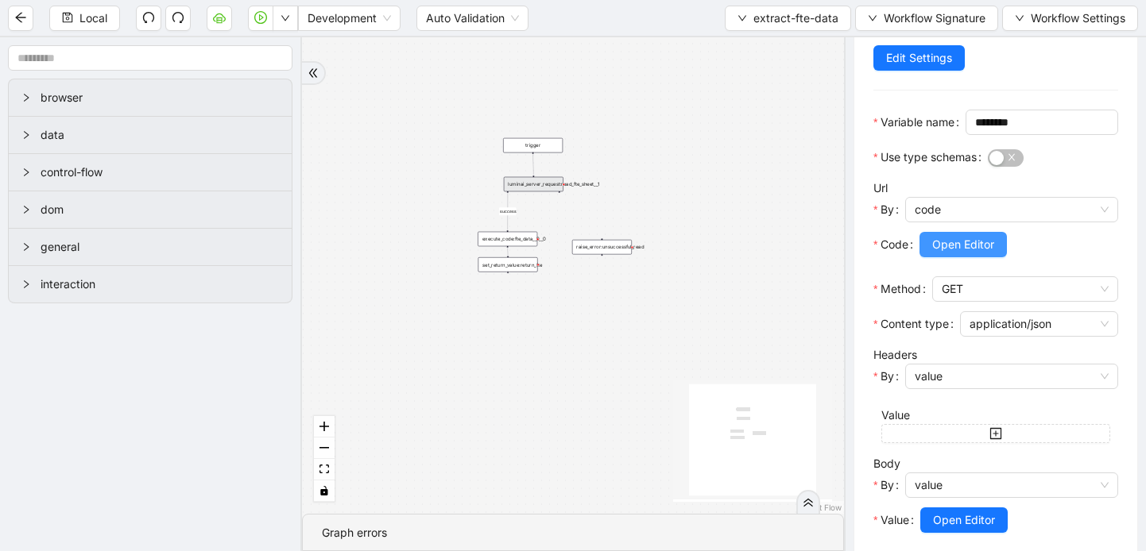
click at [945, 253] on span "Open Editor" at bounding box center [963, 244] width 62 height 17
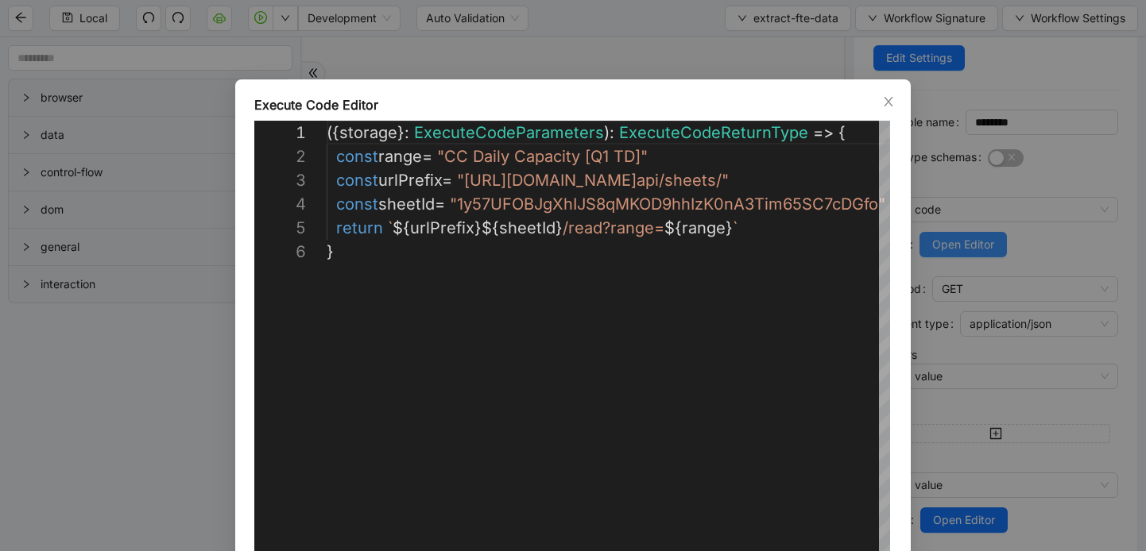
scroll to position [119, 0]
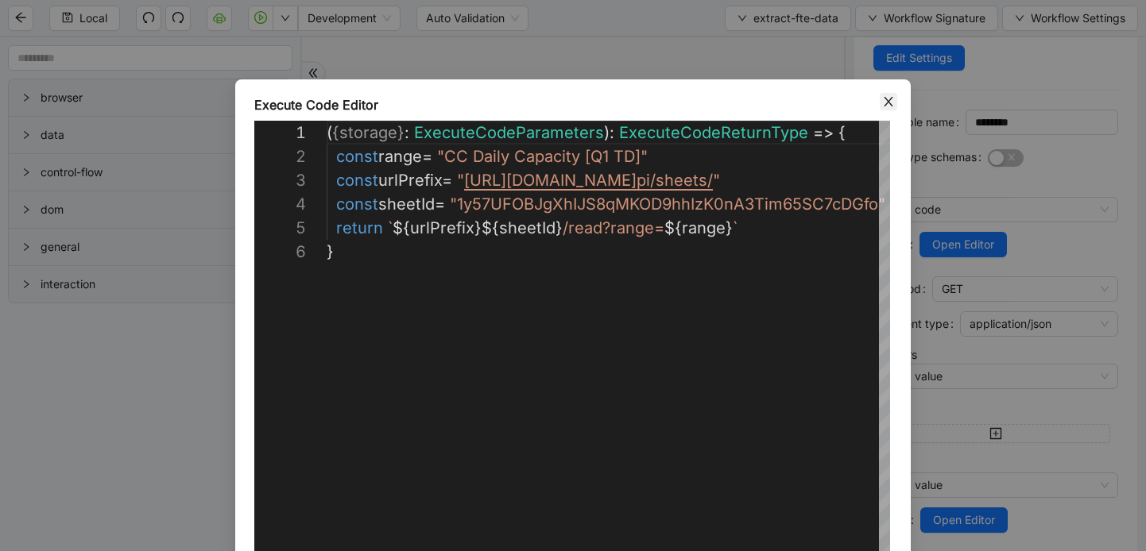
click at [889, 97] on icon "close" at bounding box center [888, 101] width 13 height 13
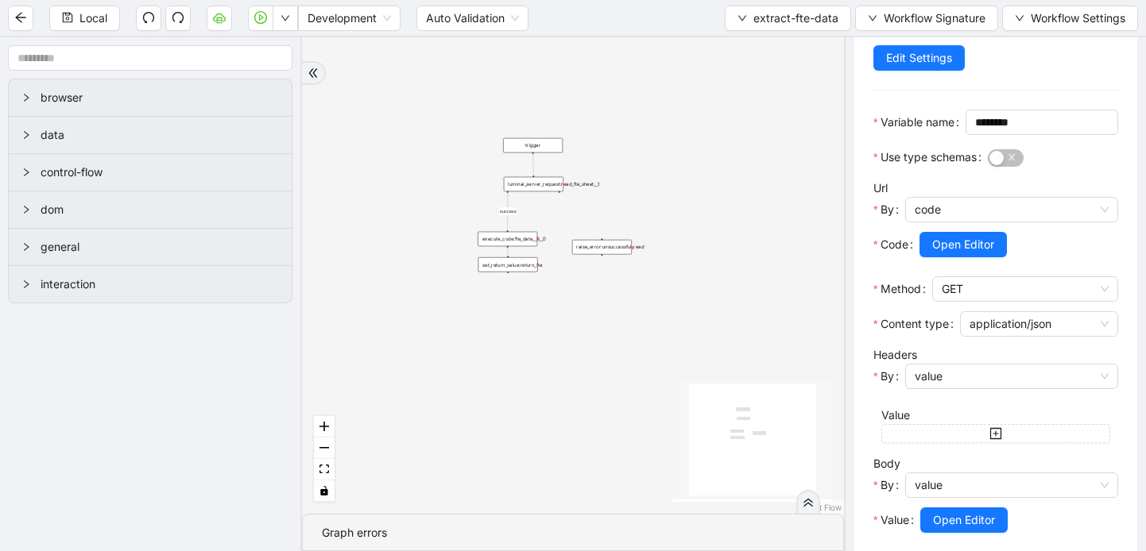
click at [506, 244] on div "execute_code:fte_data__0__0" at bounding box center [508, 239] width 60 height 15
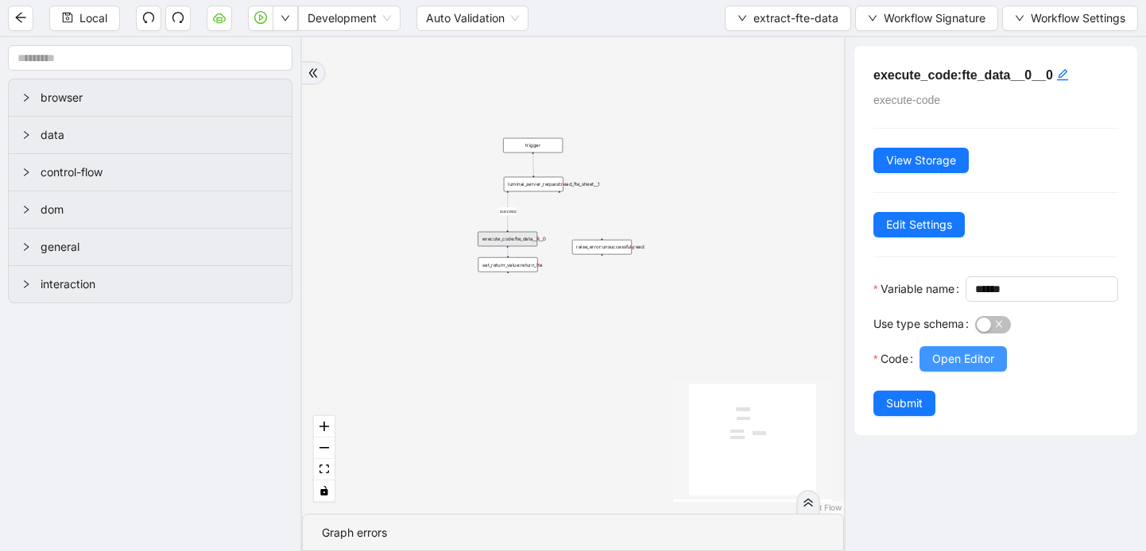
click at [939, 368] on span "Open Editor" at bounding box center [963, 358] width 62 height 17
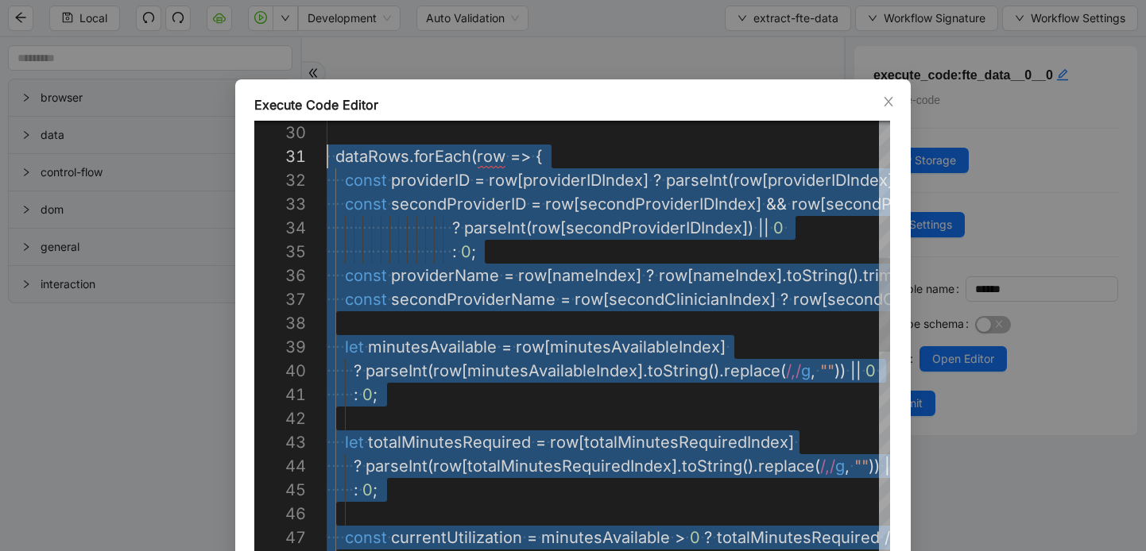
scroll to position [143, 0]
type textarea "**********"
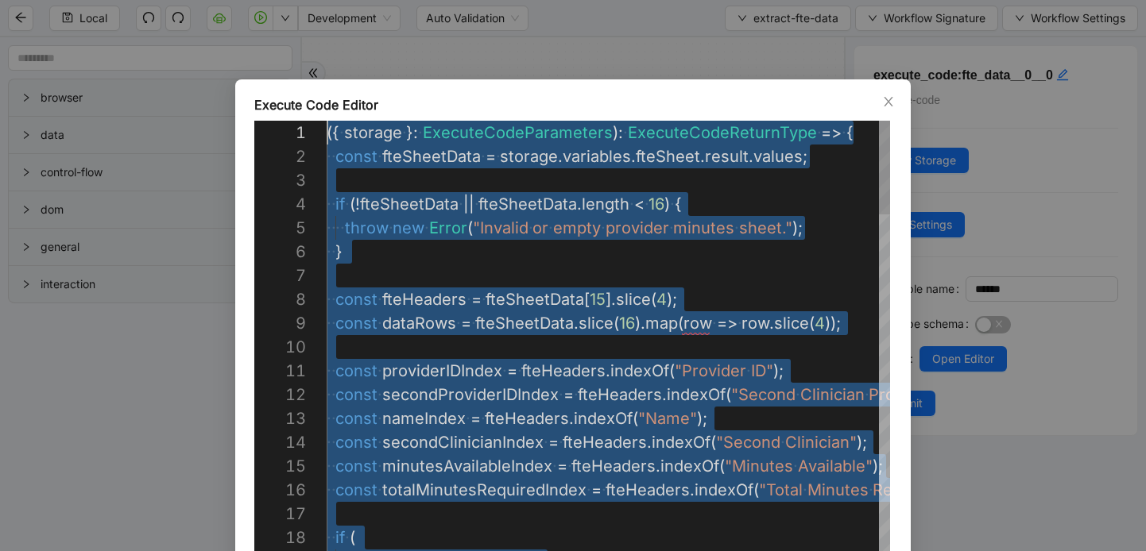
drag, startPoint x: 360, startPoint y: 422, endPoint x: 332, endPoint y: 96, distance: 327.0
click at [886, 99] on icon "close" at bounding box center [888, 102] width 9 height 10
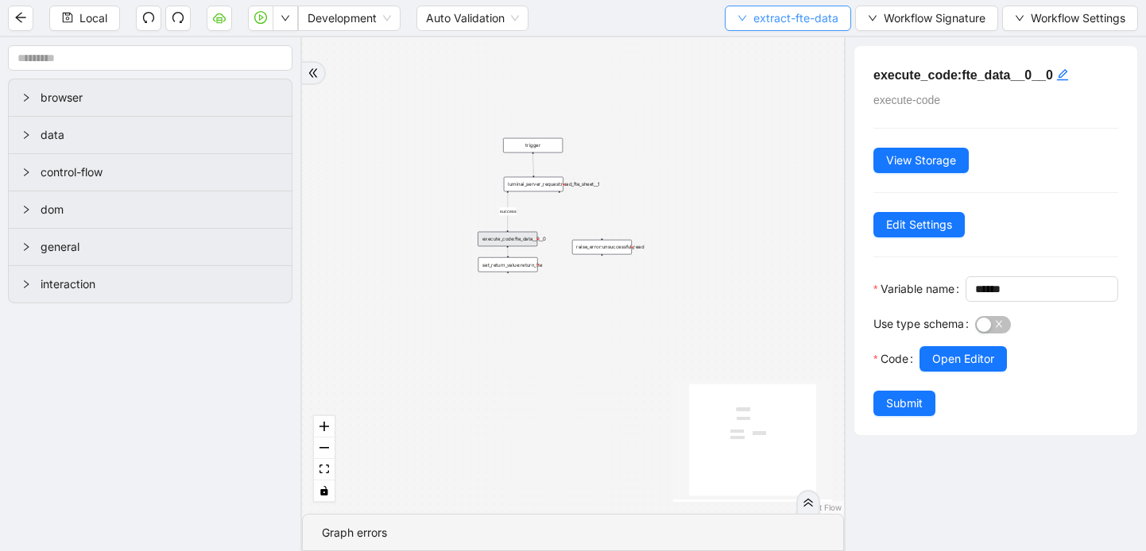
click at [739, 20] on icon "down" at bounding box center [742, 19] width 10 height 10
click at [752, 52] on span "Select" at bounding box center [785, 49] width 99 height 17
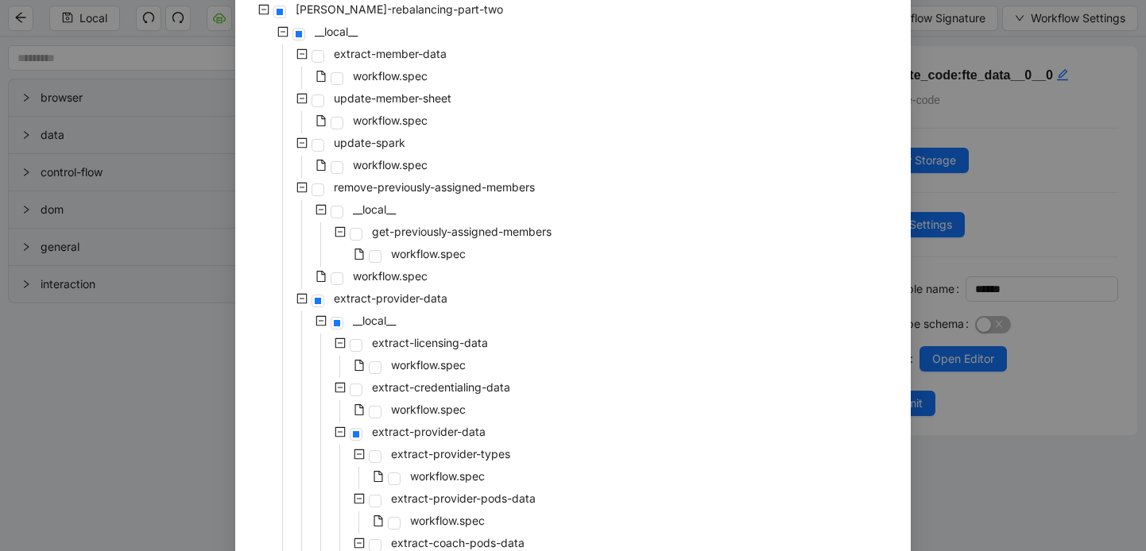
scroll to position [440, 0]
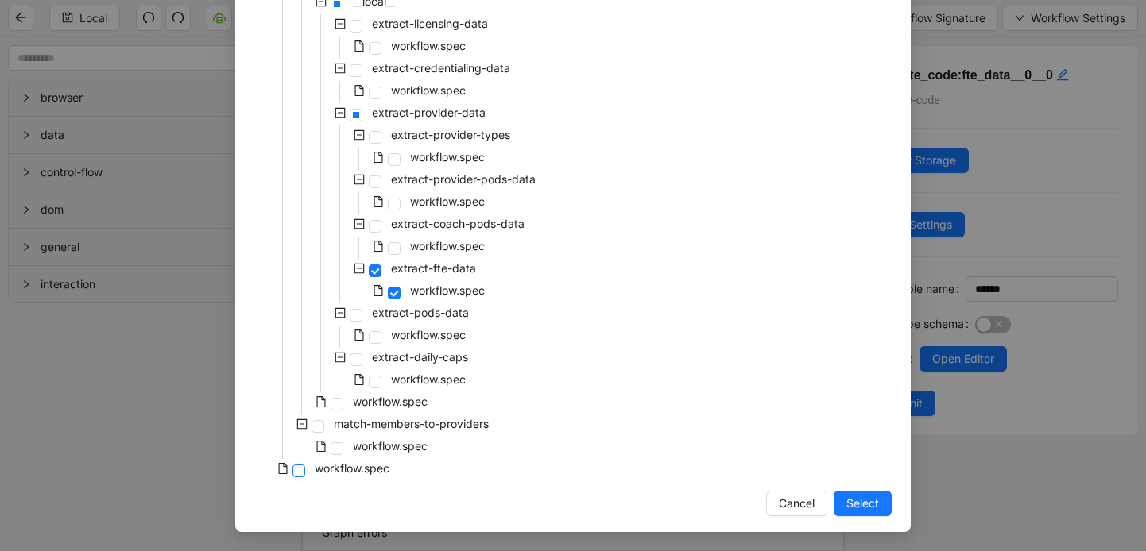
click at [304, 474] on span at bounding box center [298, 471] width 13 height 13
click at [873, 505] on span "Select" at bounding box center [862, 503] width 33 height 17
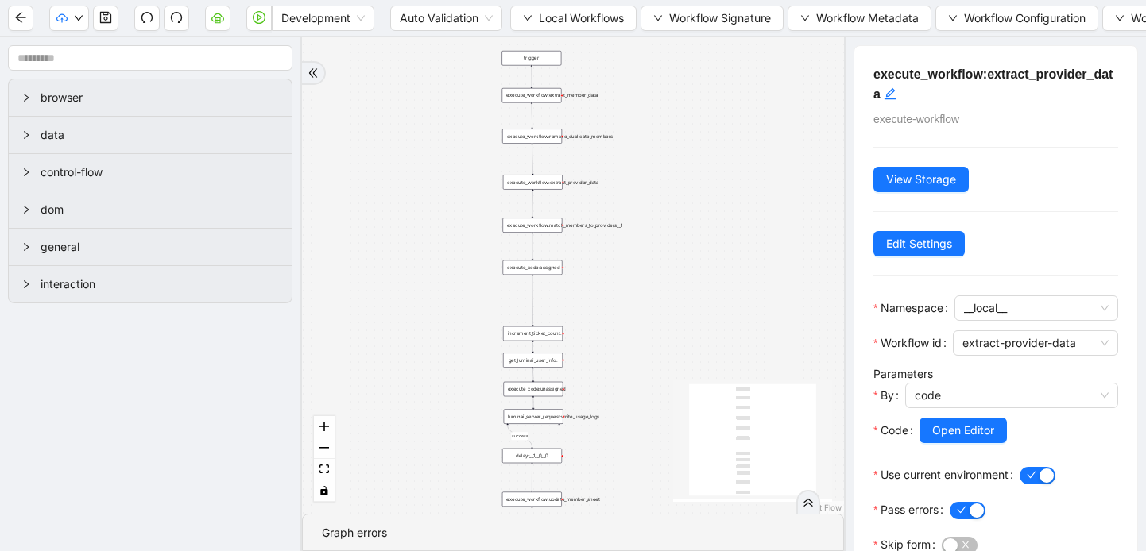
drag, startPoint x: 674, startPoint y: 312, endPoint x: 618, endPoint y: 288, distance: 60.8
click at [618, 288] on div "success trigger execute_workflow:extract_member_data execute_workflow:remove_du…" at bounding box center [573, 275] width 542 height 477
click at [534, 271] on div "execute_code:assigned" at bounding box center [533, 266] width 60 height 15
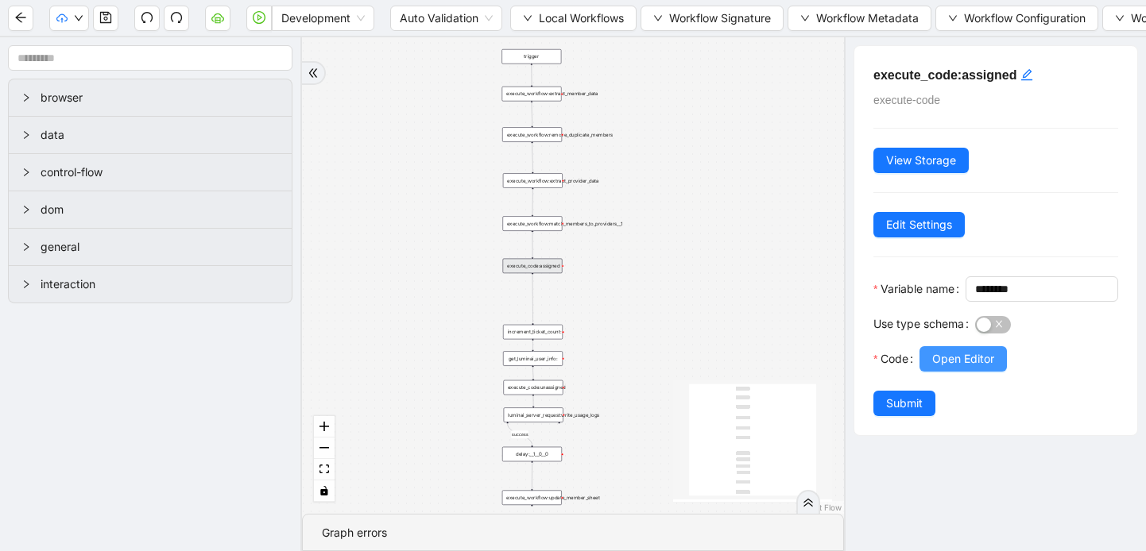
click at [953, 368] on span "Open Editor" at bounding box center [963, 358] width 62 height 17
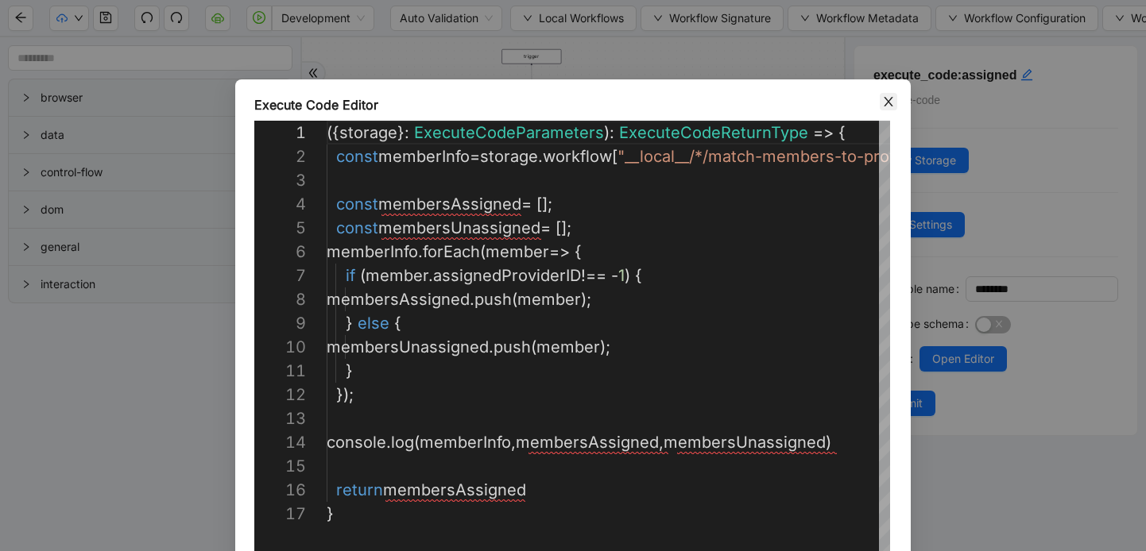
click at [888, 104] on icon "close" at bounding box center [888, 101] width 13 height 13
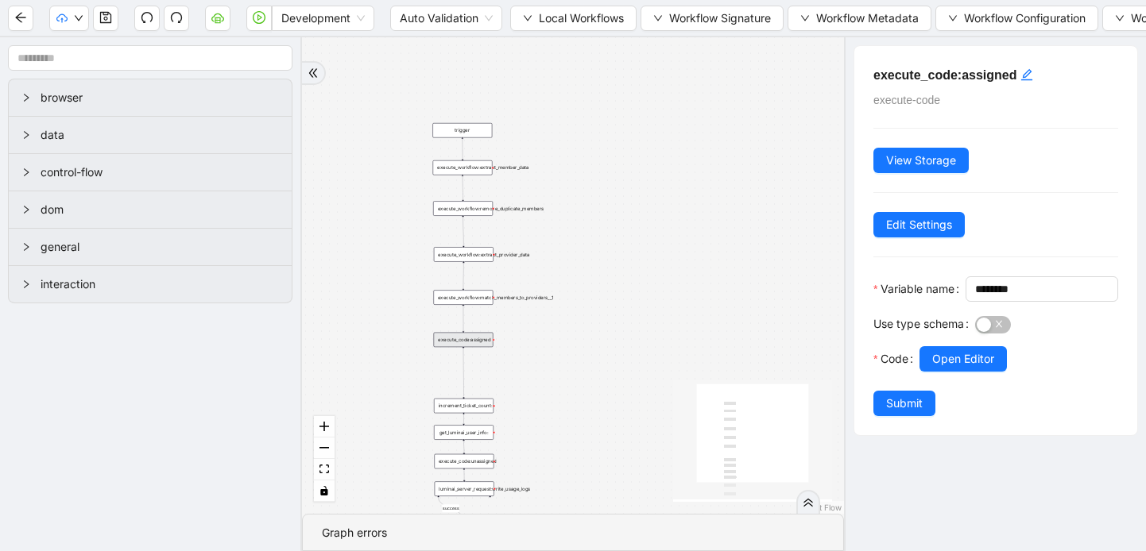
drag, startPoint x: 656, startPoint y: 273, endPoint x: 587, endPoint y: 346, distance: 101.2
click at [587, 346] on div "success trigger execute_workflow:extract_member_data execute_workflow:remove_du…" at bounding box center [573, 275] width 542 height 477
click at [528, 16] on icon "down" at bounding box center [528, 19] width 10 height 10
click at [531, 46] on span "Select" at bounding box center [574, 49] width 103 height 17
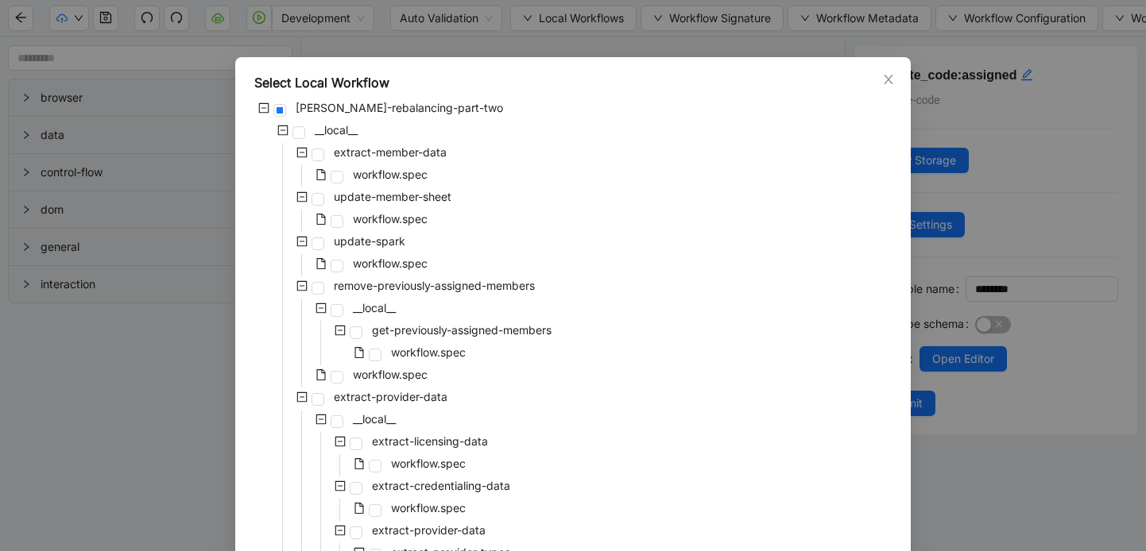
scroll to position [0, 0]
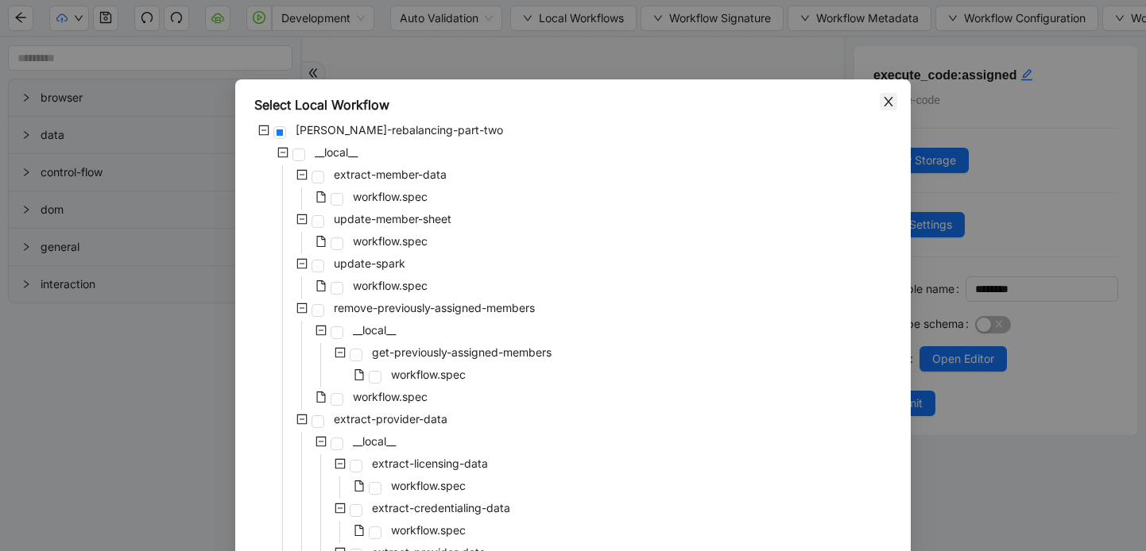
click at [895, 99] on span "Close" at bounding box center [888, 101] width 17 height 17
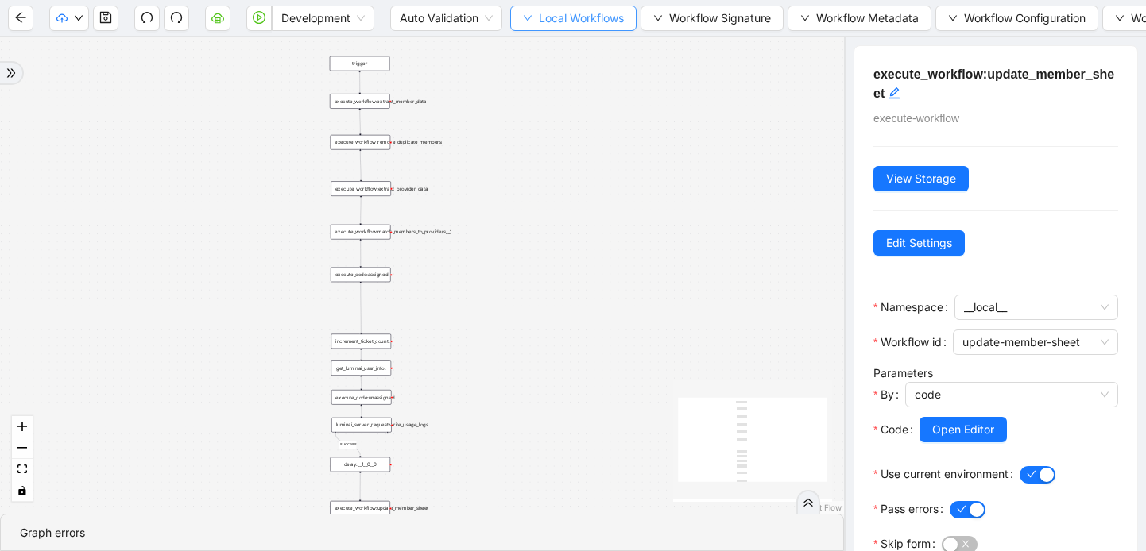
click at [521, 21] on button "Local Workflows" at bounding box center [573, 18] width 126 height 25
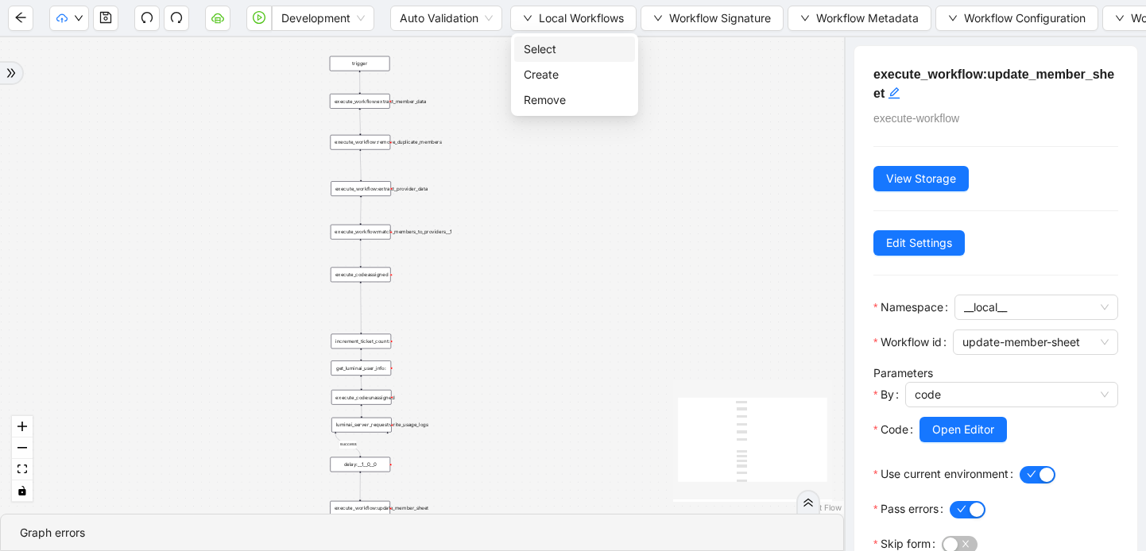
click at [524, 47] on span "Select" at bounding box center [575, 49] width 102 height 17
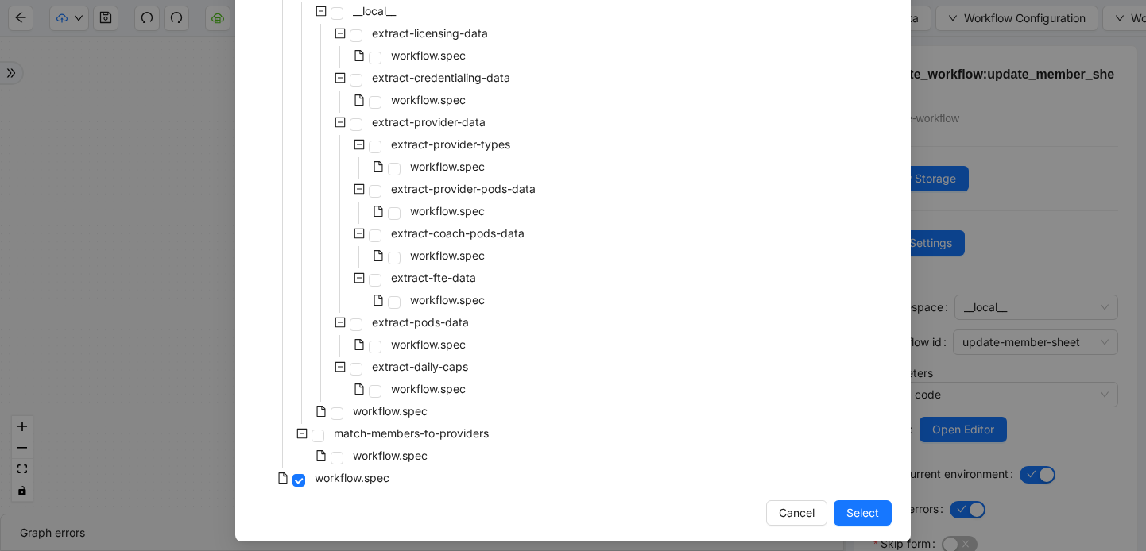
scroll to position [440, 0]
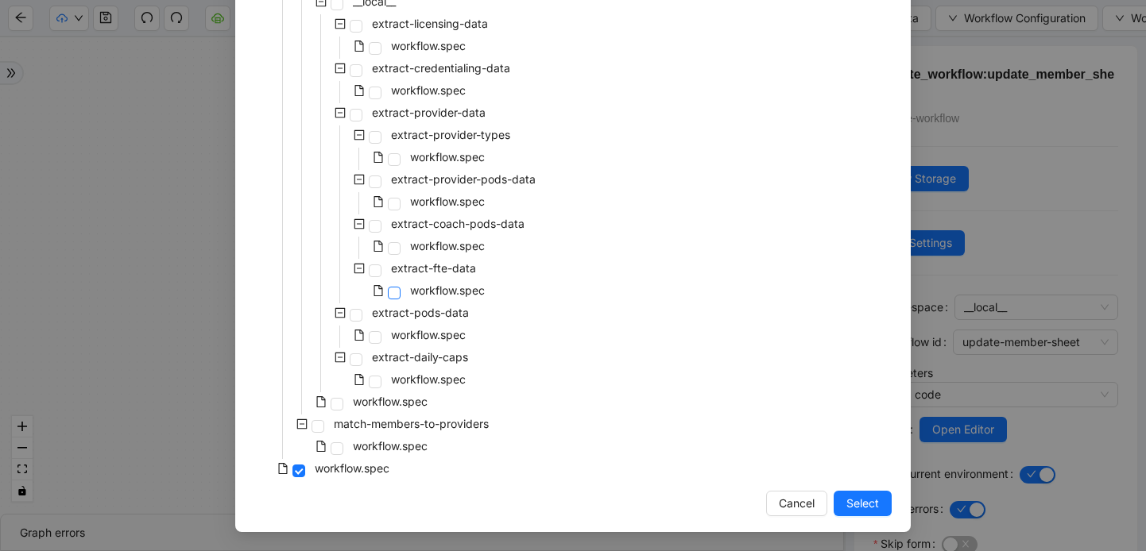
click at [388, 290] on span at bounding box center [394, 293] width 13 height 13
click at [843, 504] on button "Select" at bounding box center [863, 503] width 58 height 25
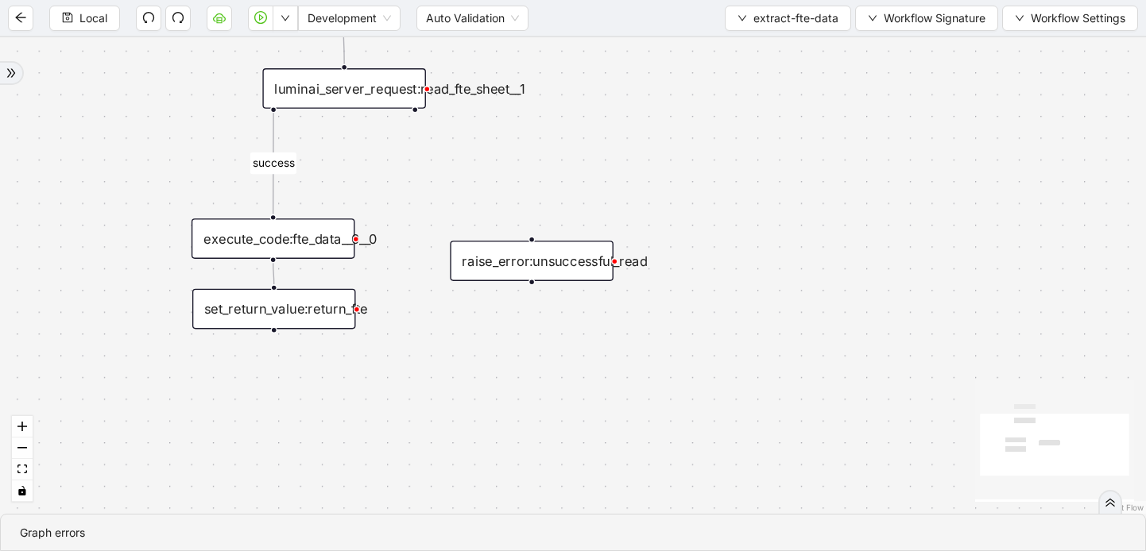
drag, startPoint x: 366, startPoint y: 285, endPoint x: 521, endPoint y: 417, distance: 203.5
click at [521, 416] on div "success trigger raise_error:unsuccessful_read set_return_value:return_fte execu…" at bounding box center [573, 275] width 1146 height 477
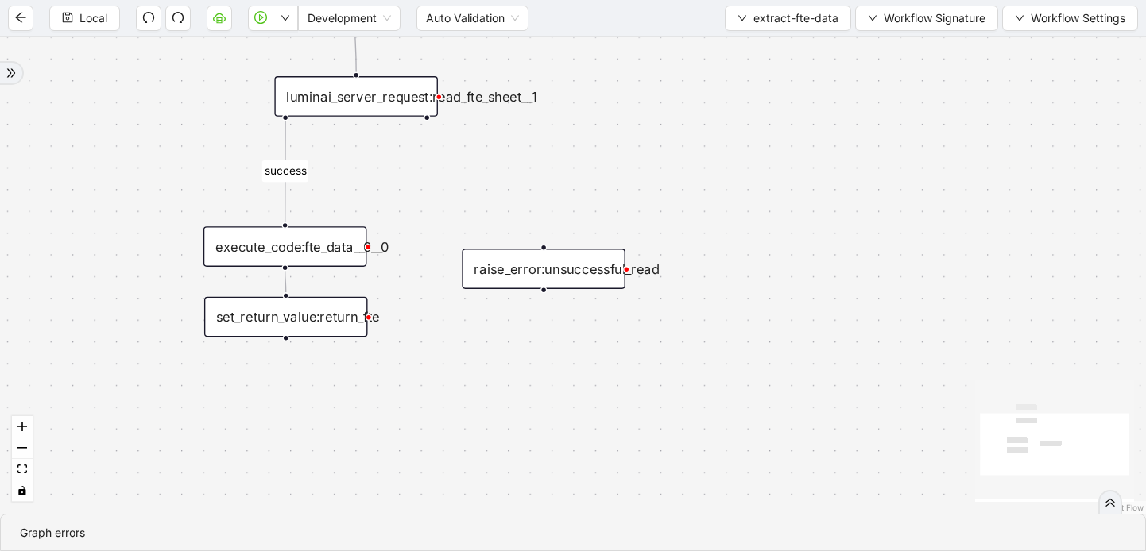
click at [394, 90] on div "luminai_server_request:read_fte_sheet__1" at bounding box center [356, 96] width 164 height 41
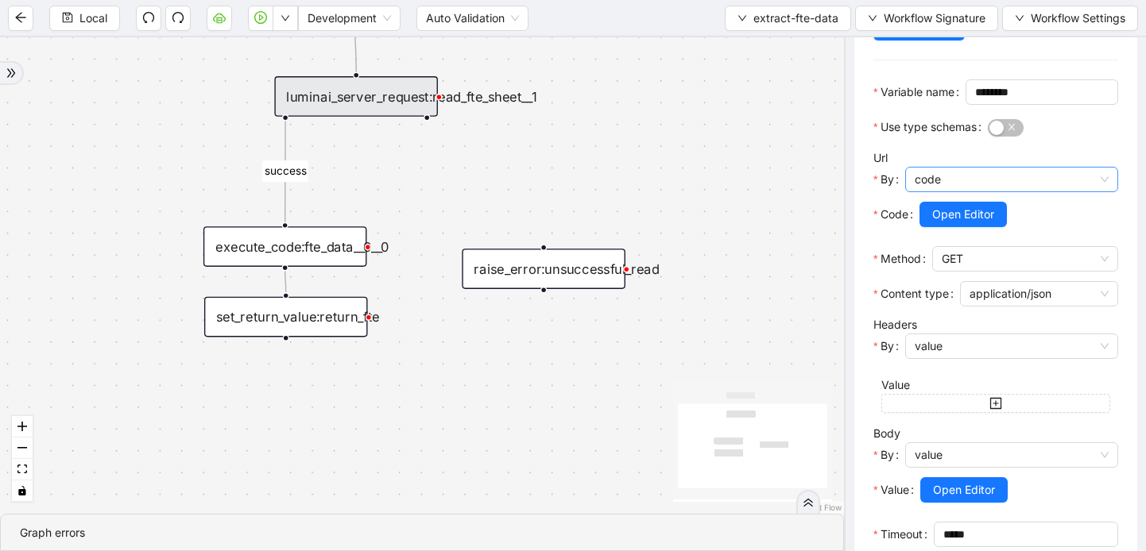
scroll to position [223, 0]
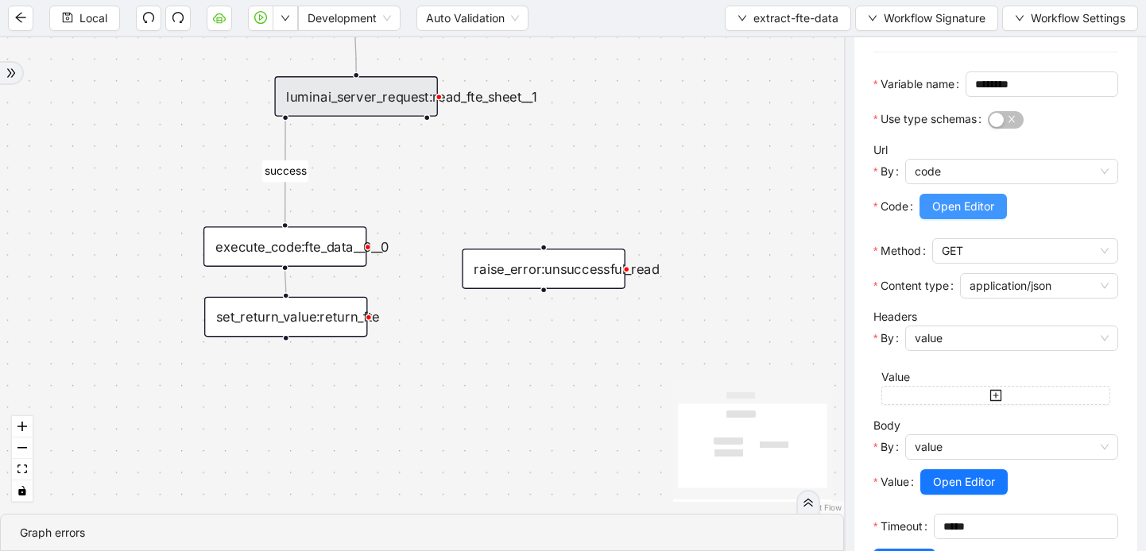
click at [963, 215] on span "Open Editor" at bounding box center [963, 206] width 62 height 17
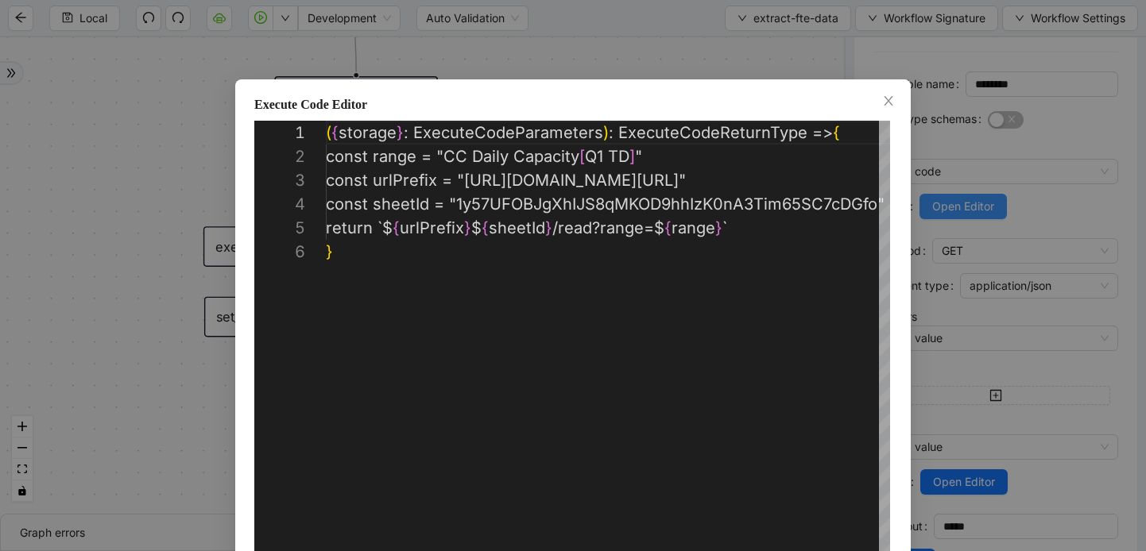
scroll to position [119, 0]
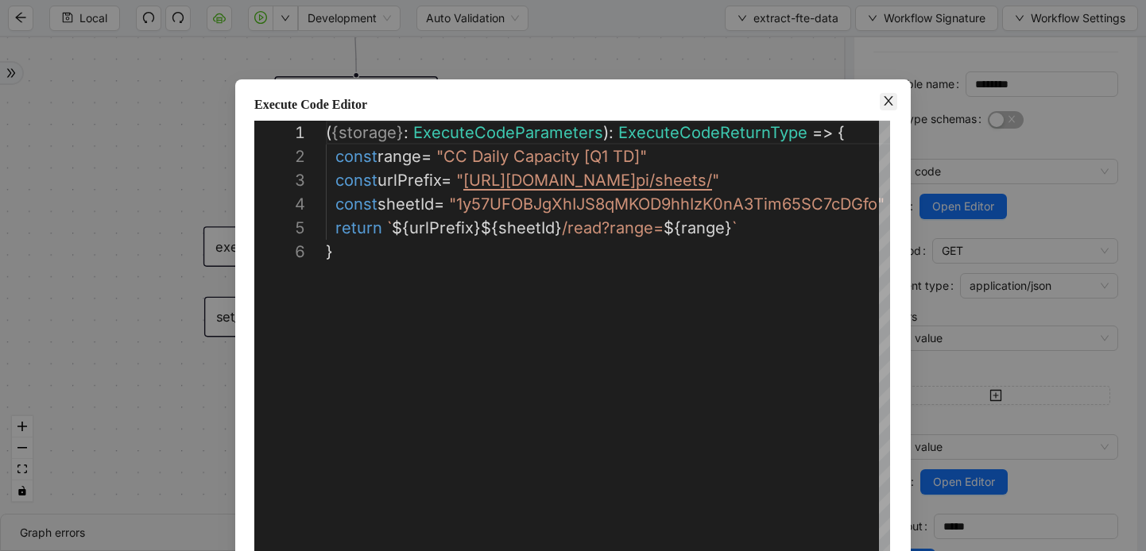
click at [884, 101] on icon "close" at bounding box center [888, 101] width 13 height 13
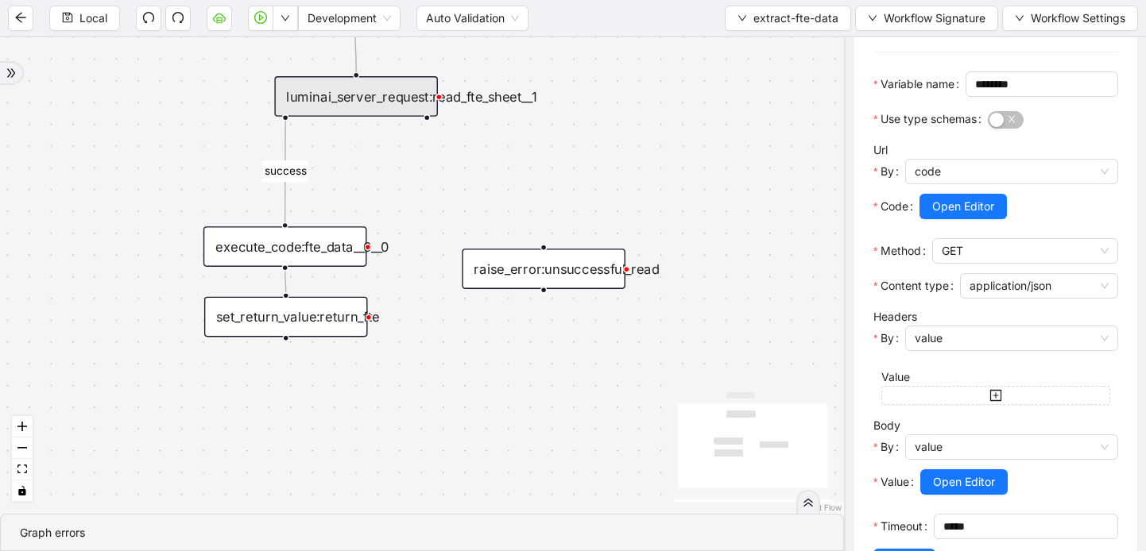
click at [323, 246] on div "execute_code:fte_data__0__0" at bounding box center [285, 246] width 164 height 41
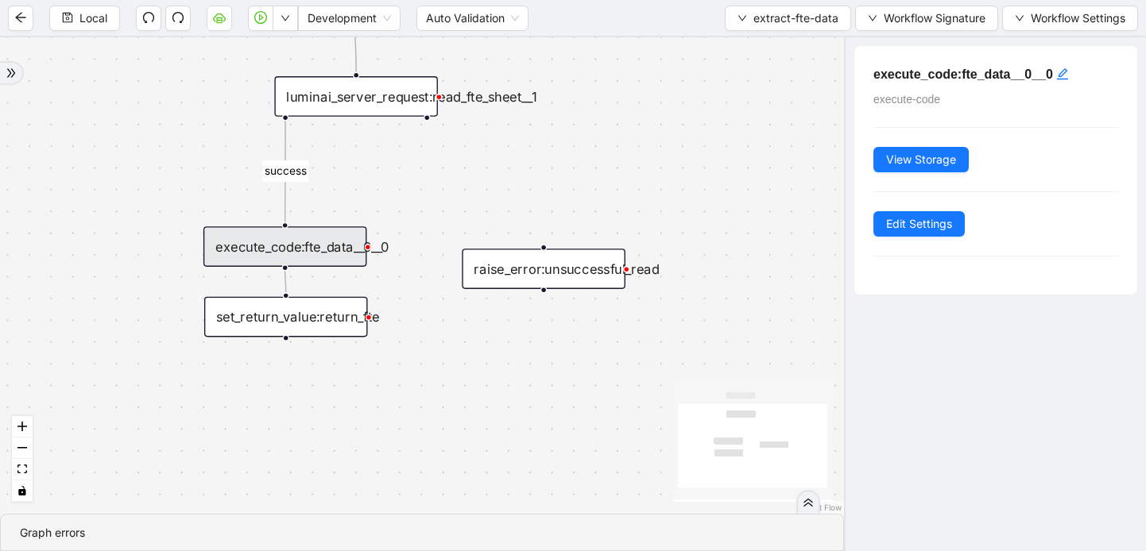
scroll to position [0, 0]
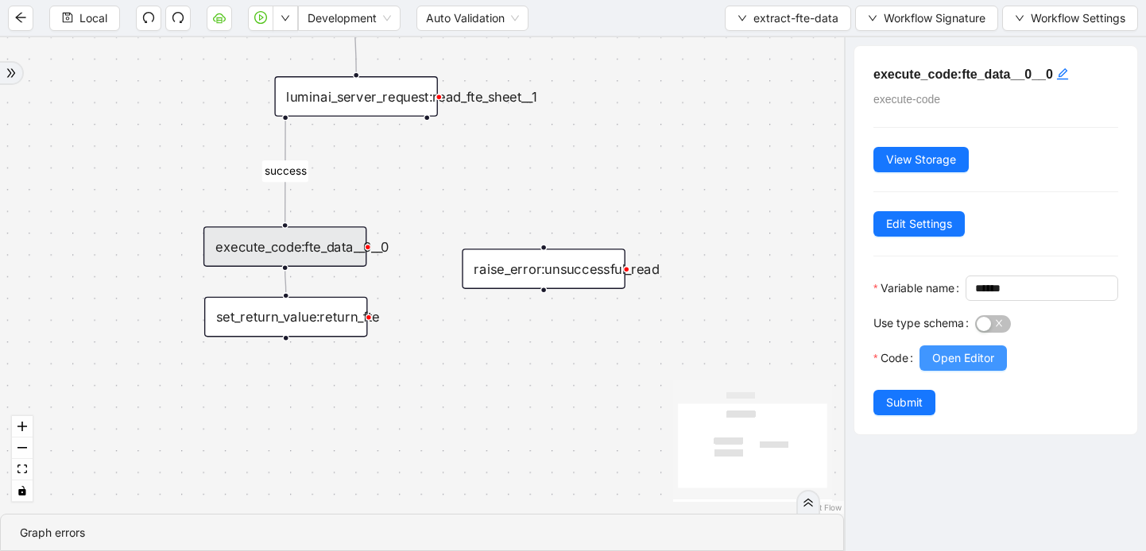
click at [954, 367] on span "Open Editor" at bounding box center [963, 358] width 62 height 17
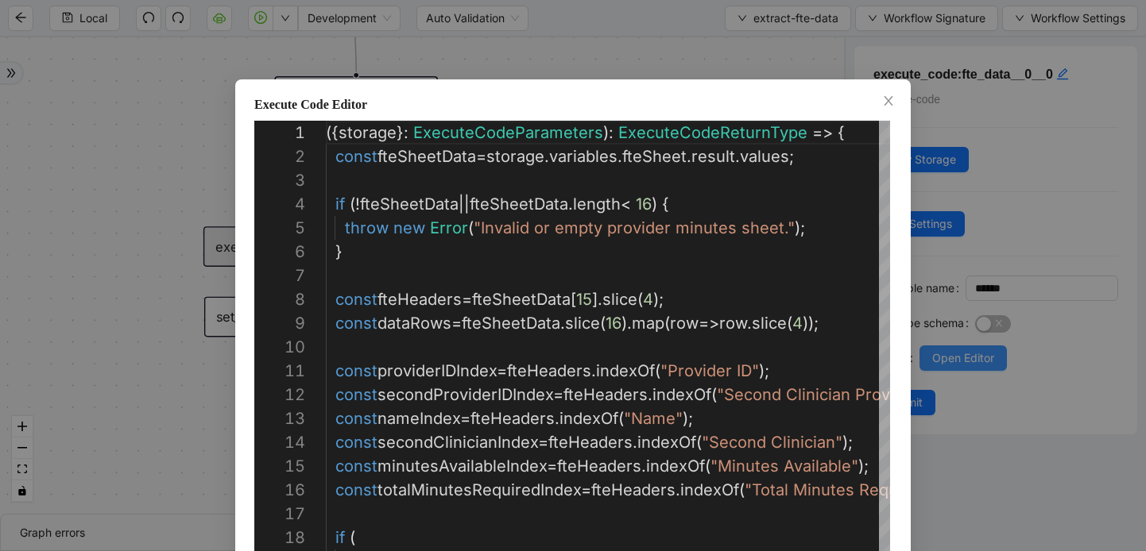
scroll to position [238, 0]
click at [884, 99] on icon "close" at bounding box center [888, 101] width 13 height 13
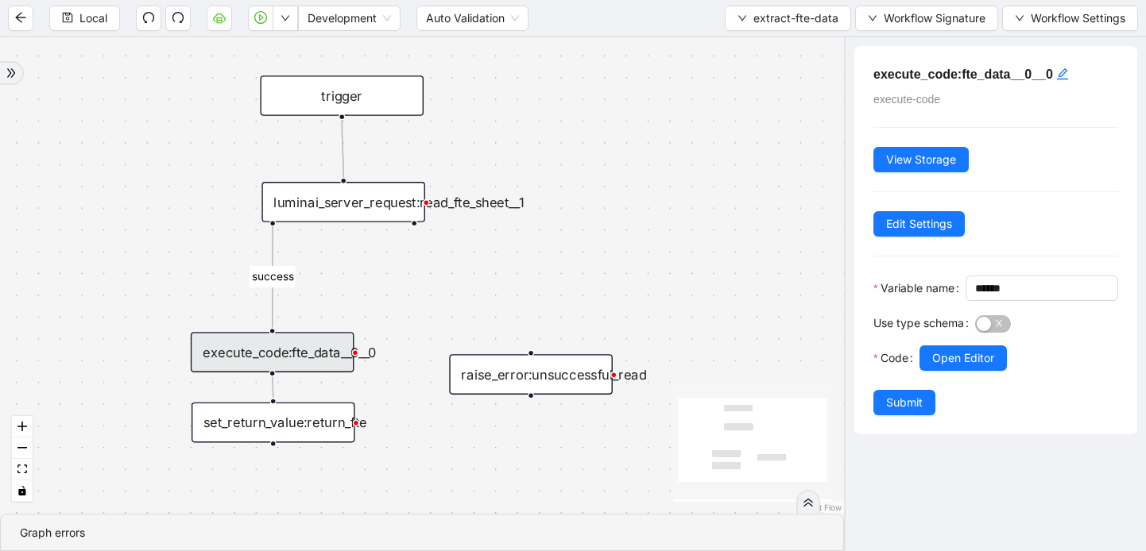
drag, startPoint x: 549, startPoint y: 162, endPoint x: 536, endPoint y: 263, distance: 101.8
click at [536, 264] on div "success trigger raise_error:unsuccessful_read set_return_value:return_fte execu…" at bounding box center [422, 275] width 844 height 477
click at [381, 206] on div "luminai_server_request:read_fte_sheet__1" at bounding box center [343, 201] width 164 height 41
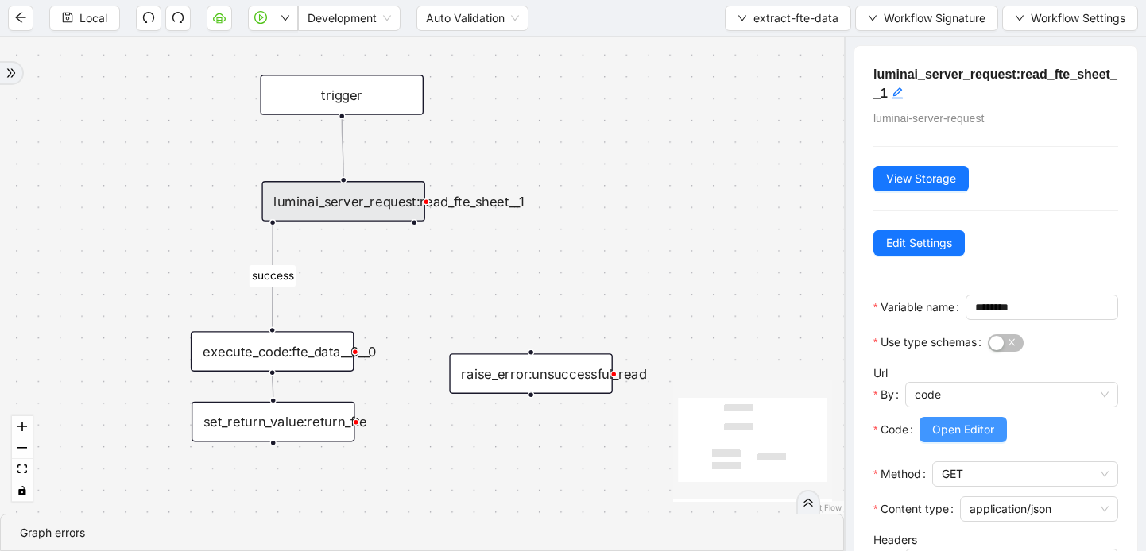
click at [972, 439] on span "Open Editor" at bounding box center [963, 429] width 62 height 17
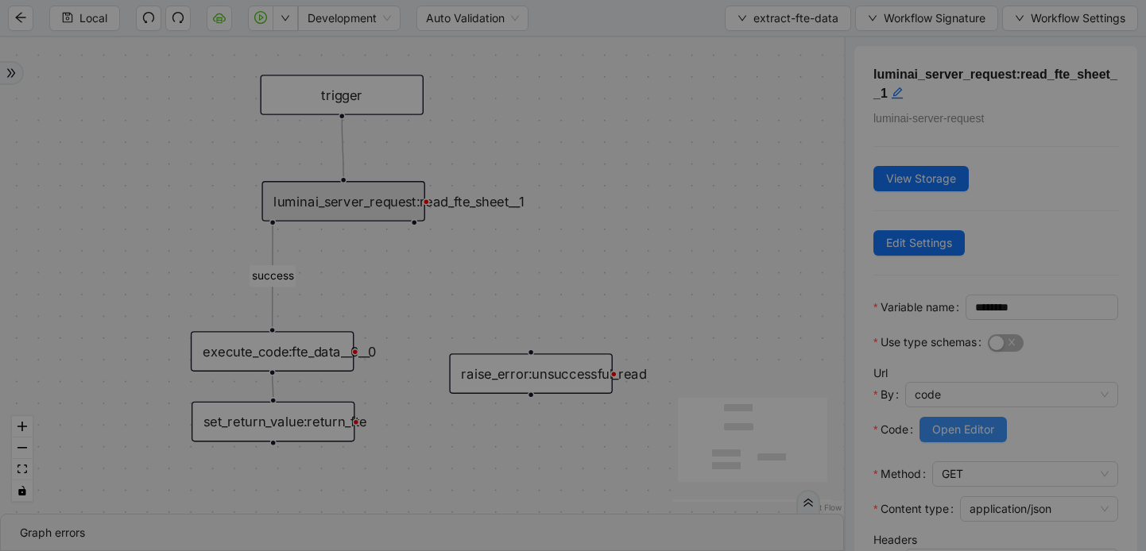
scroll to position [119, 0]
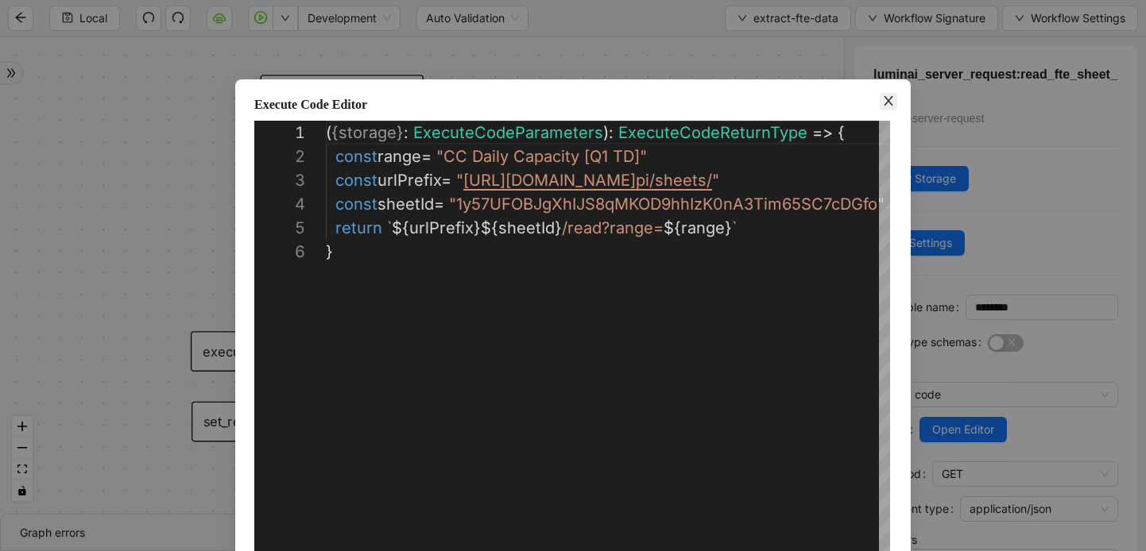
click at [884, 103] on icon "close" at bounding box center [888, 101] width 13 height 13
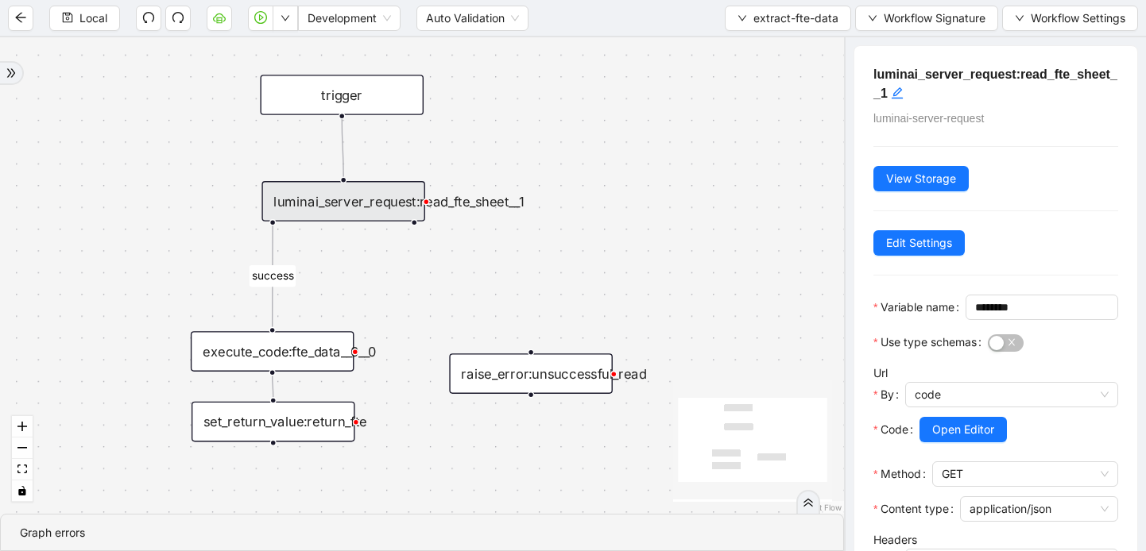
click at [147, 55] on div "success trigger raise_error:unsuccessful_read set_return_value:return_fte execu…" at bounding box center [422, 275] width 844 height 477
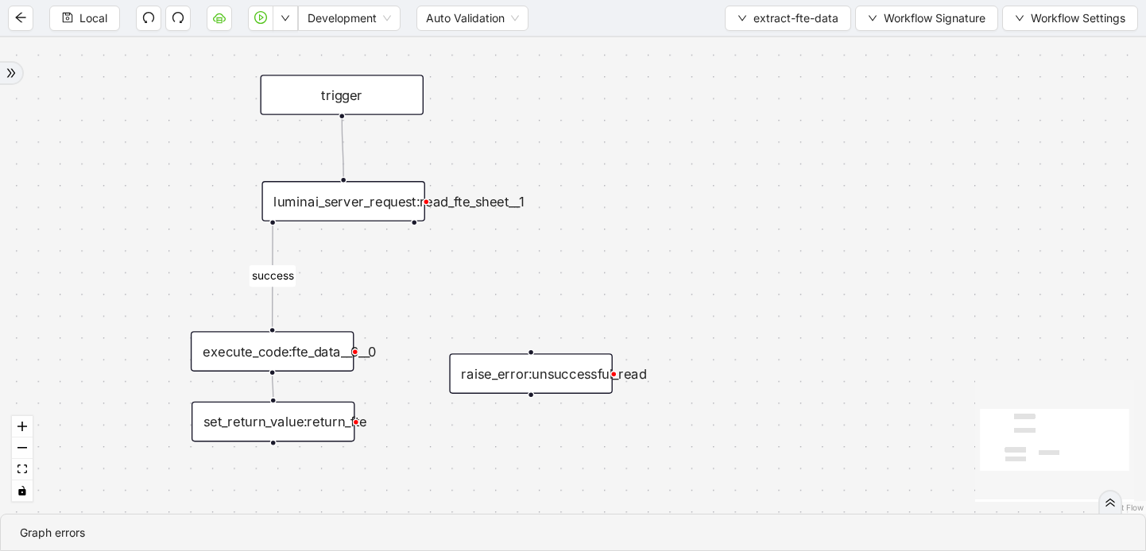
click at [296, 347] on div "execute_code:fte_data__0__0" at bounding box center [273, 351] width 164 height 41
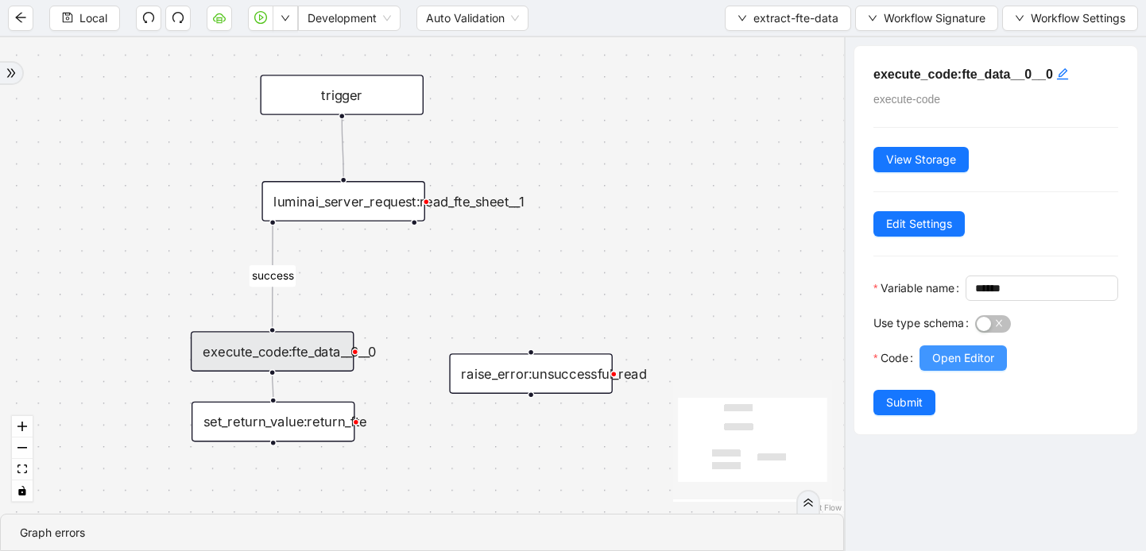
click at [982, 367] on span "Open Editor" at bounding box center [963, 358] width 62 height 17
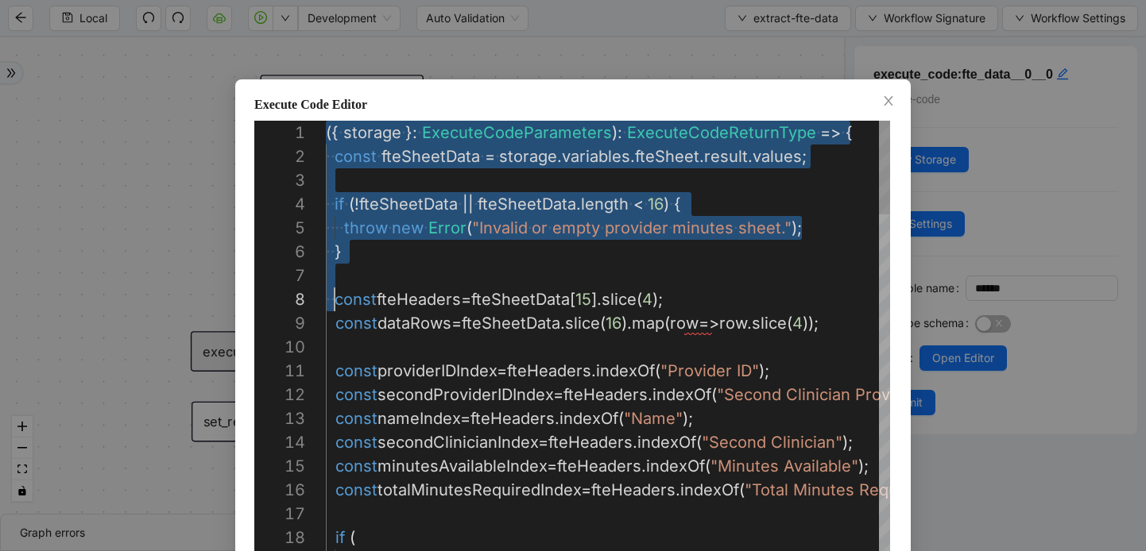
scroll to position [0, 5]
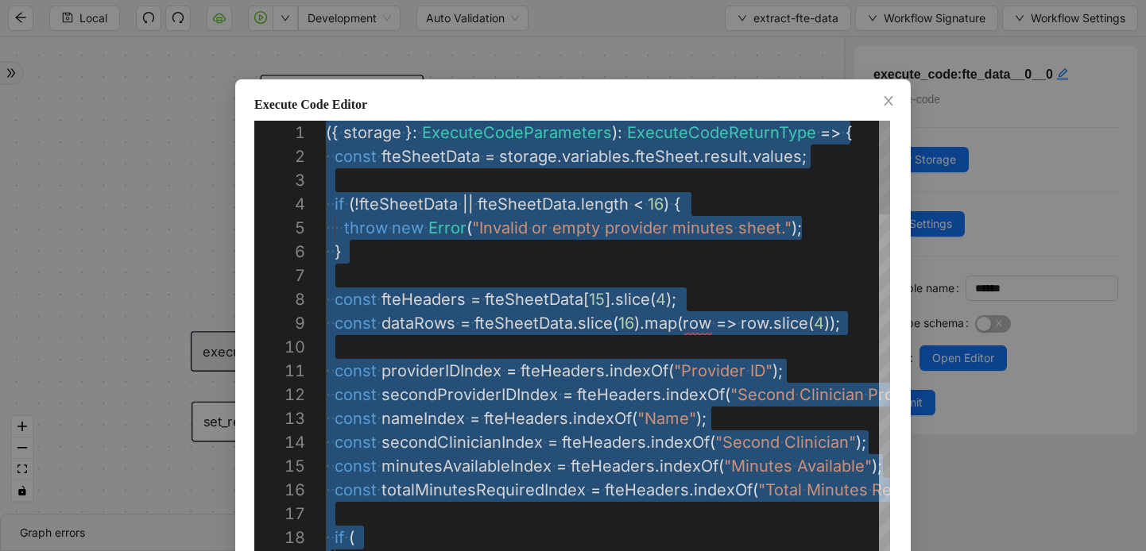
drag, startPoint x: 327, startPoint y: 139, endPoint x: 453, endPoint y: 554, distance: 433.6
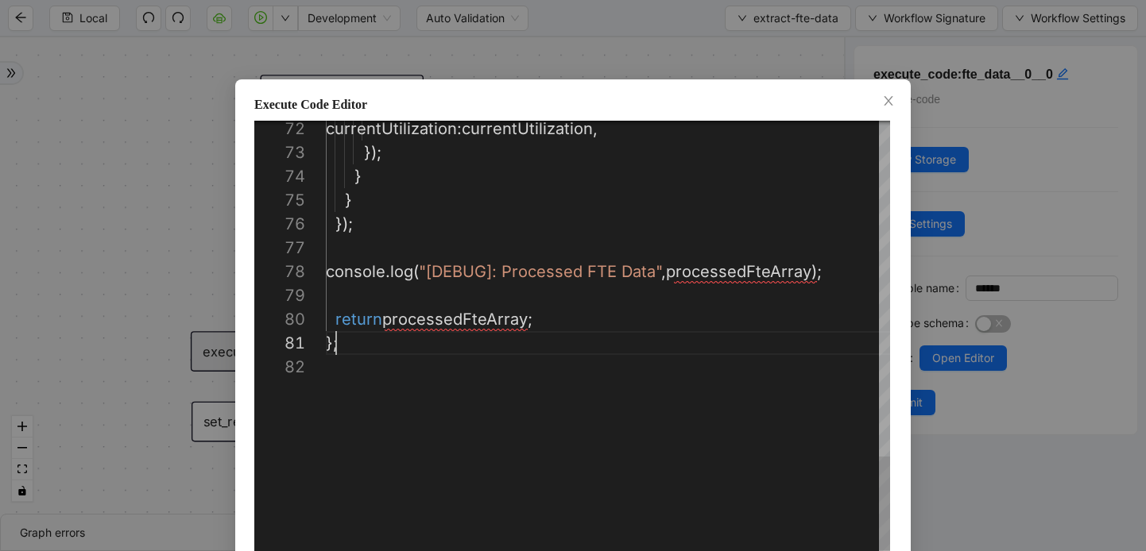
scroll to position [0, 10]
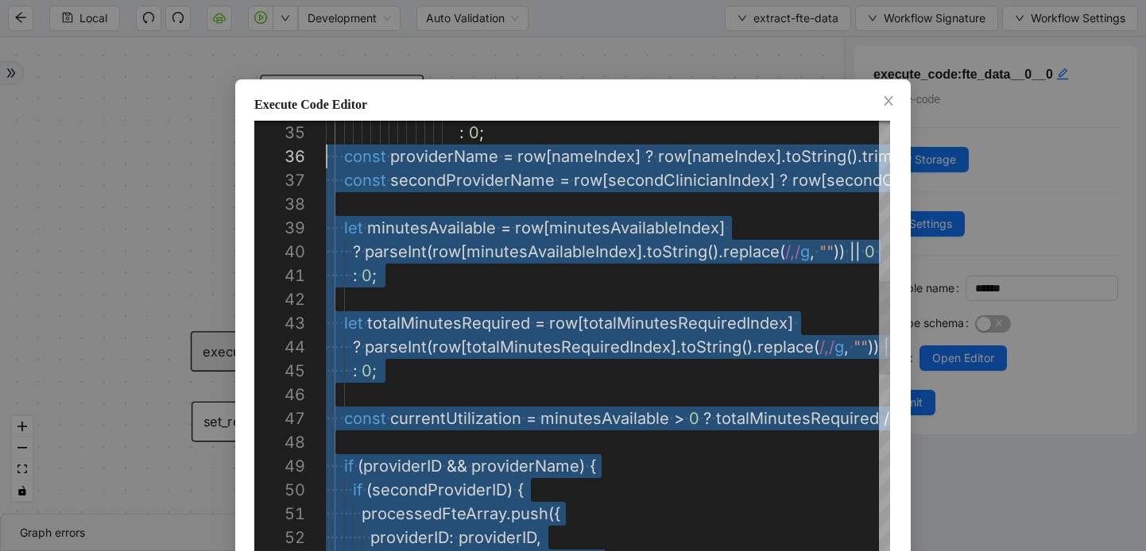
type textarea "**********"
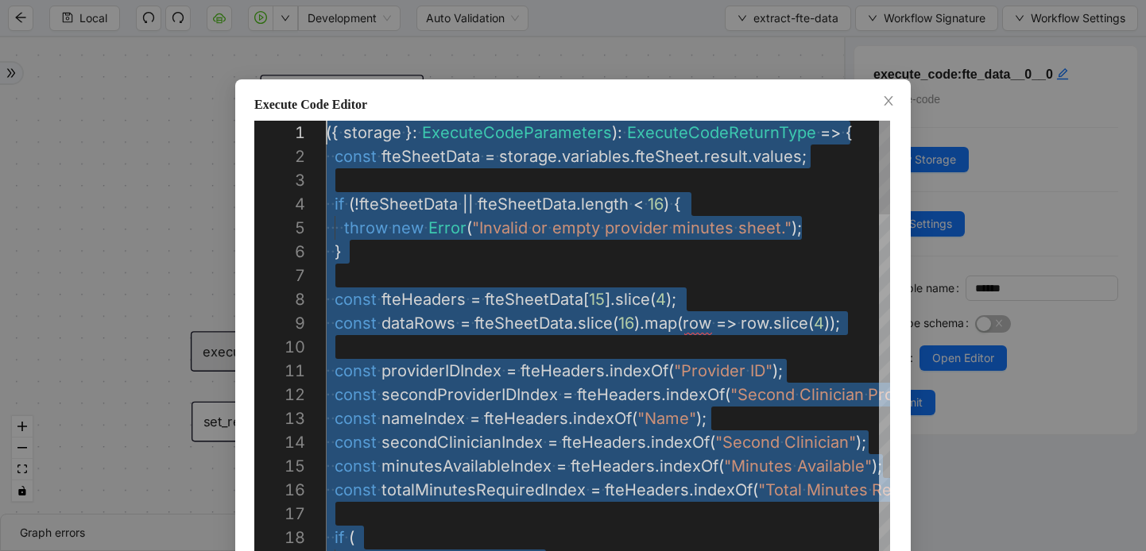
drag, startPoint x: 350, startPoint y: 352, endPoint x: 334, endPoint y: 2, distance: 350.0
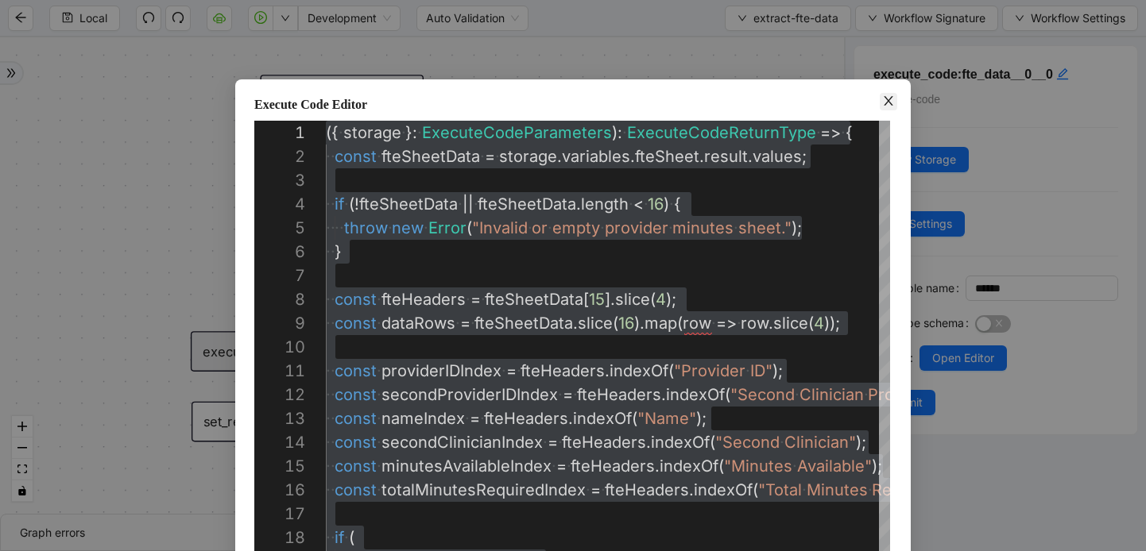
click at [882, 104] on icon "close" at bounding box center [888, 101] width 13 height 13
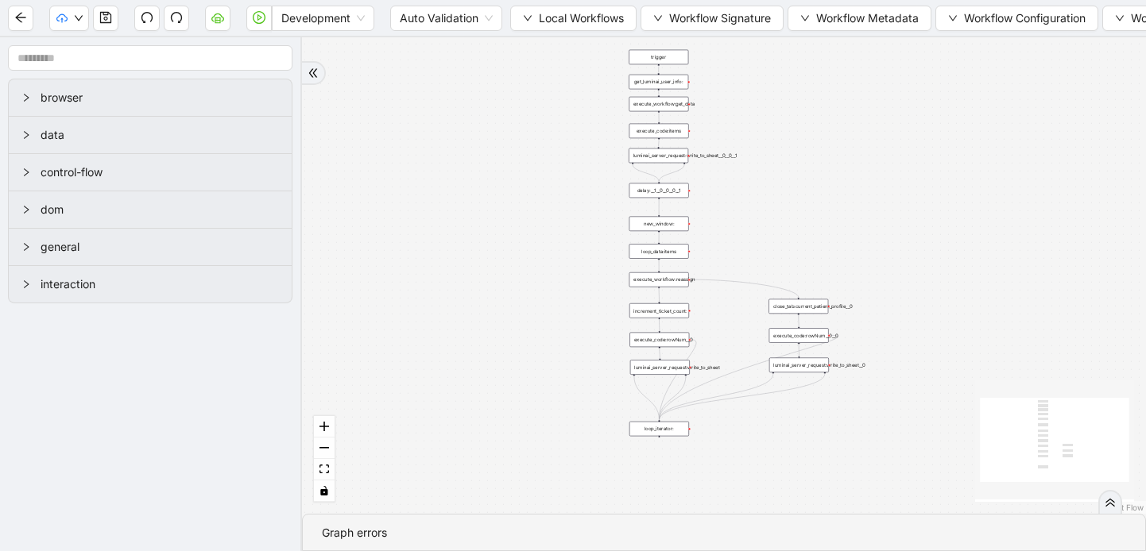
drag, startPoint x: 588, startPoint y: 164, endPoint x: 442, endPoint y: 296, distance: 196.9
click at [442, 296] on div "trigger luminai_server_request:write_to_sheet execute_workflow:get_data execute…" at bounding box center [724, 275] width 844 height 477
